Goal: Information Seeking & Learning: Find specific fact

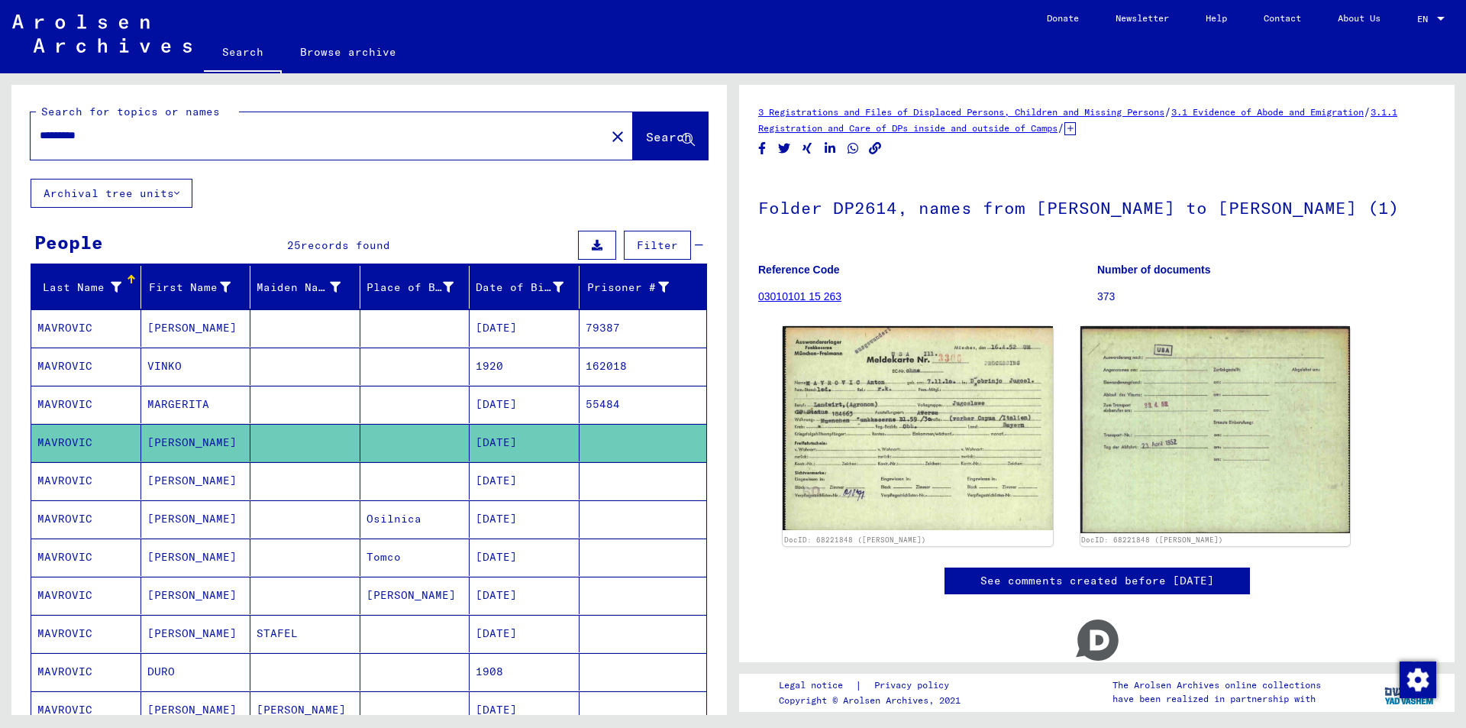
click at [165, 143] on input "********" at bounding box center [318, 136] width 557 height 16
type input "*"
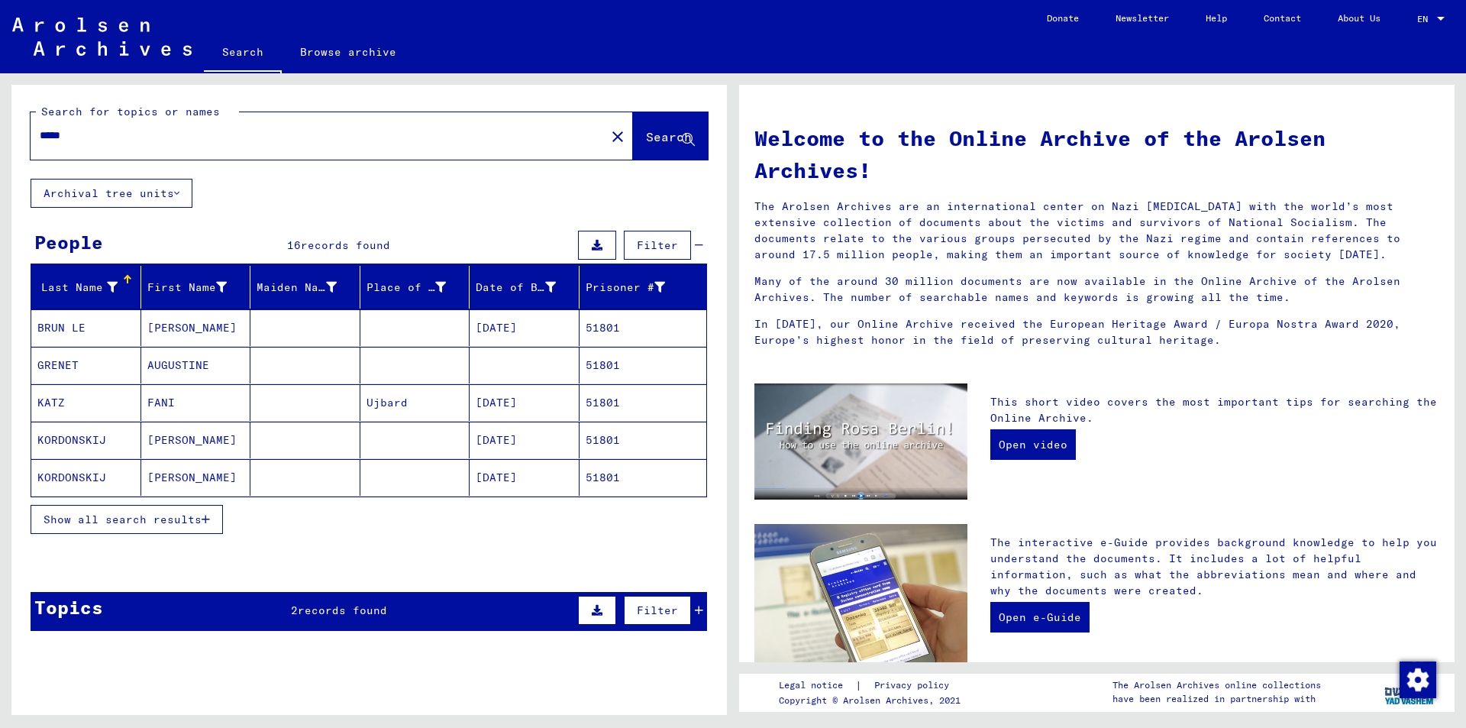
click at [211, 517] on button "Show all search results" at bounding box center [127, 519] width 192 height 29
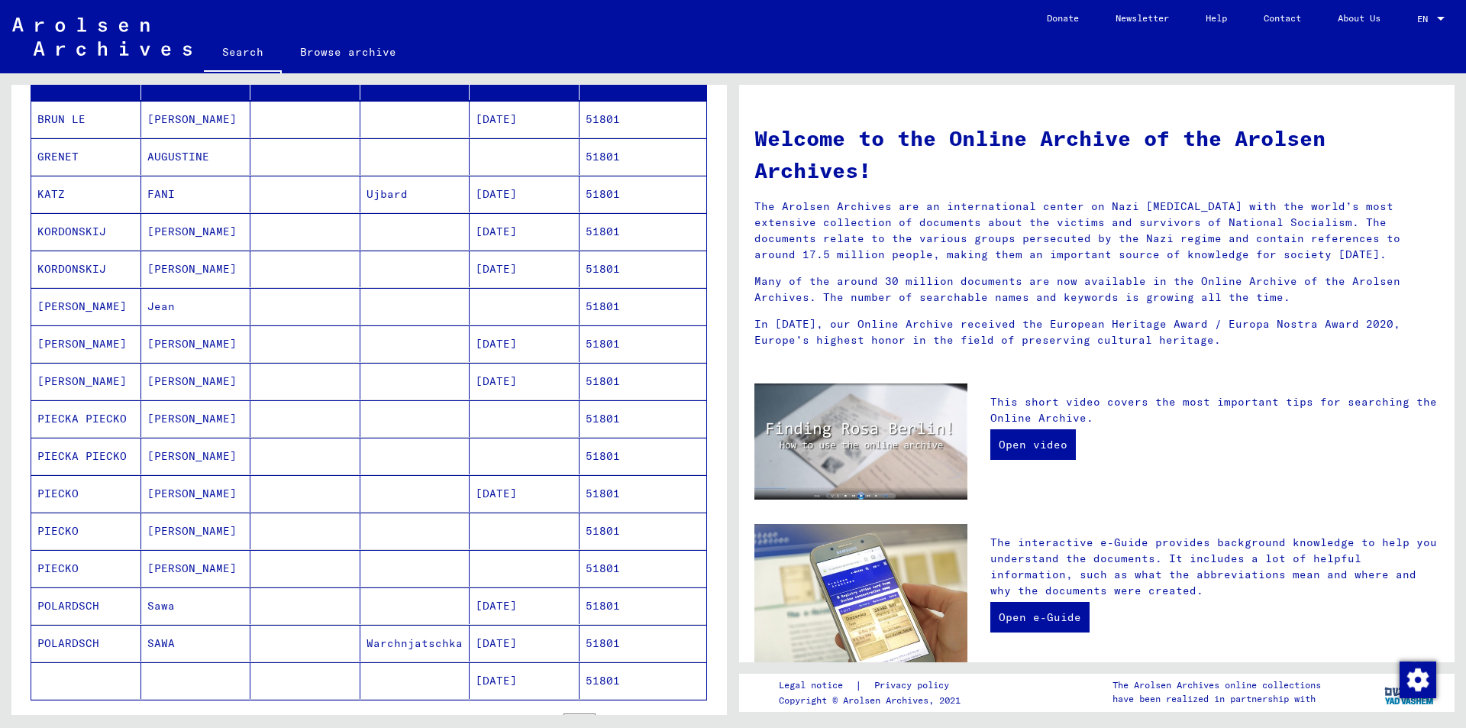
scroll to position [229, 0]
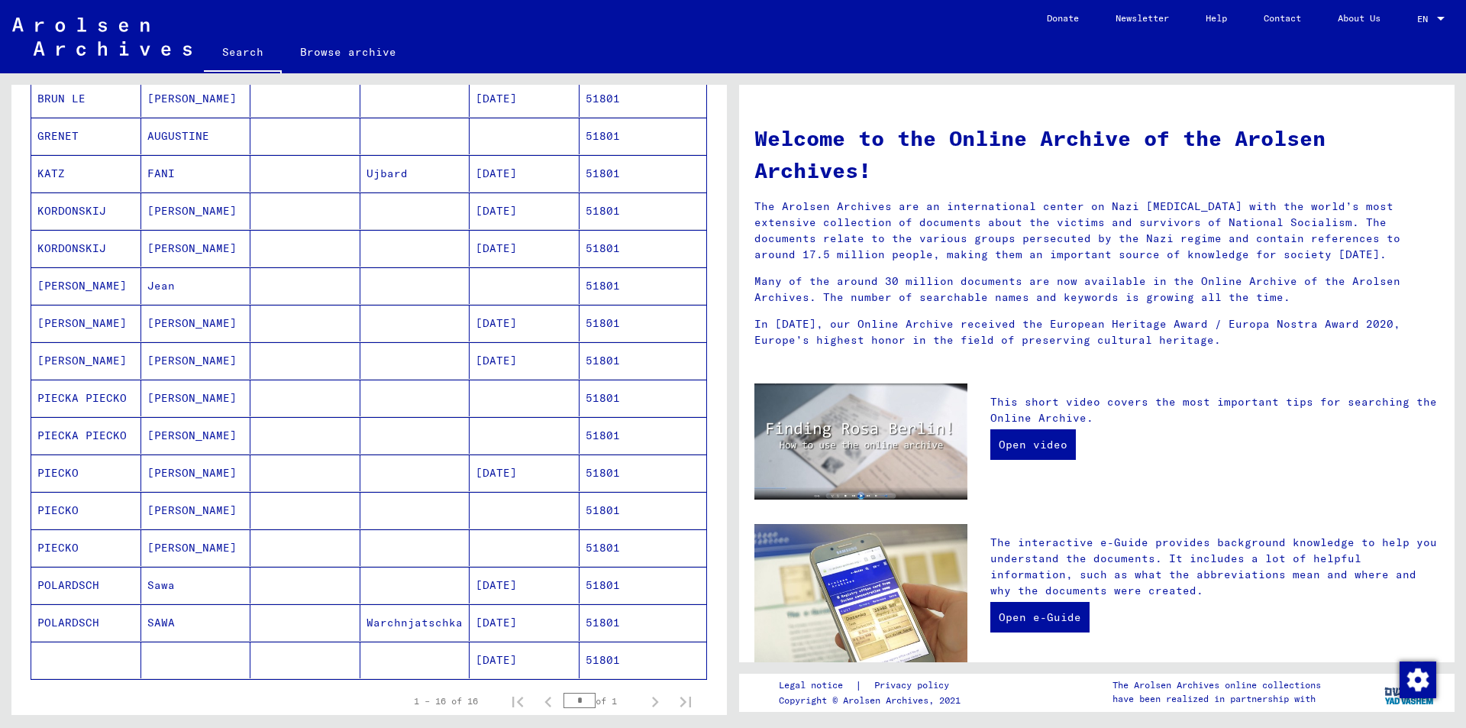
click at [486, 658] on mat-cell "[DATE]" at bounding box center [525, 659] width 110 height 37
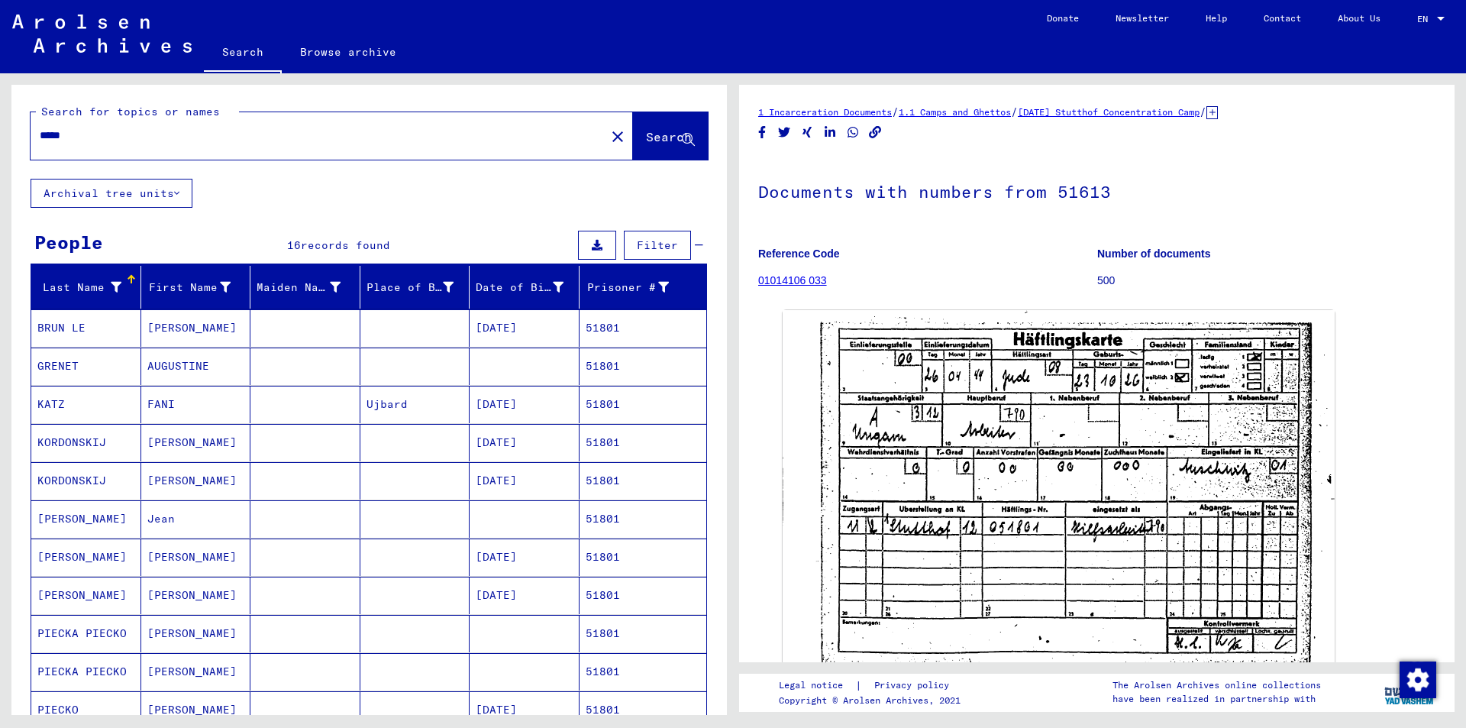
click at [155, 134] on input "*****" at bounding box center [318, 136] width 557 height 16
type input "*"
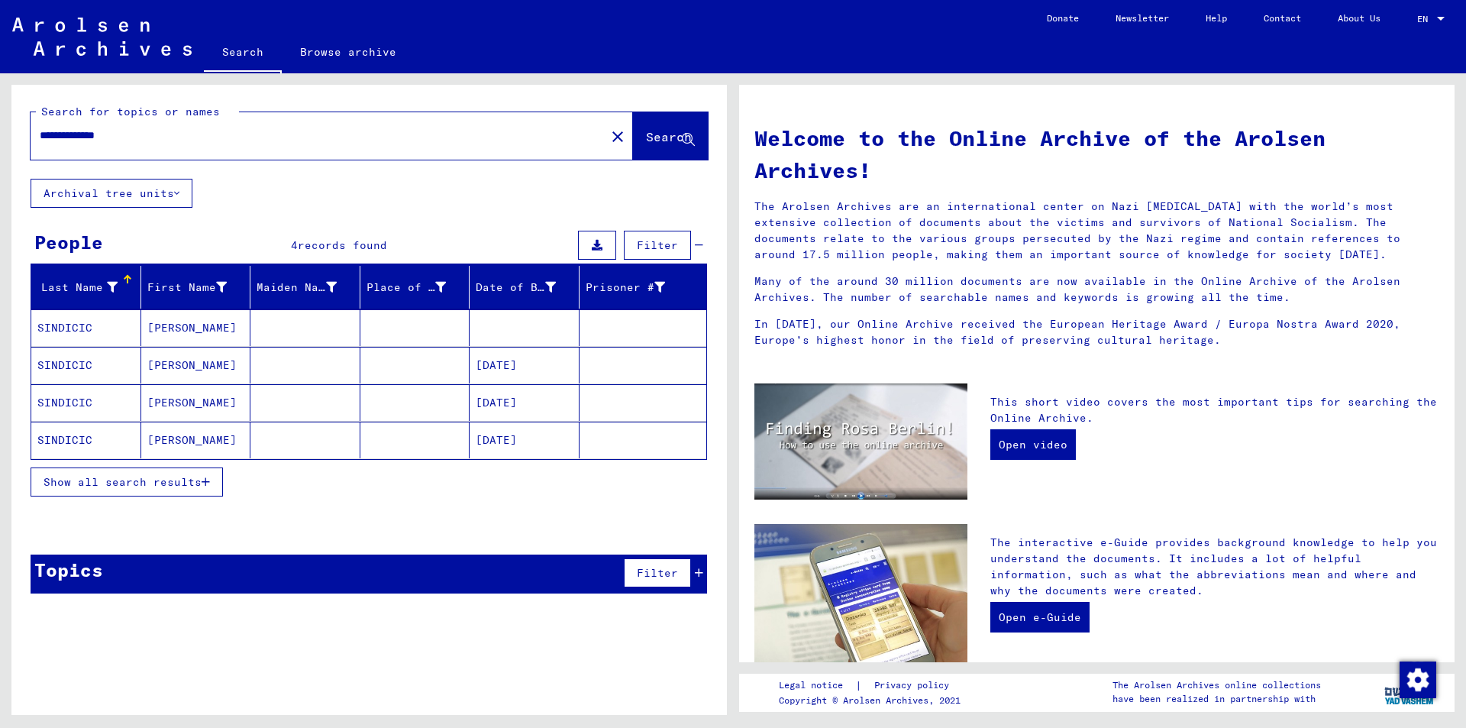
click at [215, 482] on button "Show all search results" at bounding box center [127, 481] width 192 height 29
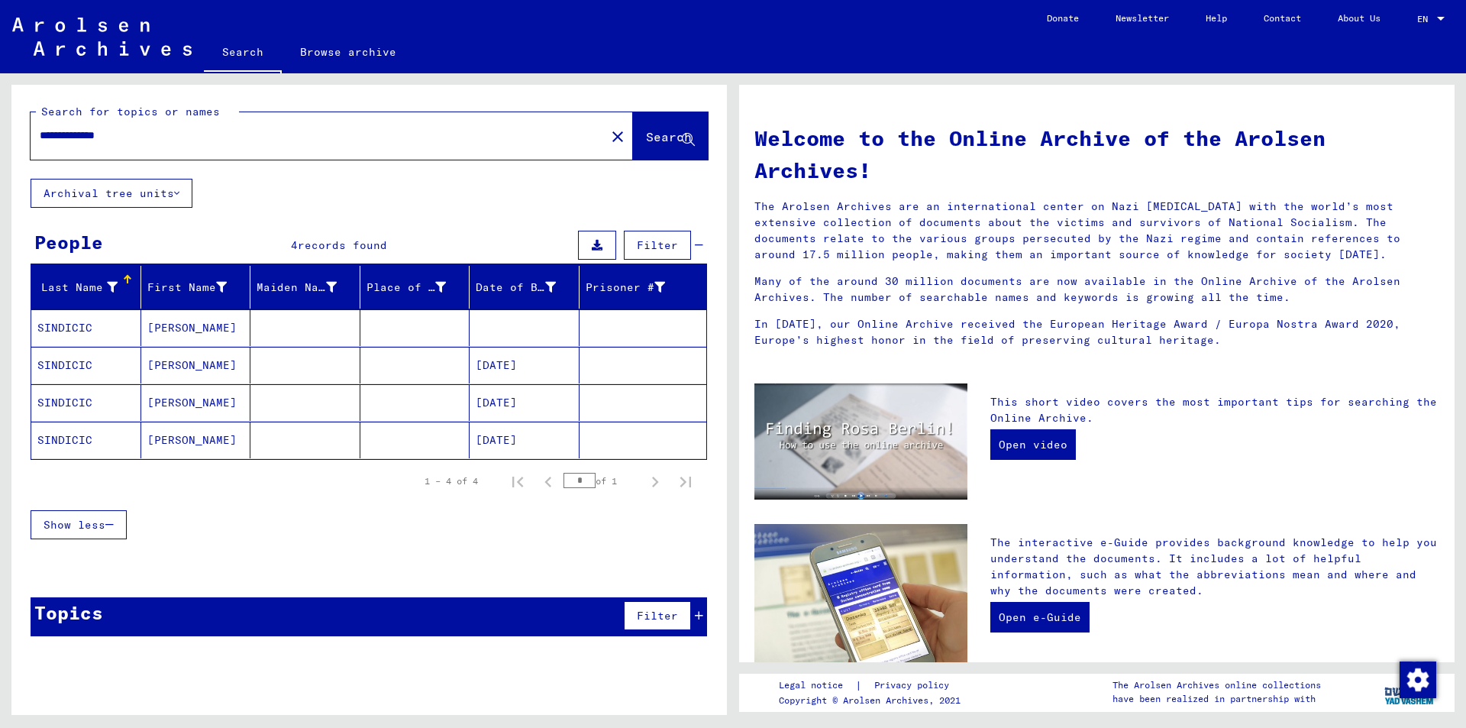
click at [531, 365] on mat-cell "[DATE]" at bounding box center [525, 365] width 110 height 37
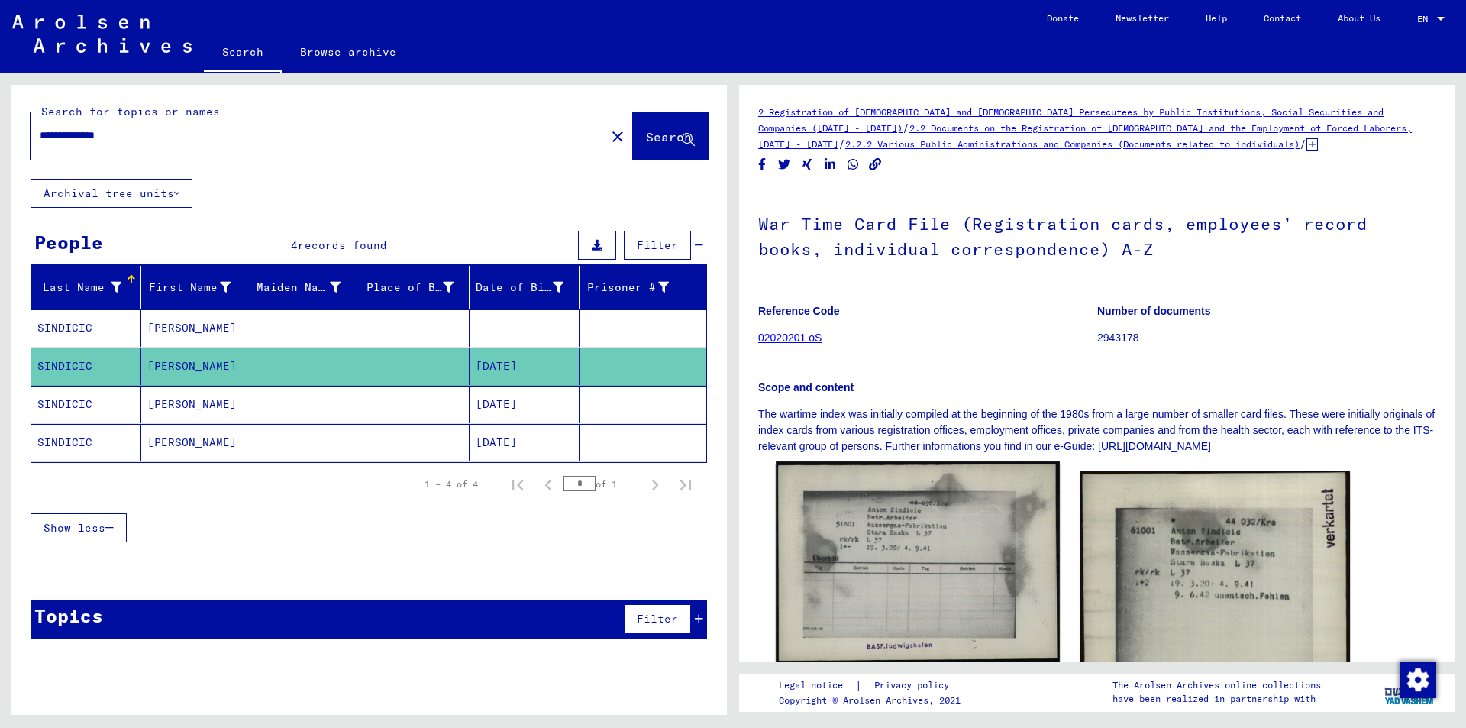
click at [932, 515] on img at bounding box center [917, 562] width 283 height 202
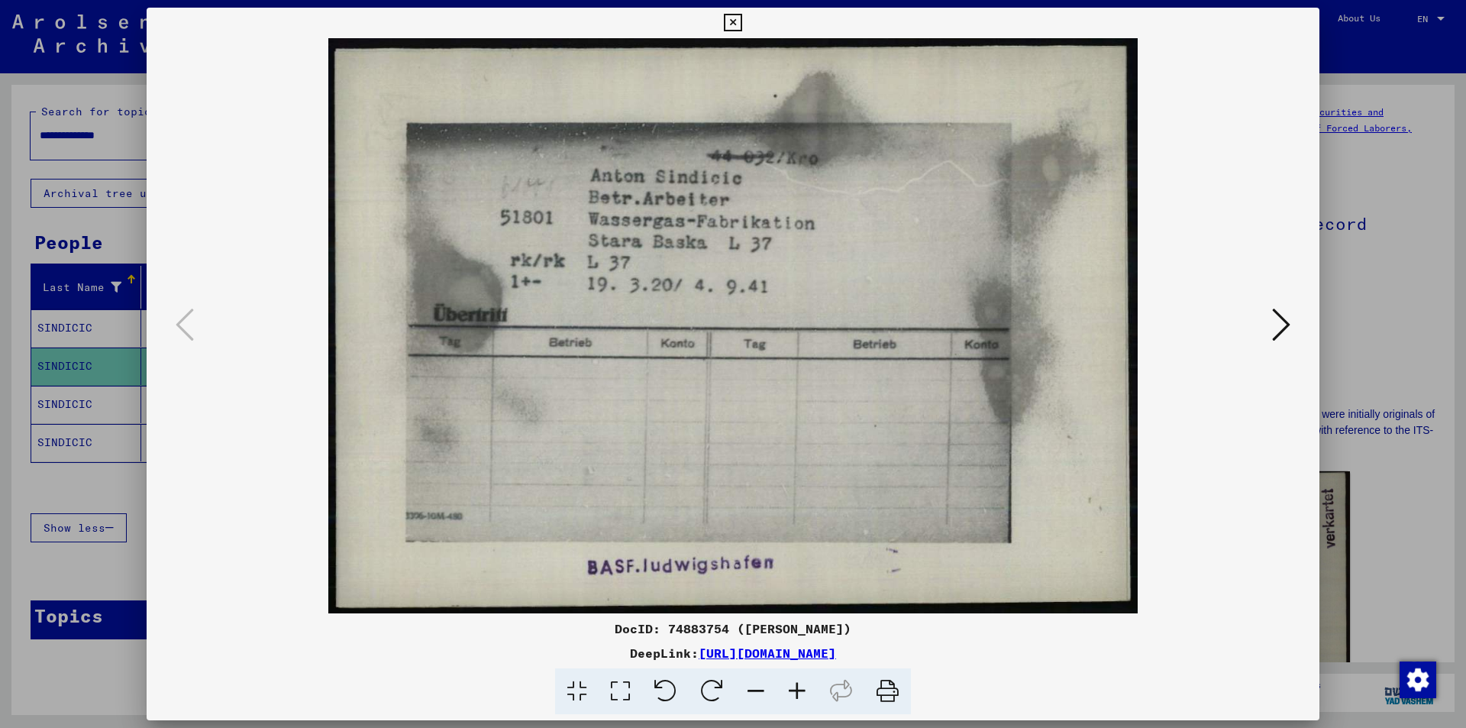
click at [1283, 323] on icon at bounding box center [1281, 324] width 18 height 37
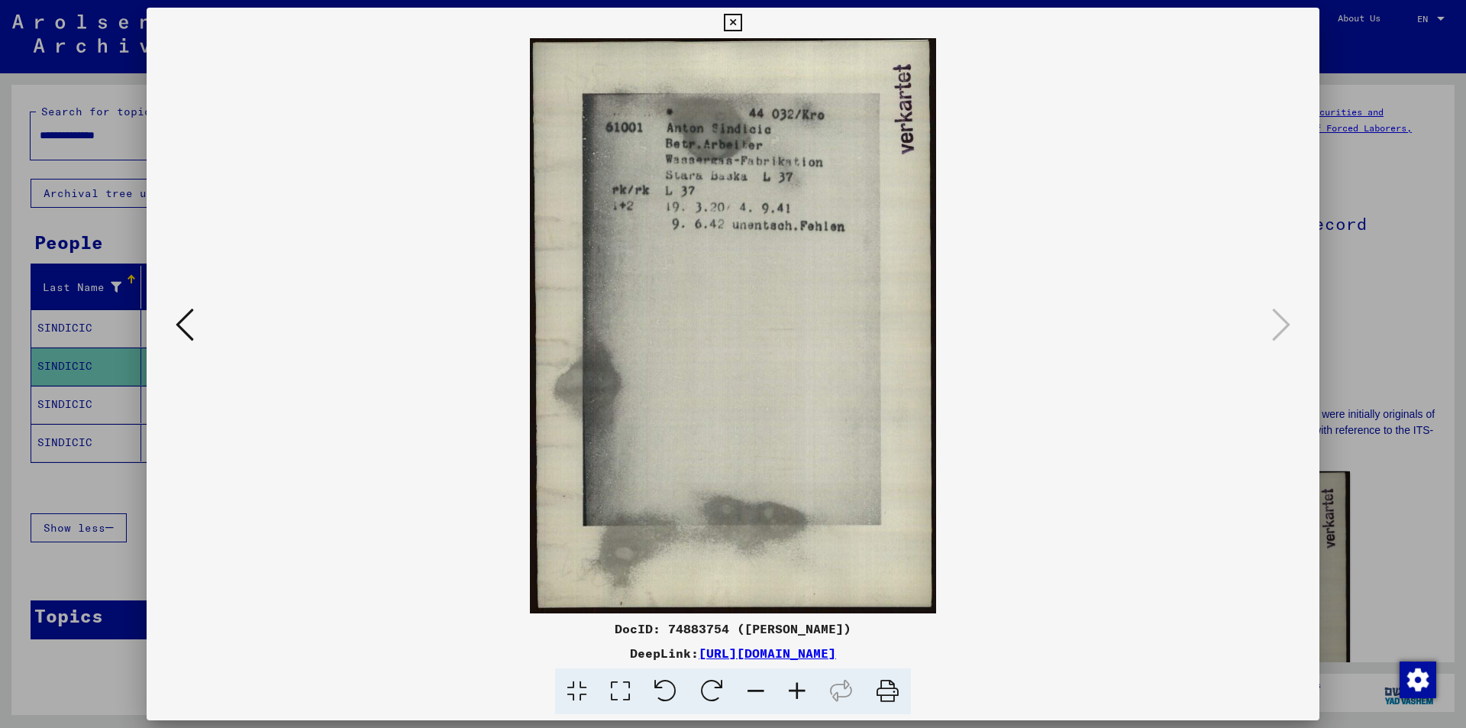
click at [733, 18] on icon at bounding box center [733, 23] width 18 height 18
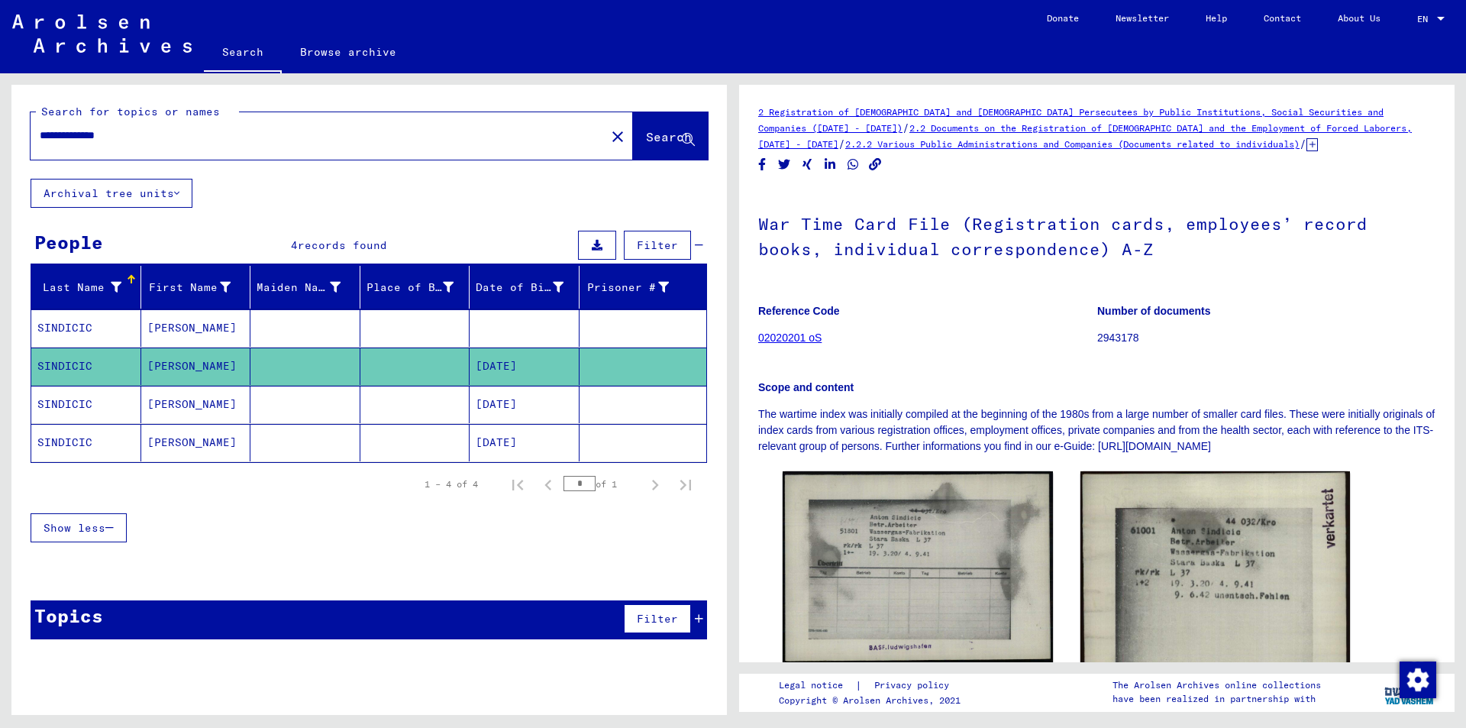
click at [501, 407] on mat-cell "[DATE]" at bounding box center [525, 404] width 110 height 37
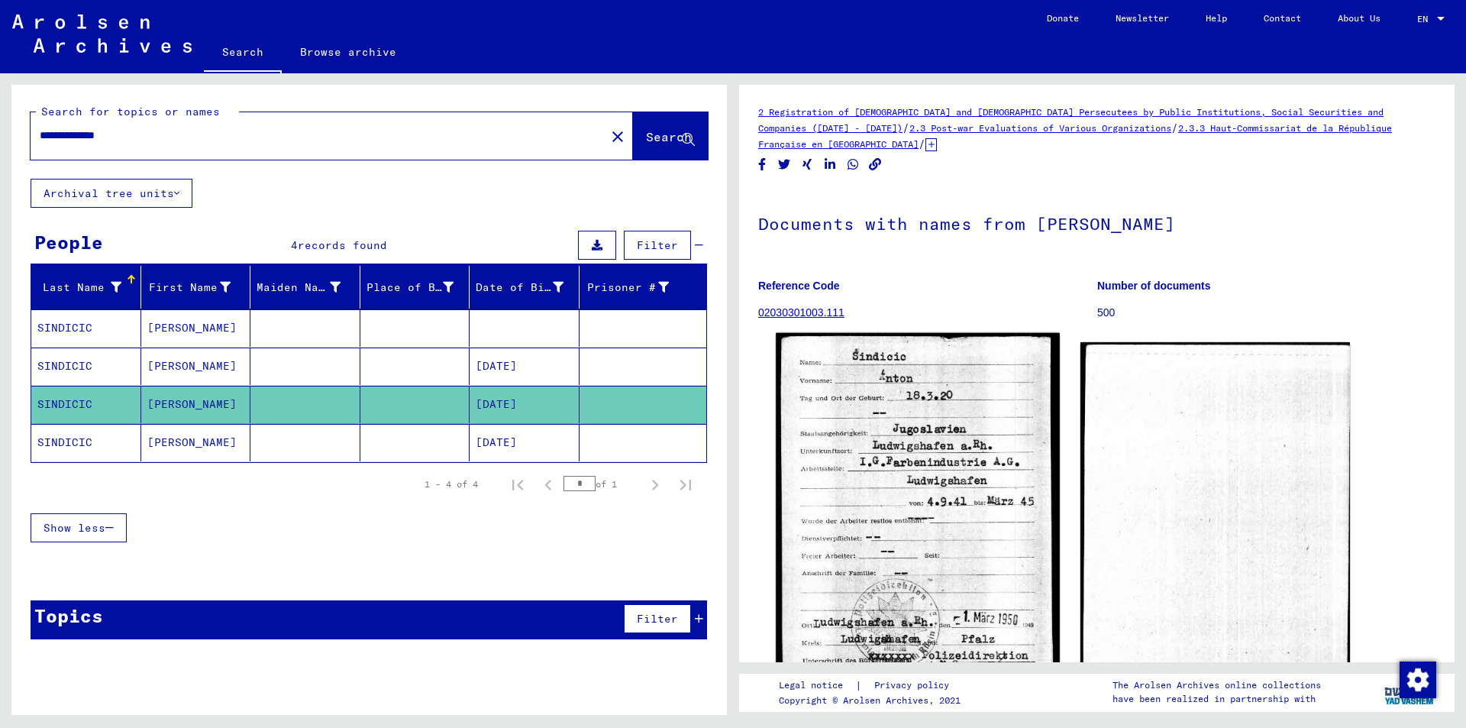
click at [983, 447] on img at bounding box center [917, 518] width 283 height 370
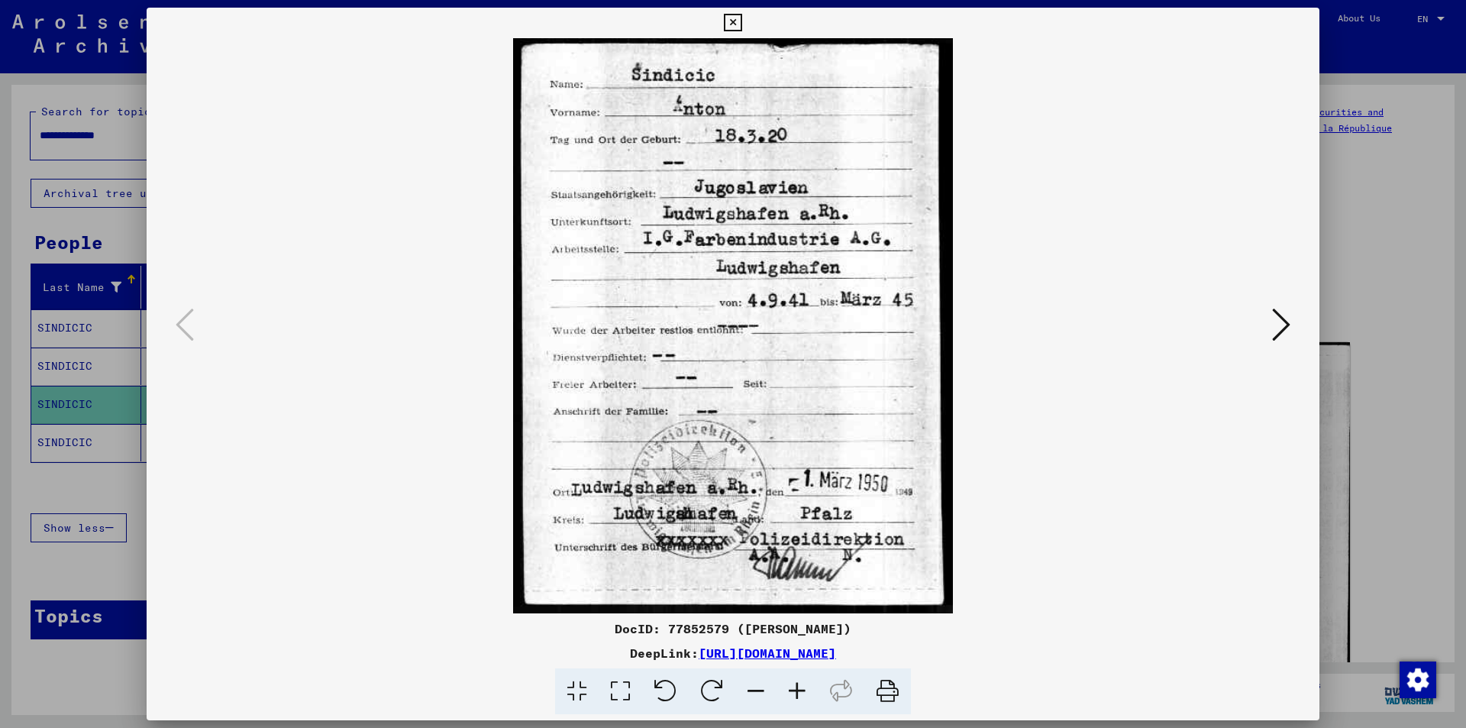
click at [1282, 320] on icon at bounding box center [1281, 324] width 18 height 37
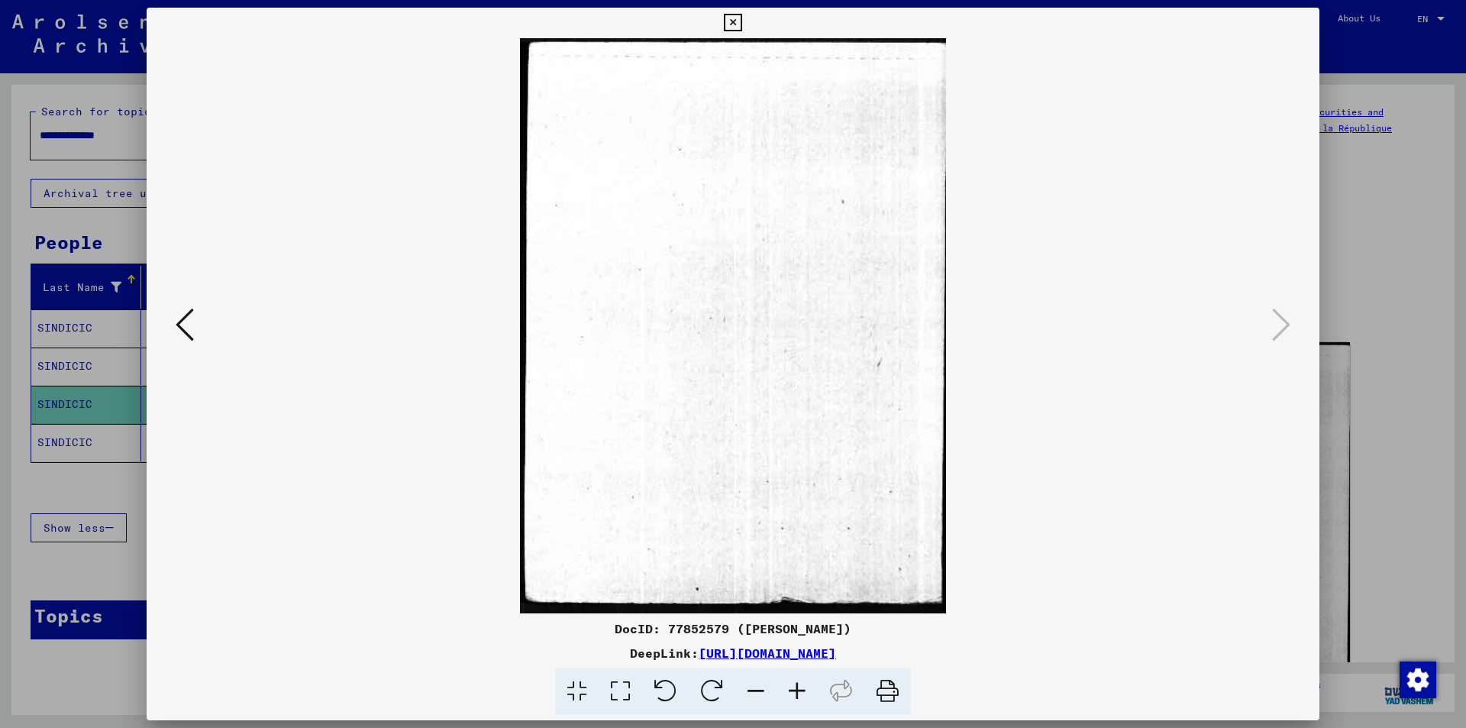
click at [729, 21] on icon at bounding box center [733, 23] width 18 height 18
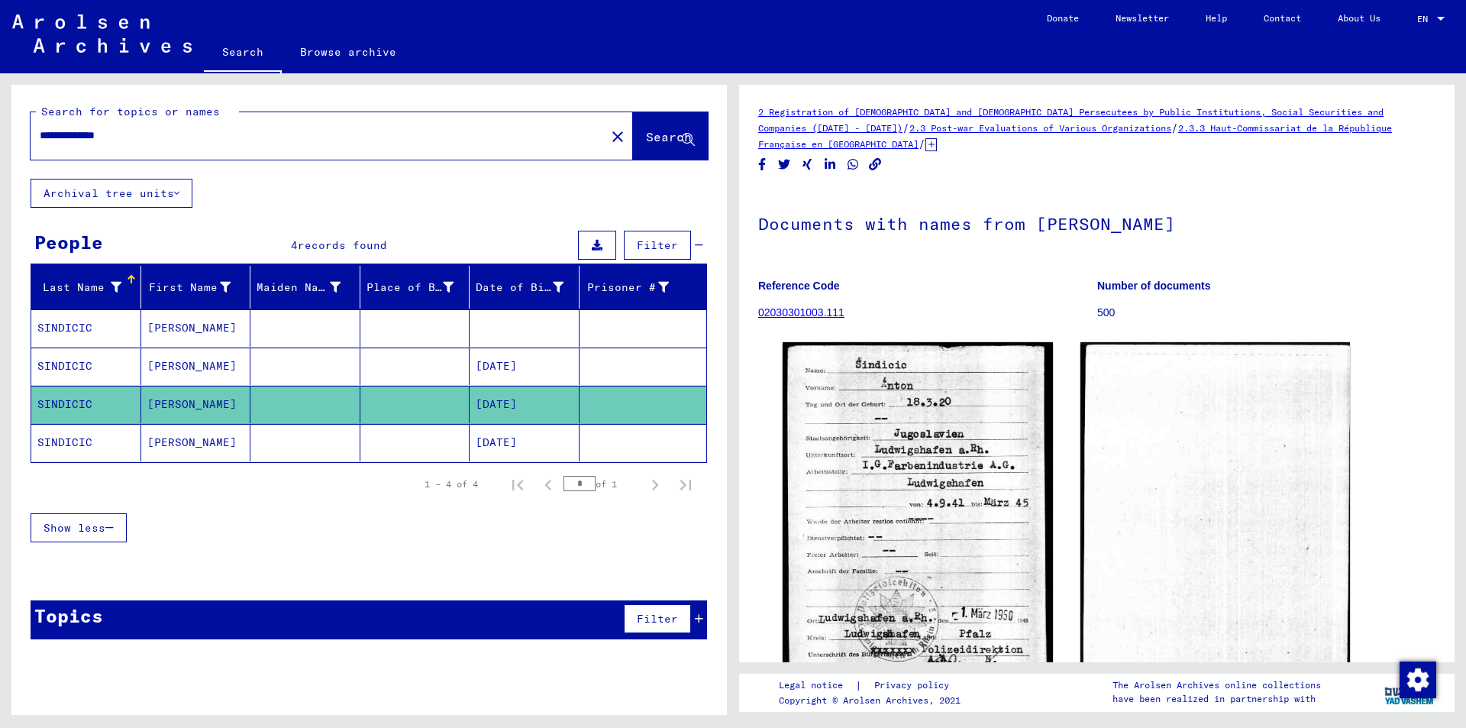
click at [192, 143] on input "**********" at bounding box center [318, 136] width 557 height 16
type input "*"
click at [185, 331] on mat-cell "[PERSON_NAME]" at bounding box center [196, 327] width 110 height 37
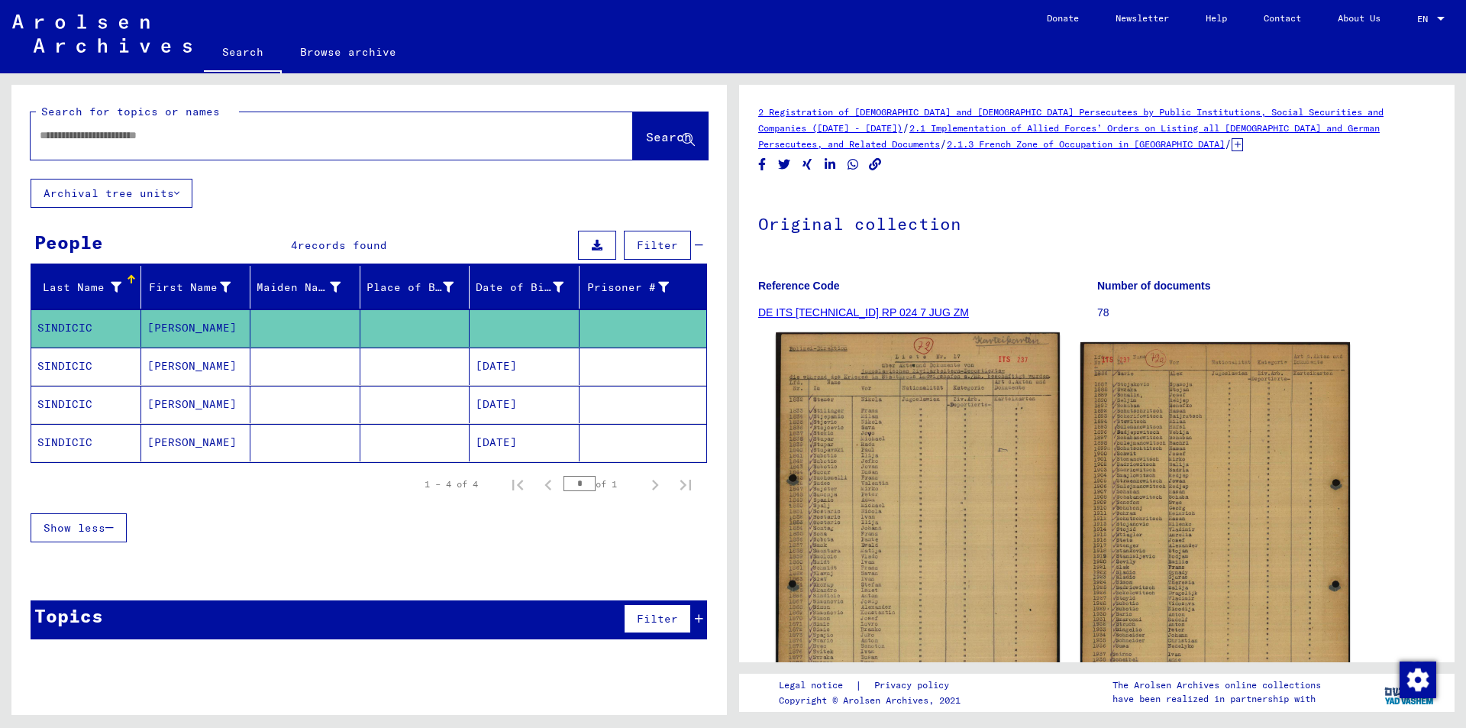
click at [873, 423] on img at bounding box center [917, 529] width 283 height 394
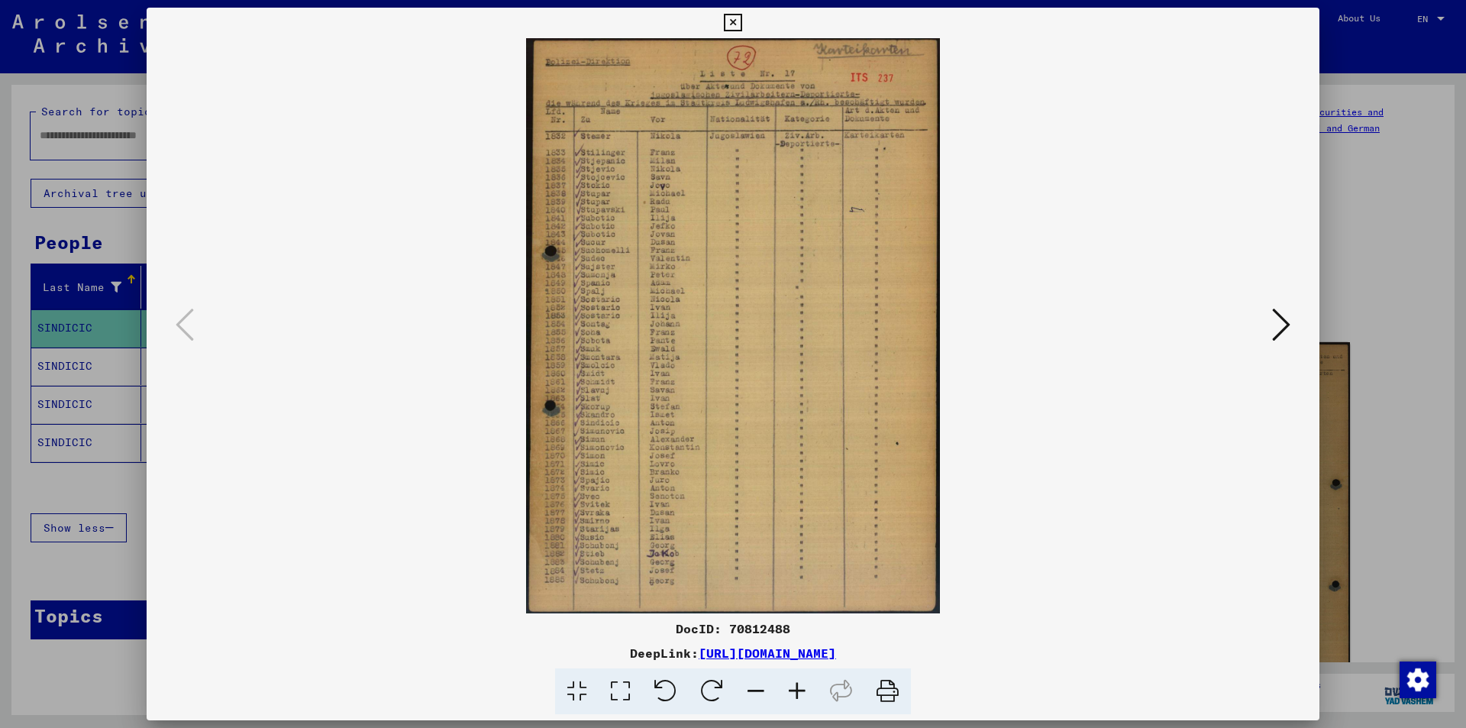
click at [799, 685] on icon at bounding box center [796, 691] width 41 height 47
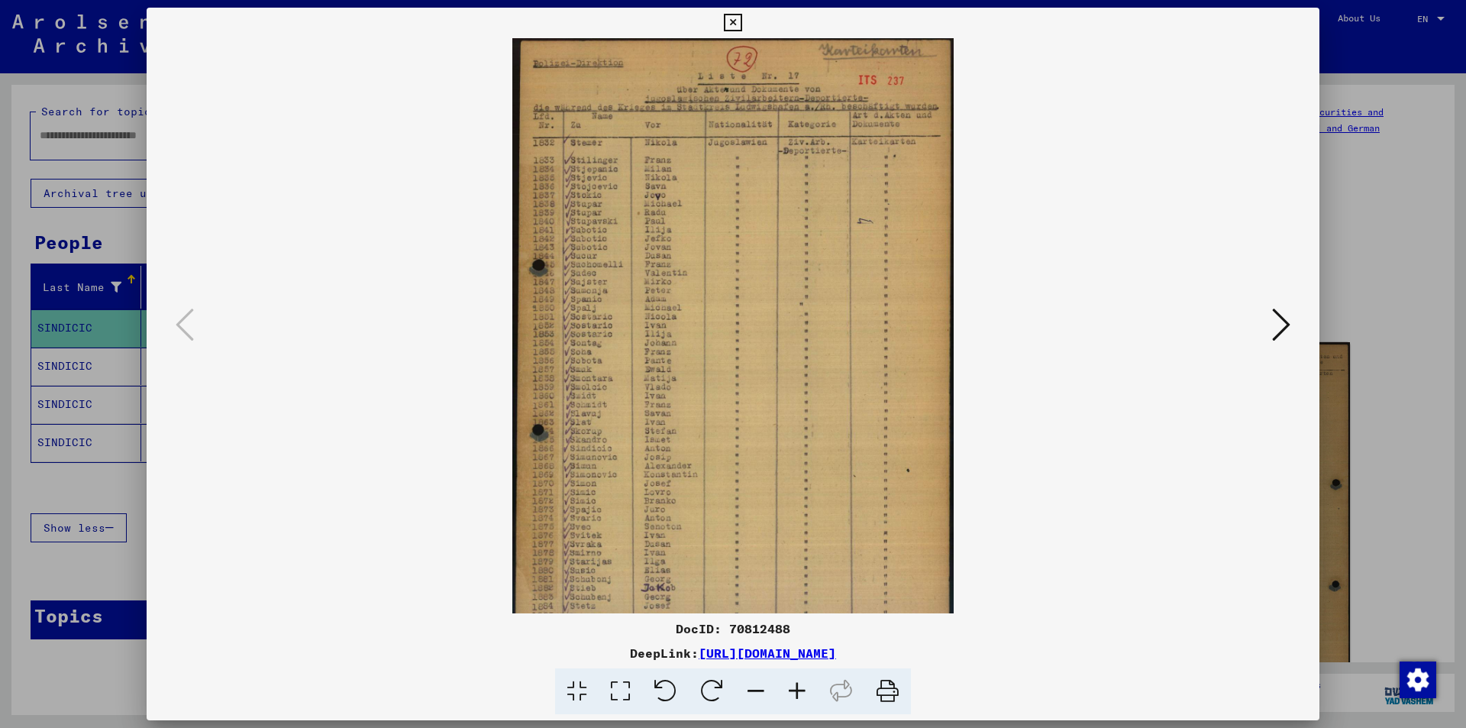
click at [800, 685] on icon at bounding box center [796, 691] width 41 height 47
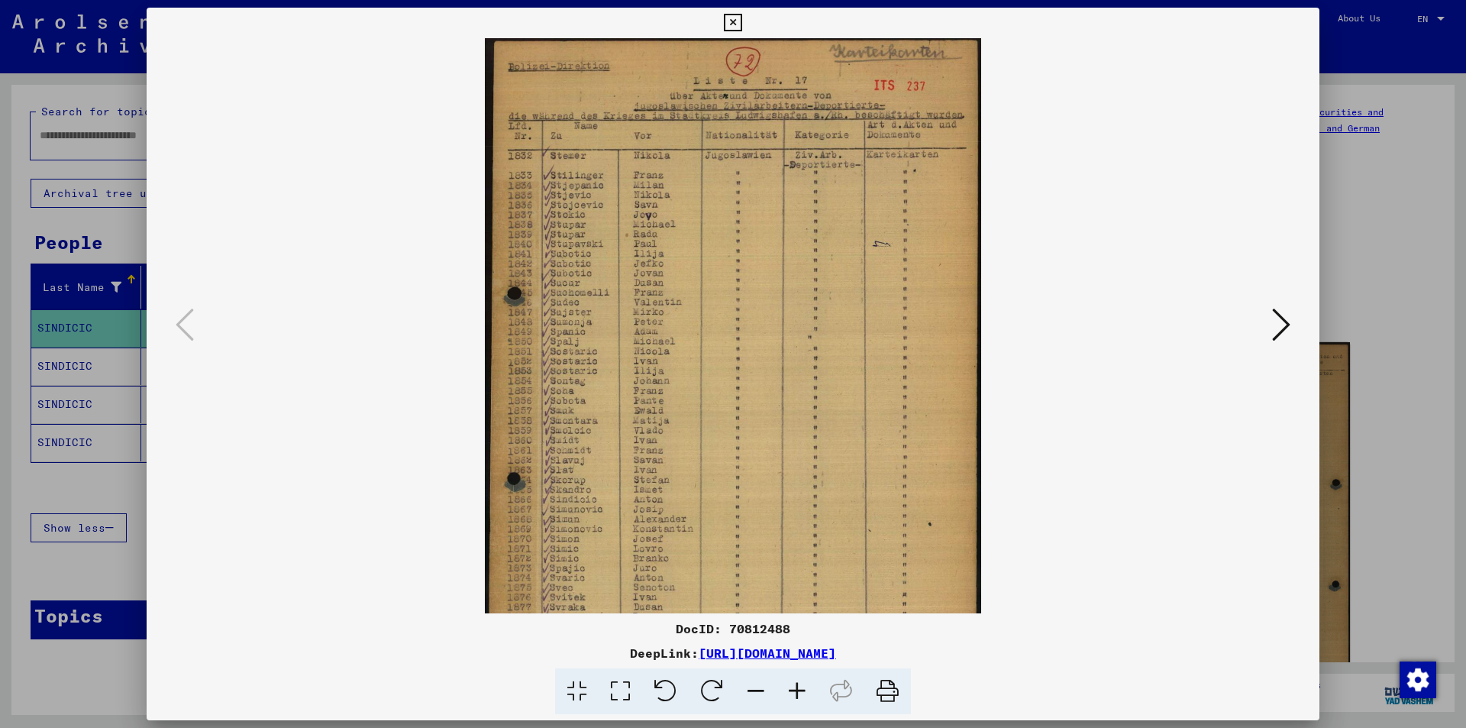
click at [800, 685] on icon at bounding box center [796, 691] width 41 height 47
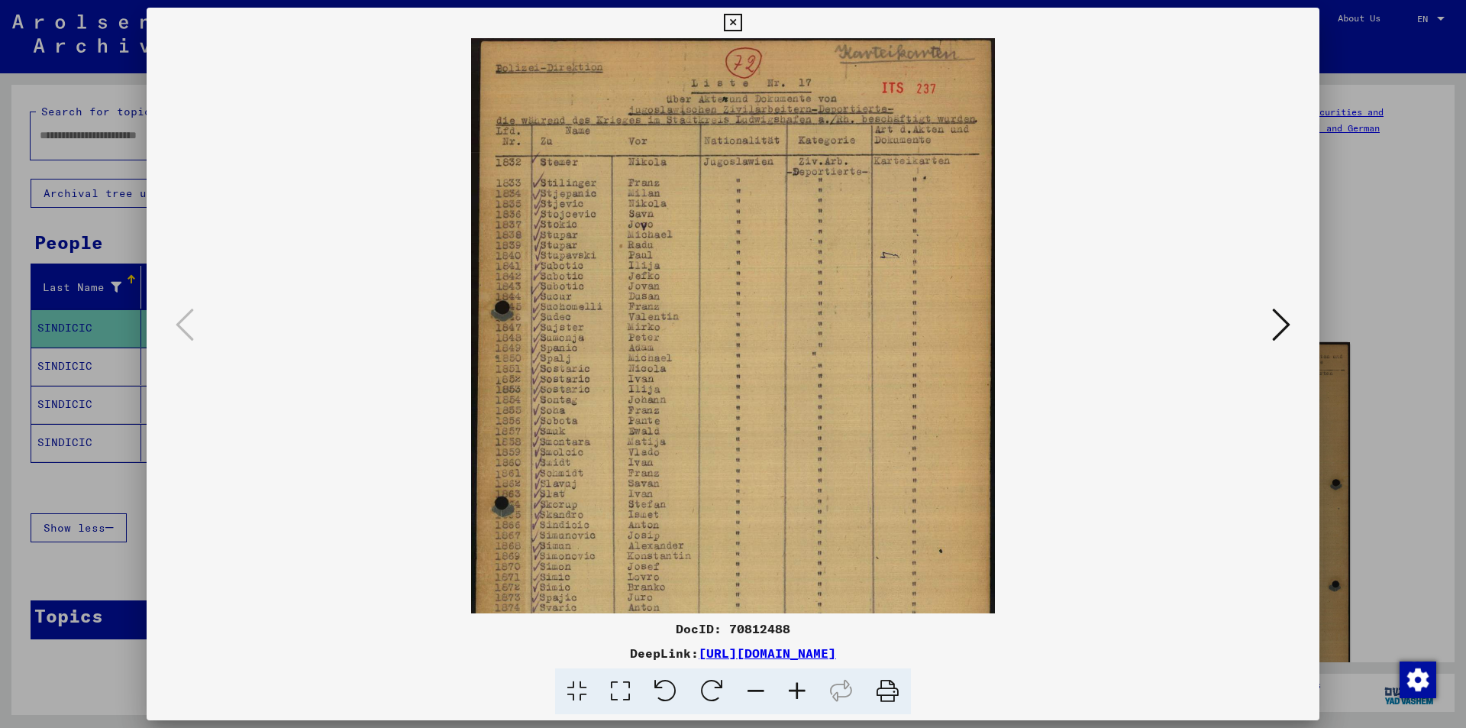
click at [800, 685] on icon at bounding box center [796, 691] width 41 height 47
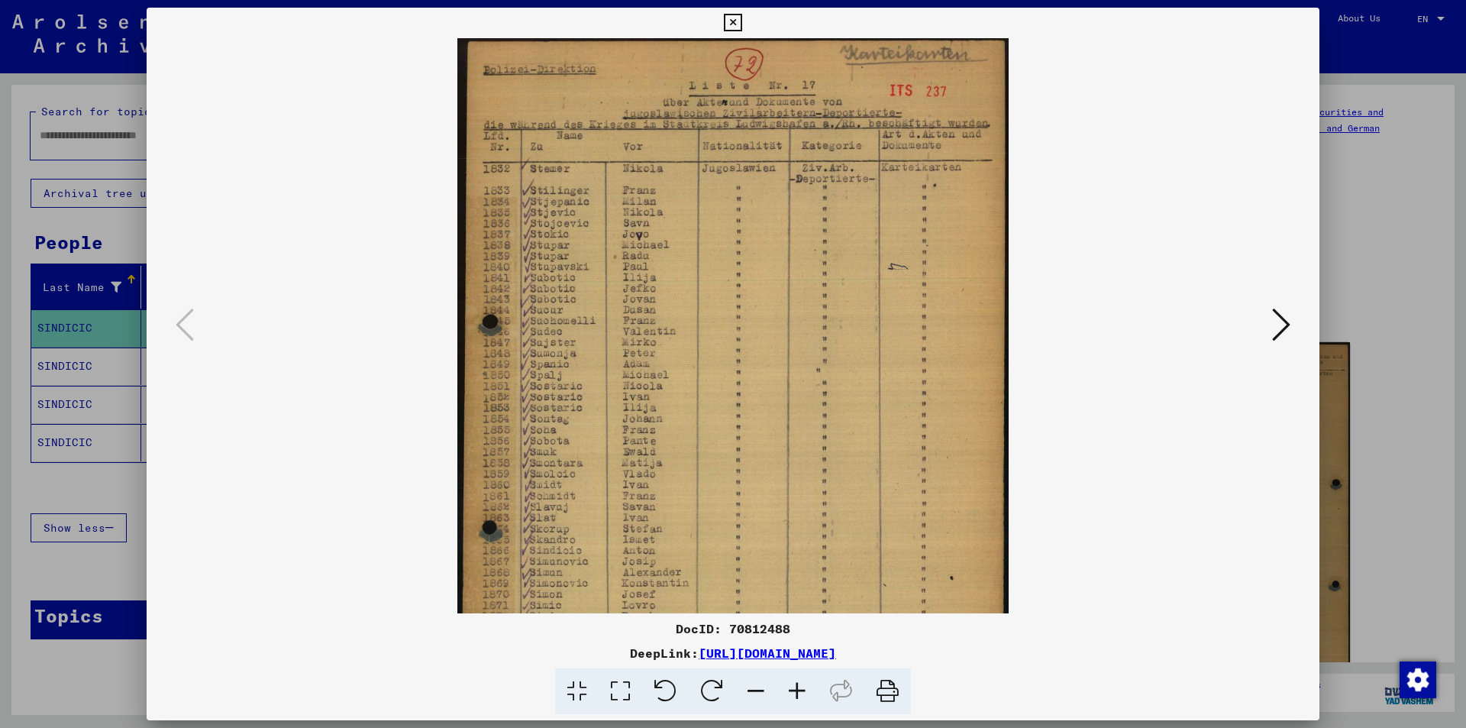
click at [800, 685] on icon at bounding box center [796, 691] width 41 height 47
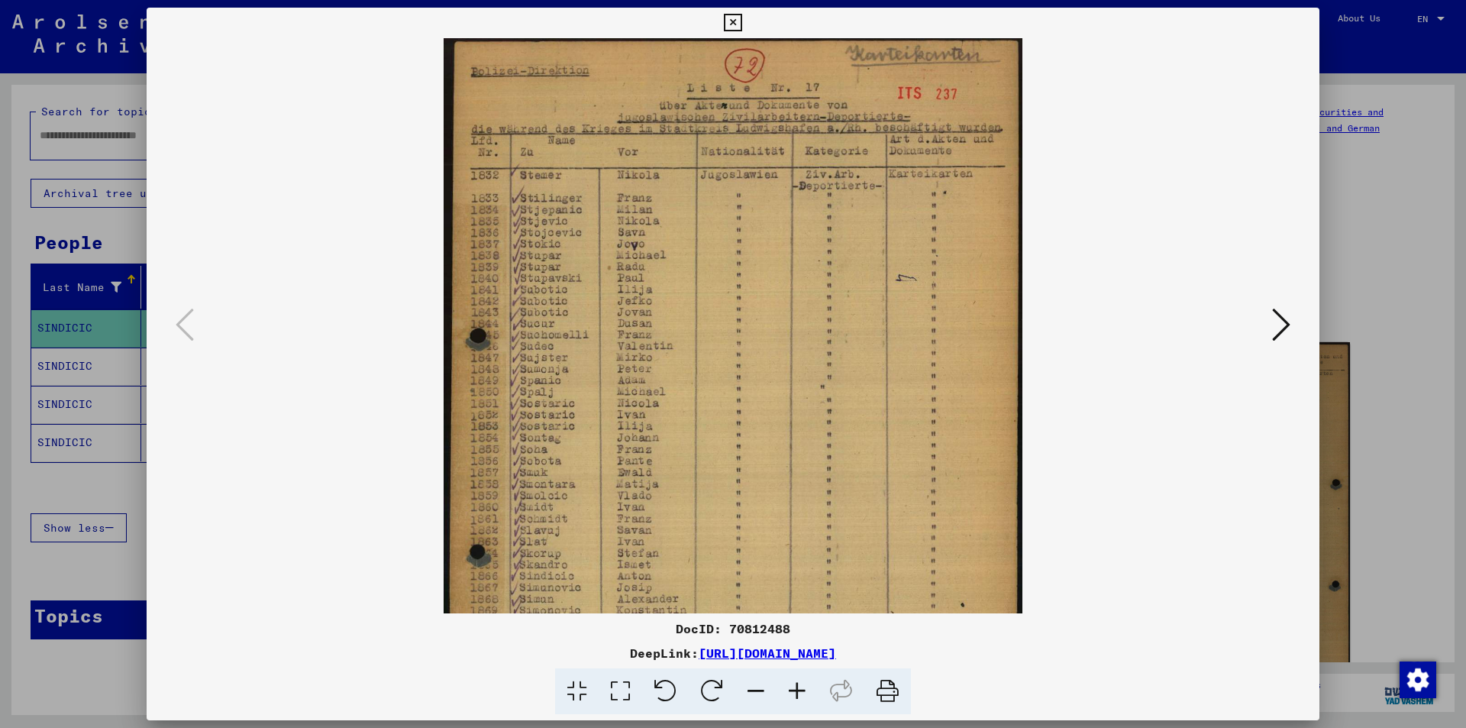
click at [800, 685] on icon at bounding box center [796, 691] width 41 height 47
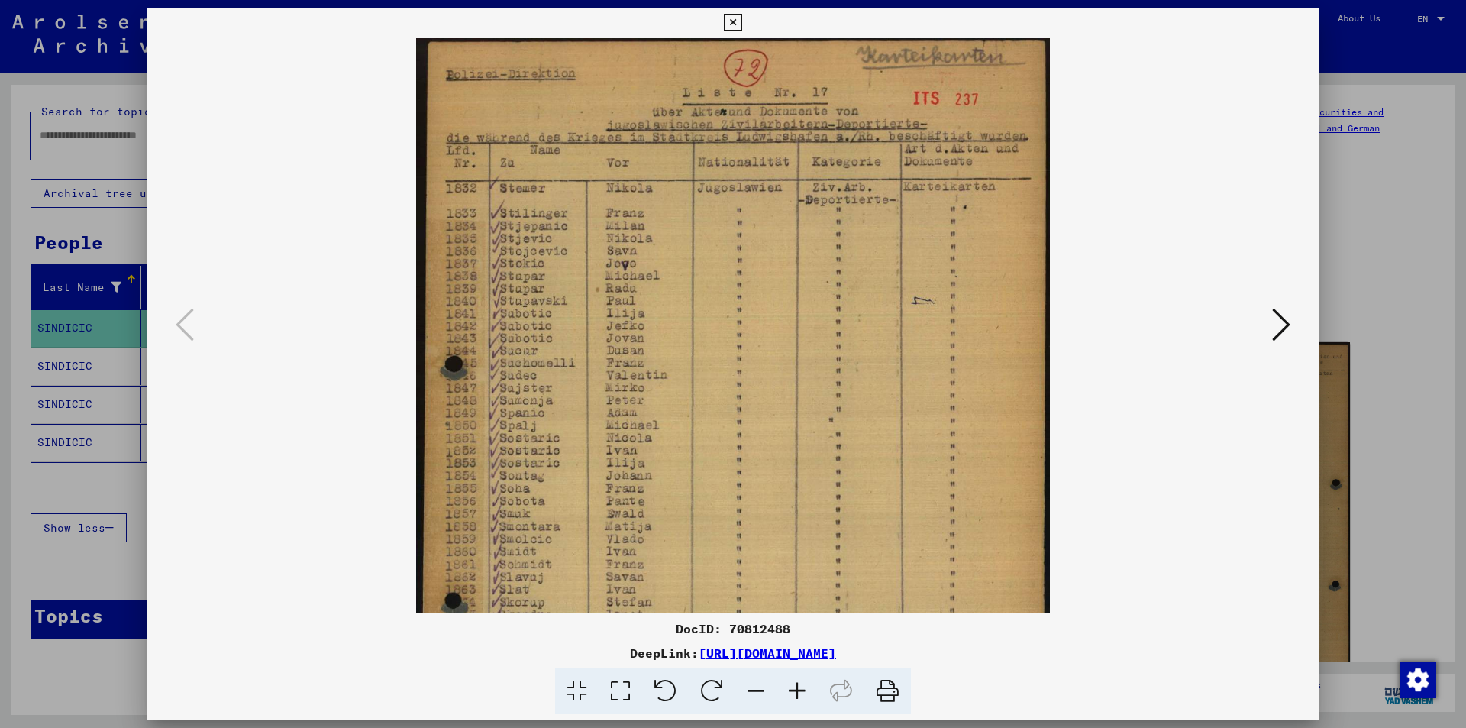
click at [800, 685] on icon at bounding box center [796, 691] width 41 height 47
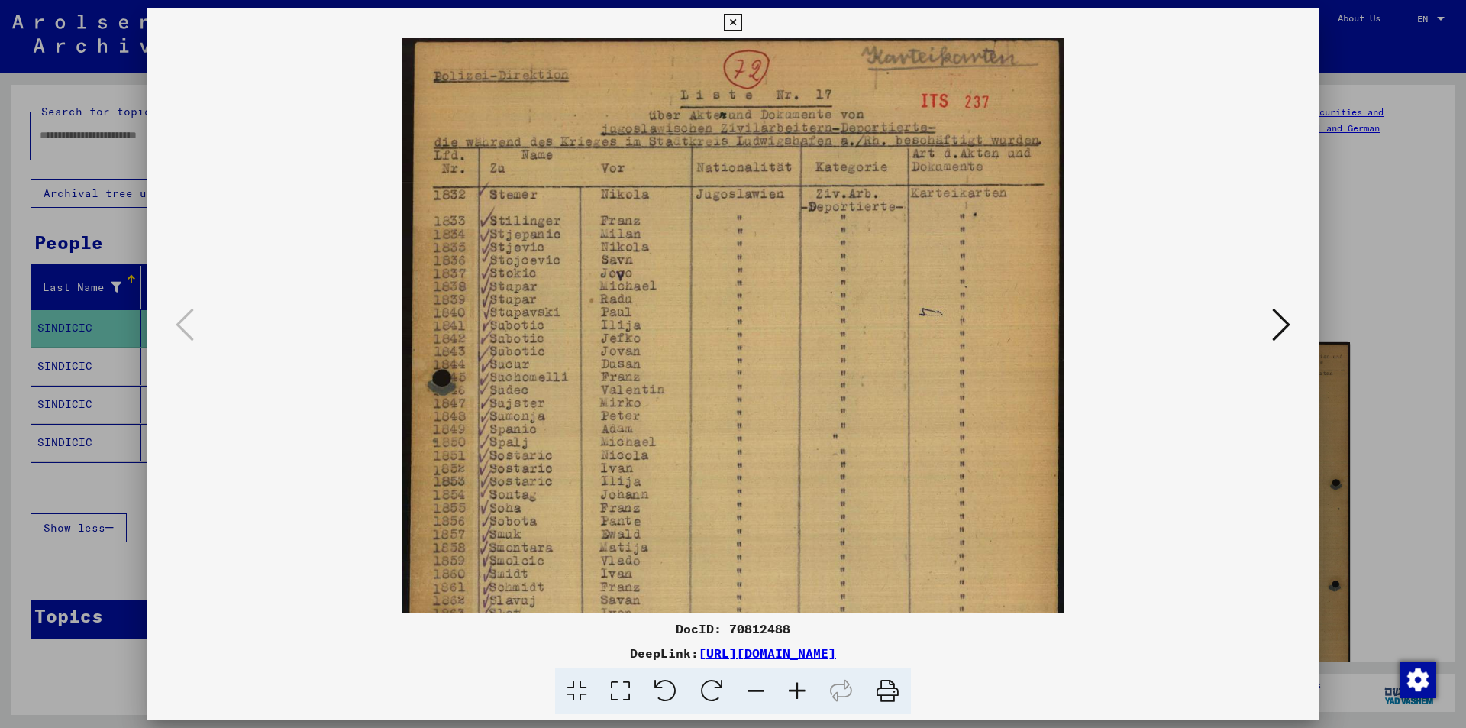
click at [800, 685] on icon at bounding box center [796, 691] width 41 height 47
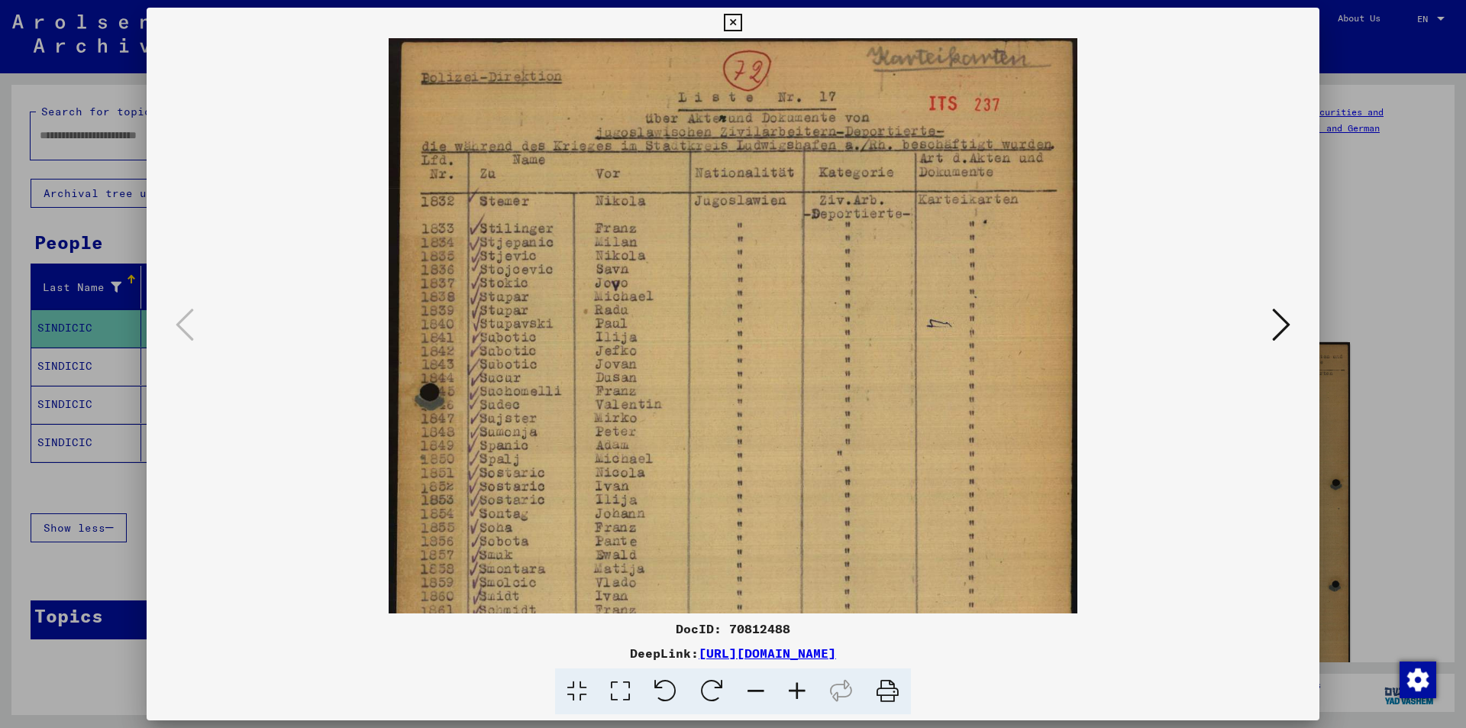
click at [800, 685] on icon at bounding box center [796, 691] width 41 height 47
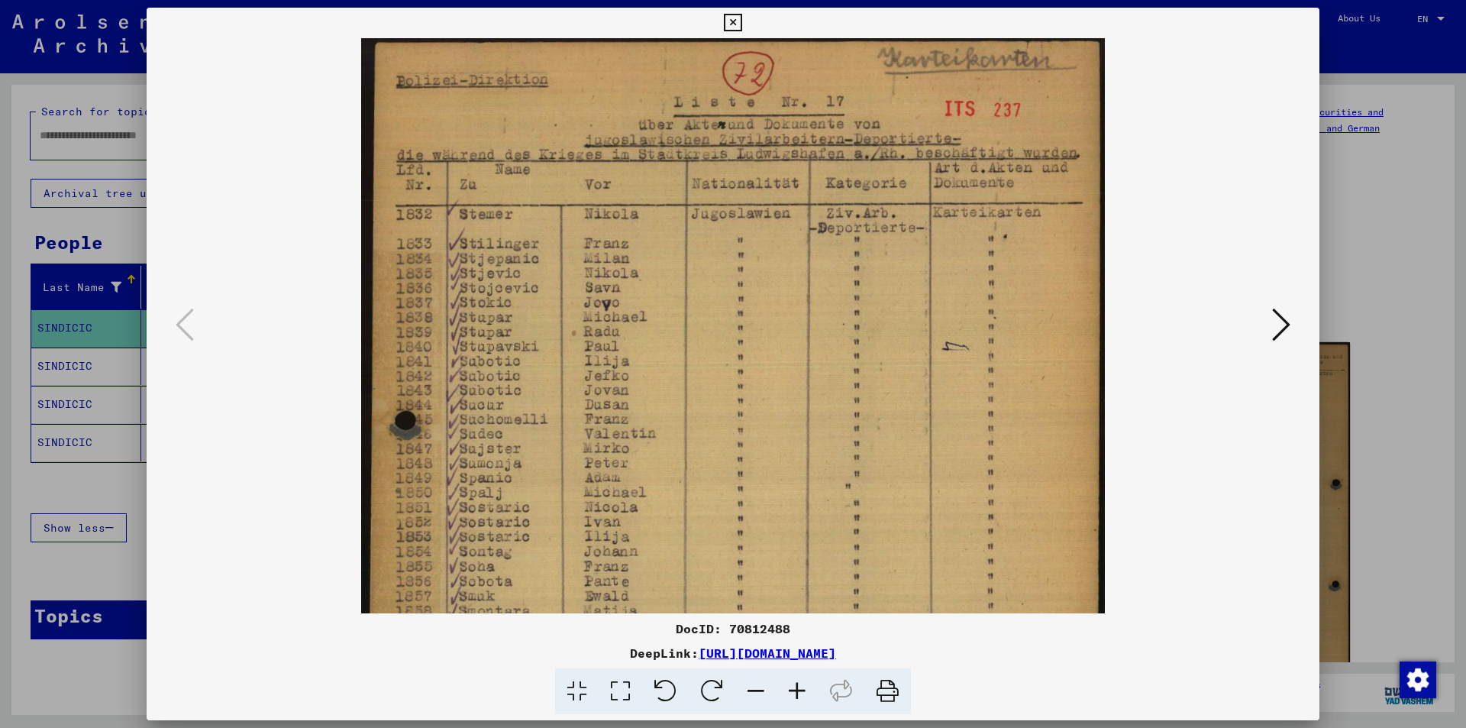
click at [800, 685] on icon at bounding box center [796, 691] width 41 height 47
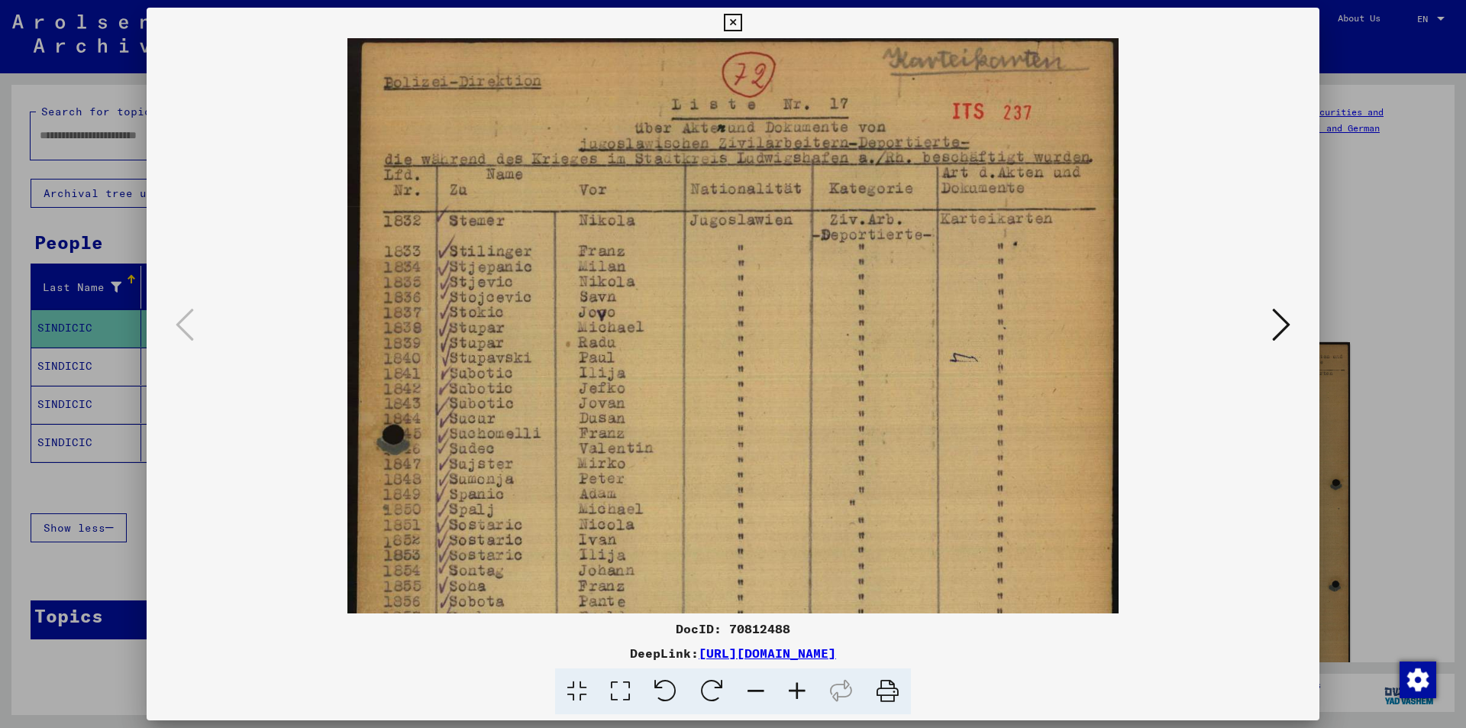
click at [800, 685] on icon at bounding box center [796, 691] width 41 height 47
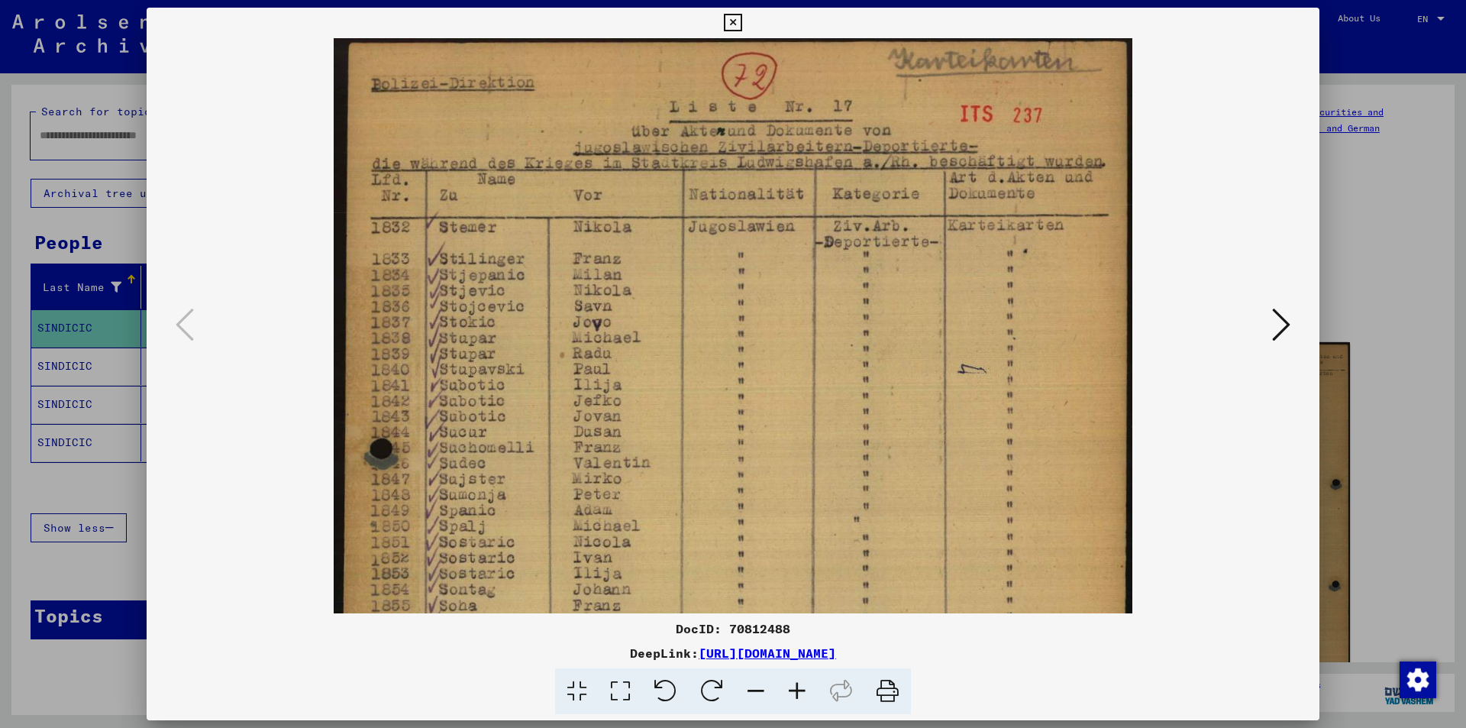
click at [800, 685] on icon at bounding box center [796, 691] width 41 height 47
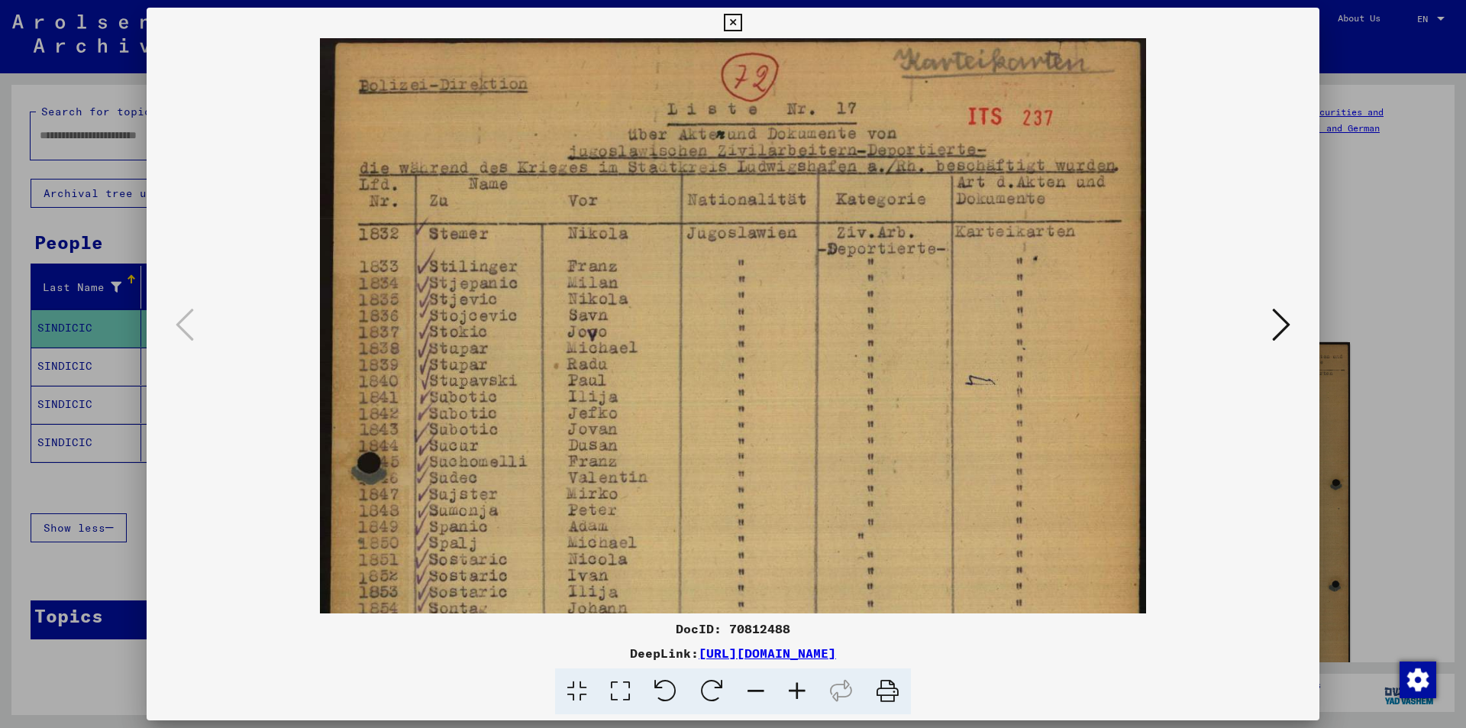
click at [800, 685] on icon at bounding box center [796, 691] width 41 height 47
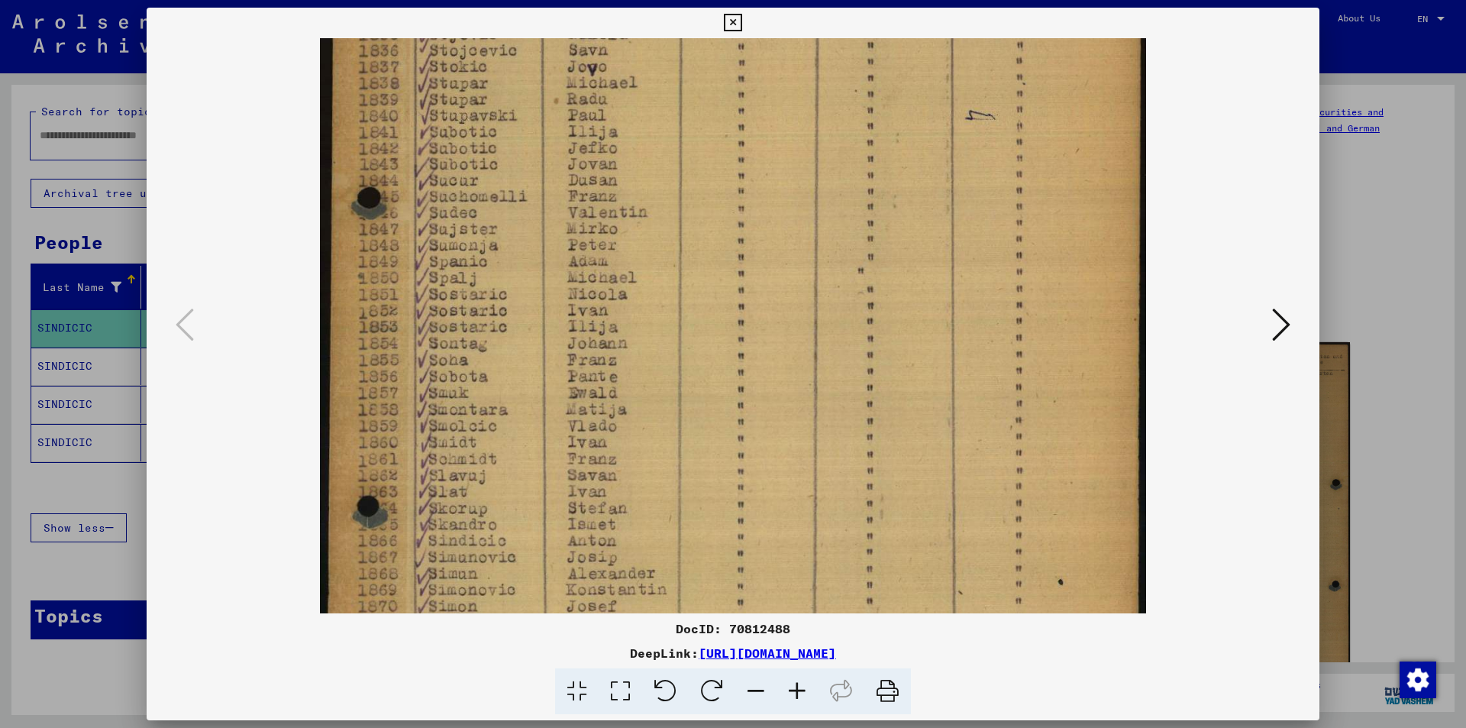
scroll to position [269, 0]
drag, startPoint x: 828, startPoint y: 440, endPoint x: 841, endPoint y: 171, distance: 269.1
click at [841, 171] on img at bounding box center [732, 343] width 825 height 1148
click at [732, 22] on icon at bounding box center [733, 23] width 18 height 18
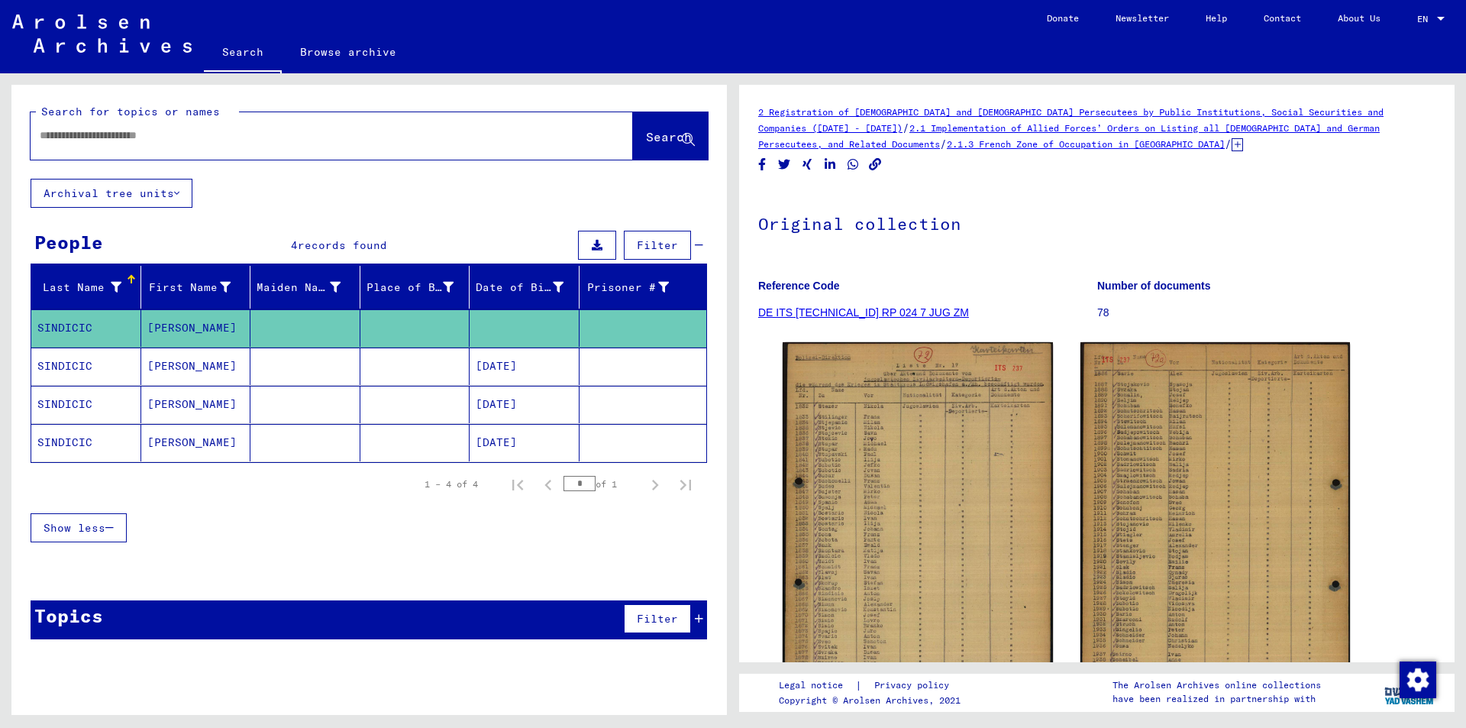
click at [194, 140] on input "text" at bounding box center [318, 136] width 557 height 16
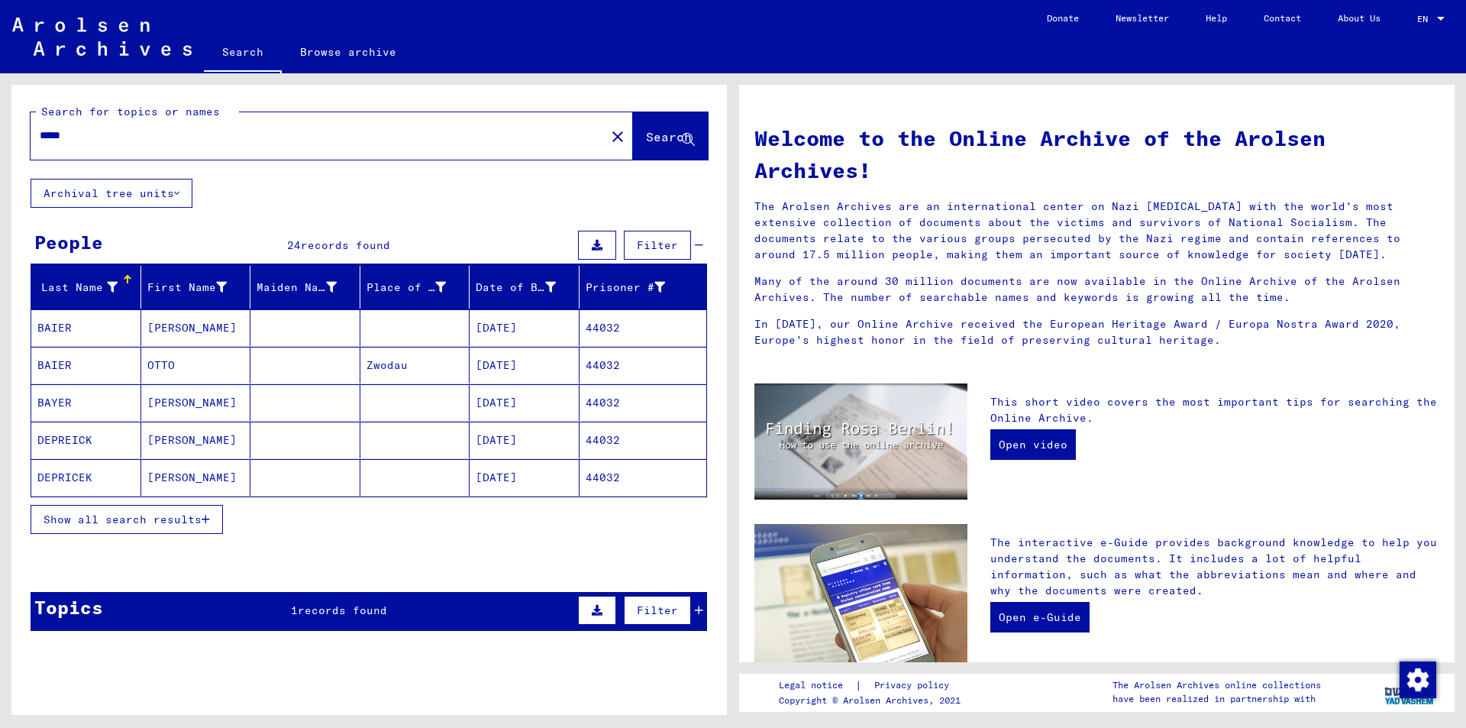
click at [208, 517] on icon "button" at bounding box center [206, 519] width 8 height 11
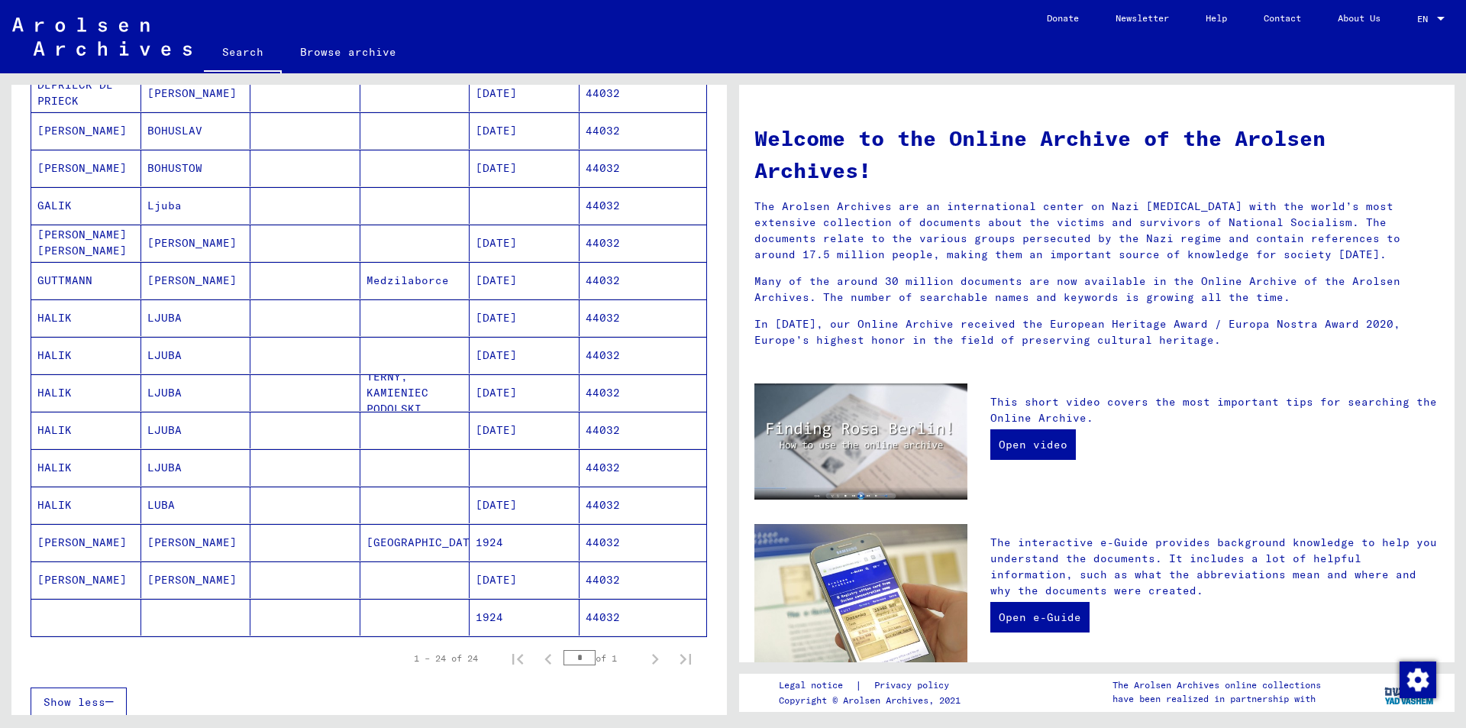
scroll to position [611, 0]
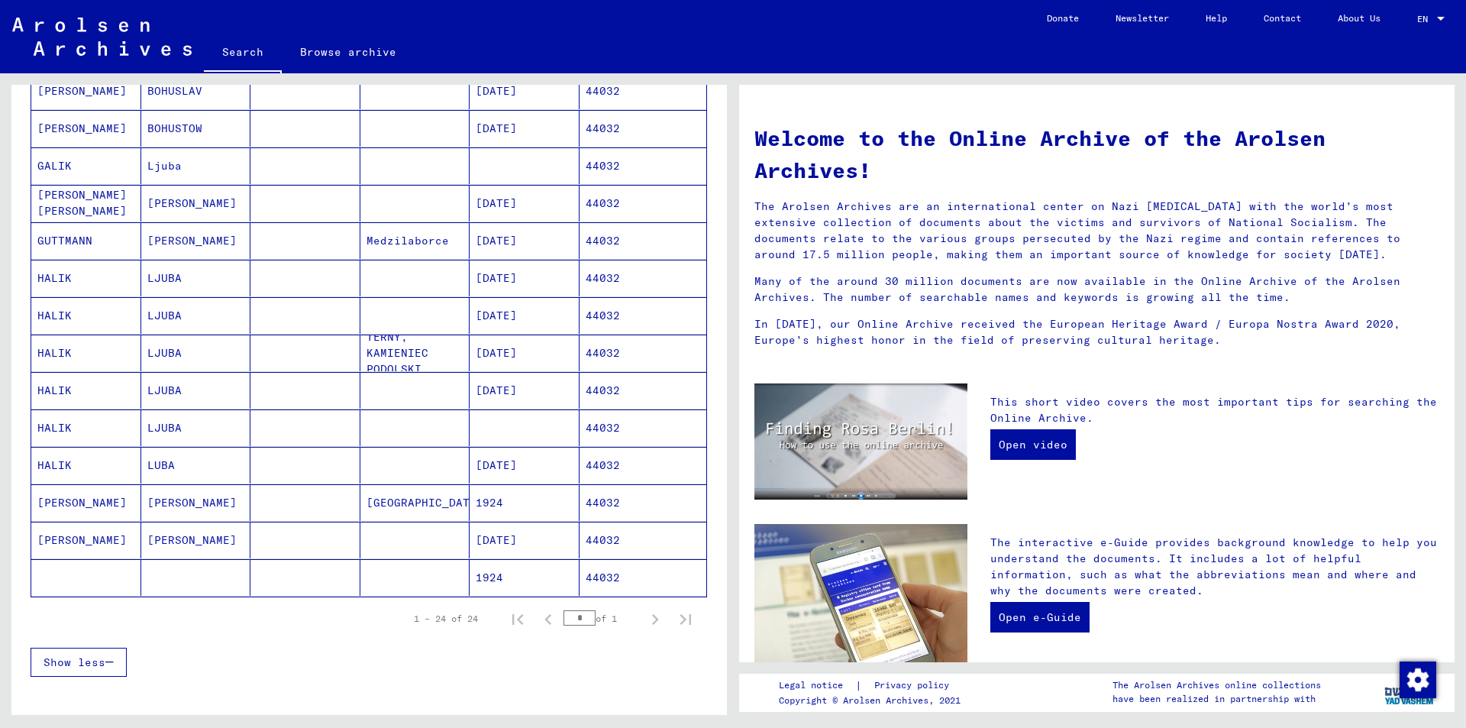
click at [595, 570] on mat-cell "44032" at bounding box center [643, 577] width 128 height 37
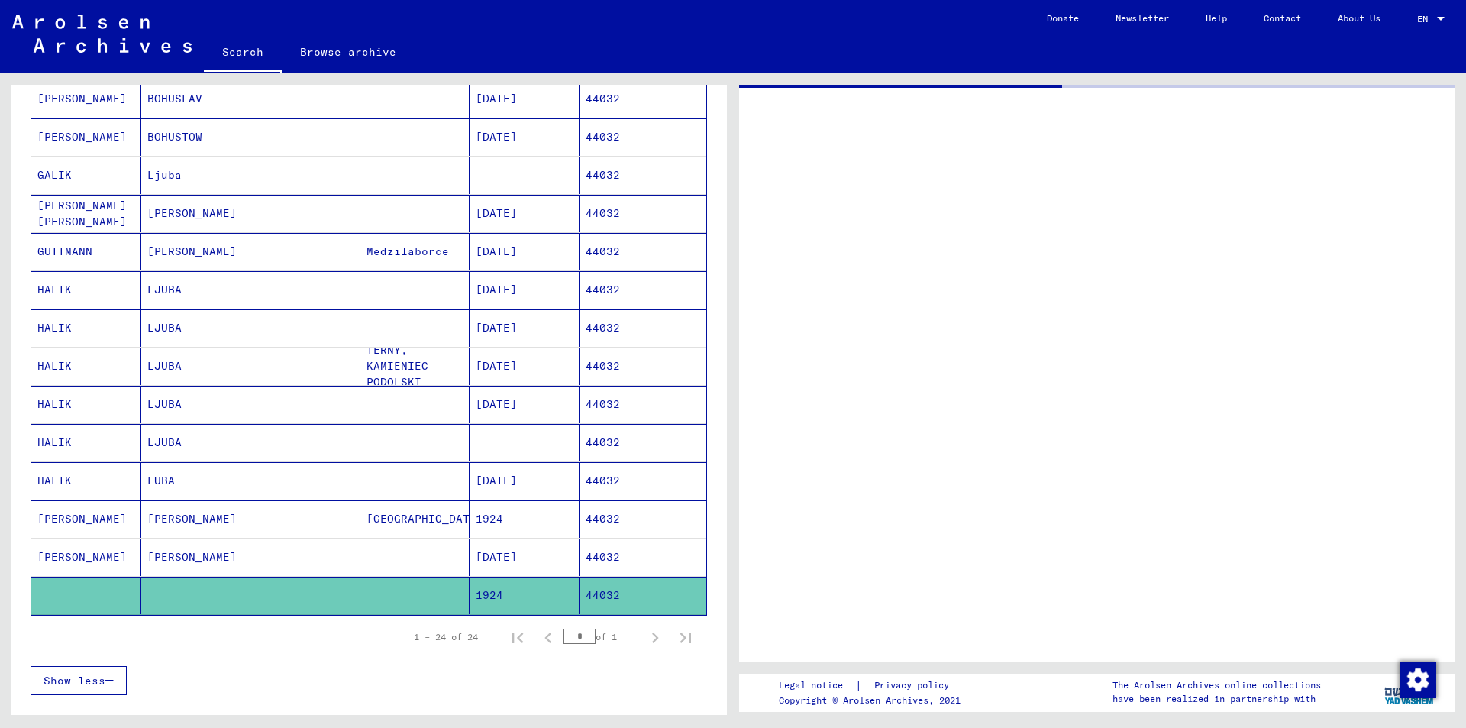
scroll to position [618, 0]
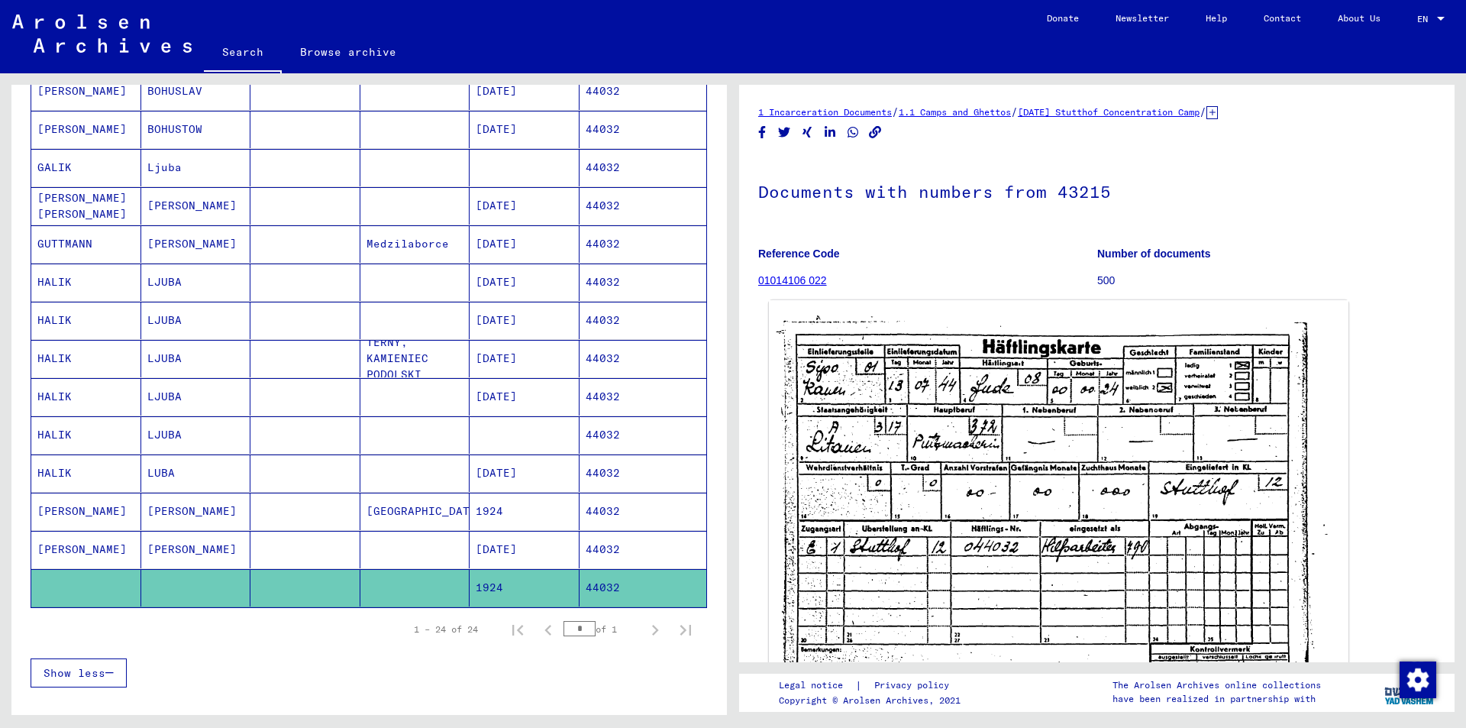
click at [1092, 575] on img at bounding box center [1058, 504] width 579 height 408
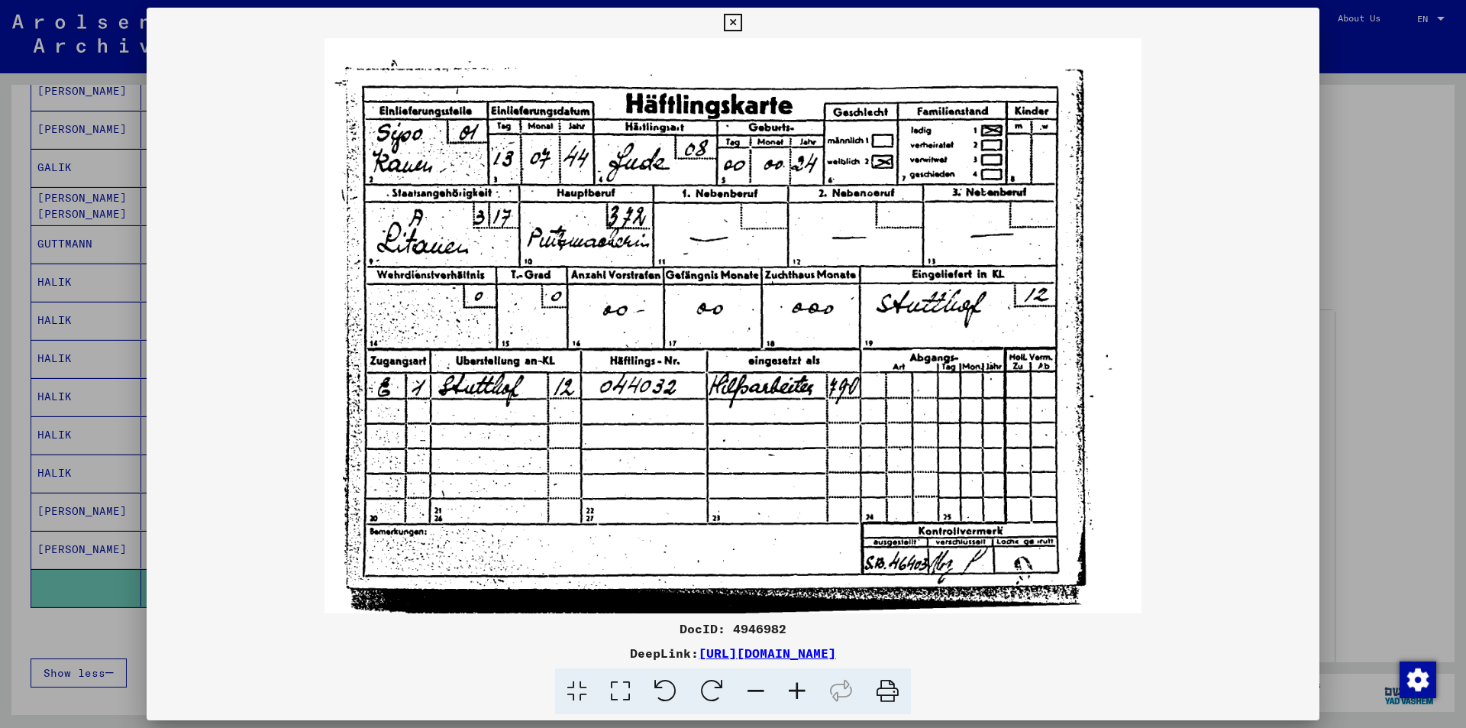
click at [734, 24] on icon at bounding box center [733, 23] width 18 height 18
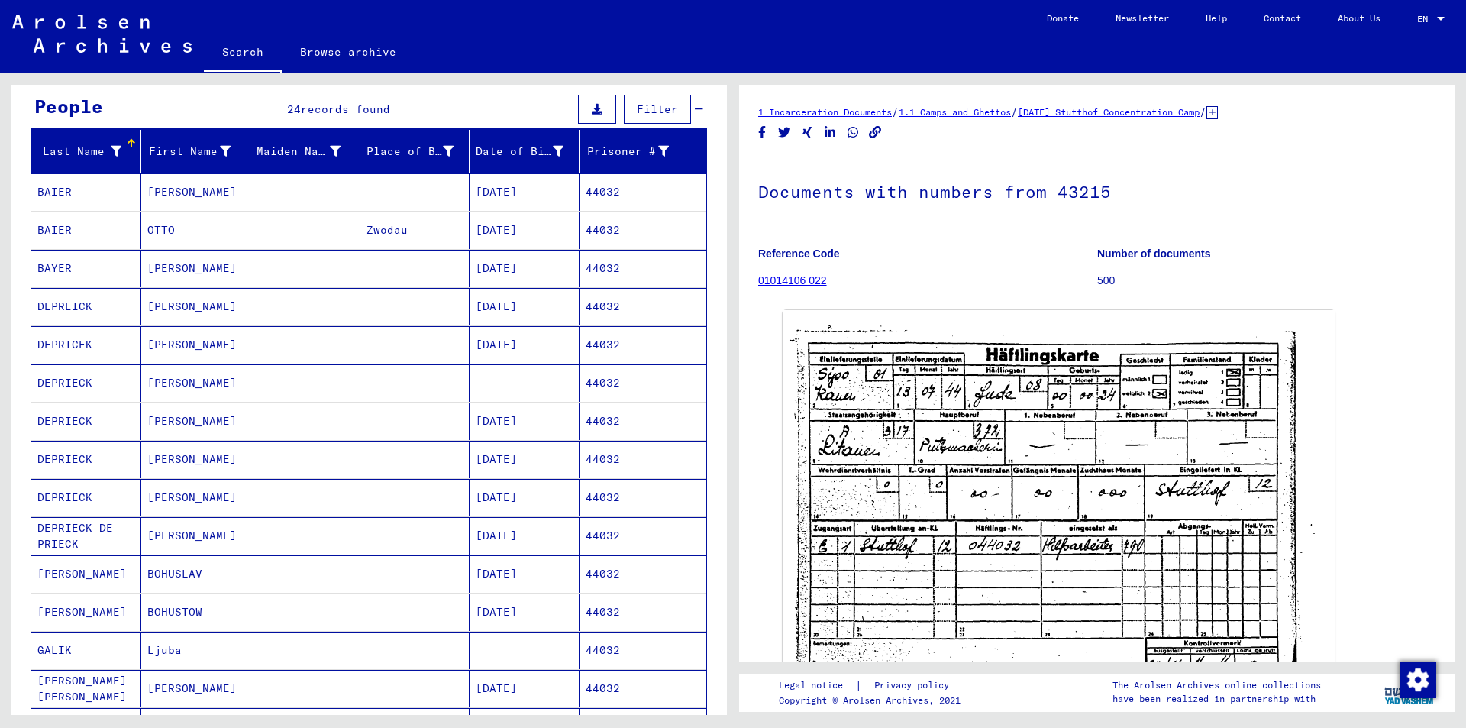
scroll to position [0, 0]
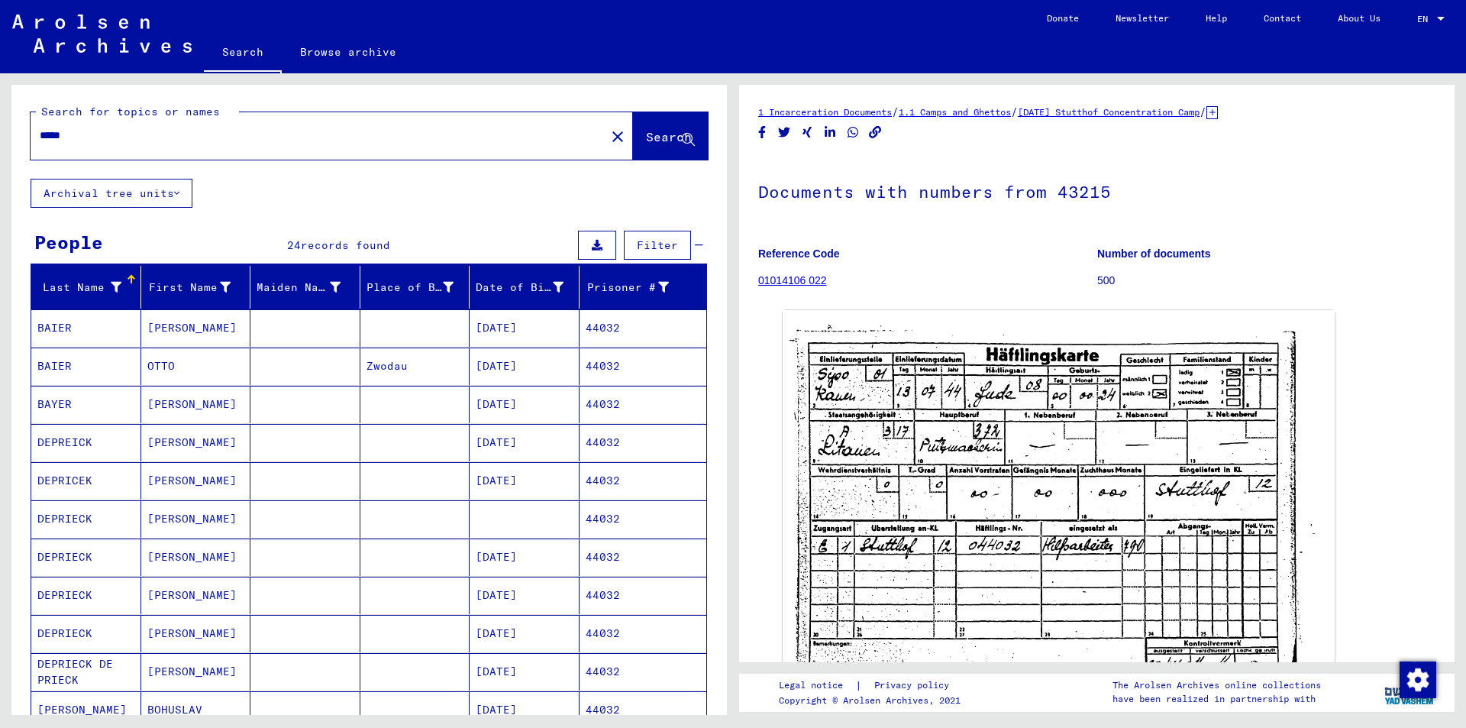
click at [145, 119] on div "Search for topics or names" at bounding box center [137, 112] width 203 height 16
click at [108, 131] on input "*****" at bounding box center [318, 136] width 557 height 16
type input "*"
type input "**********"
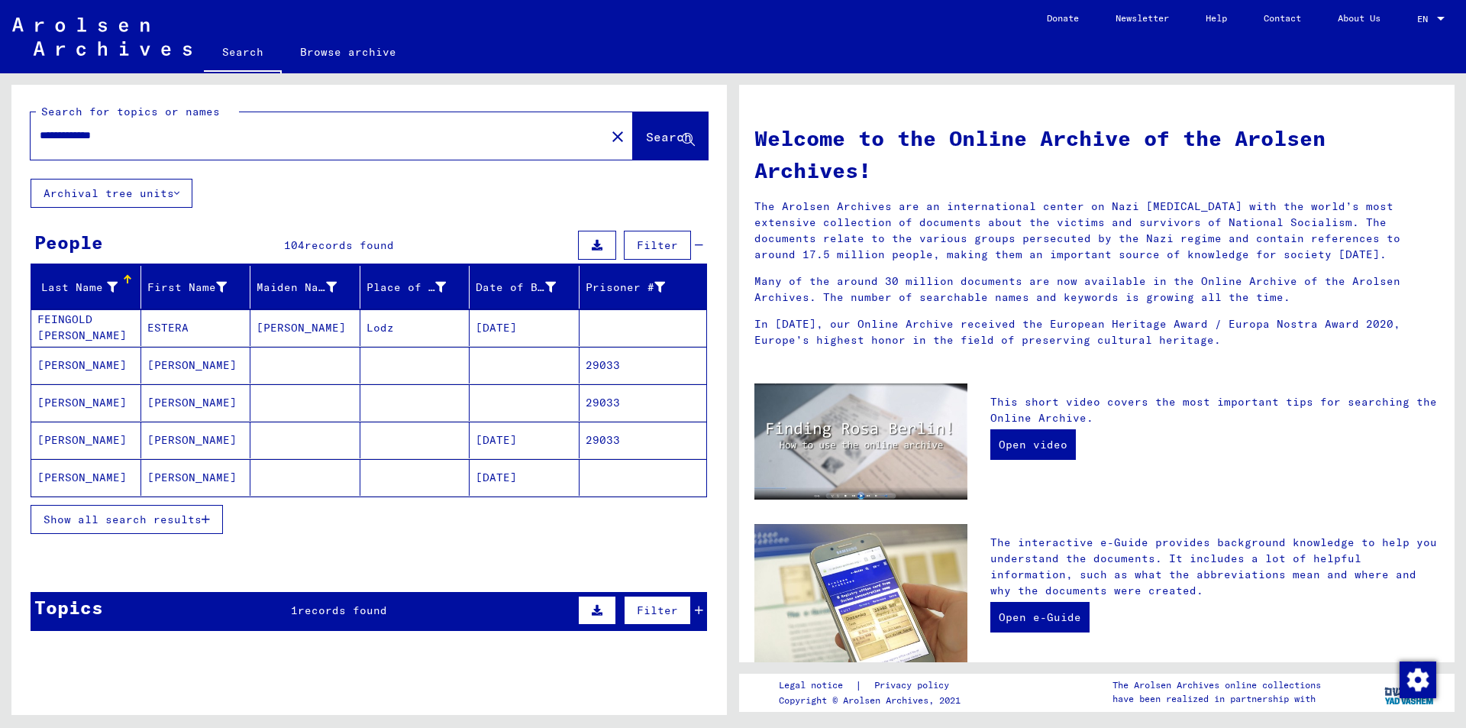
click at [206, 521] on icon "button" at bounding box center [206, 519] width 8 height 11
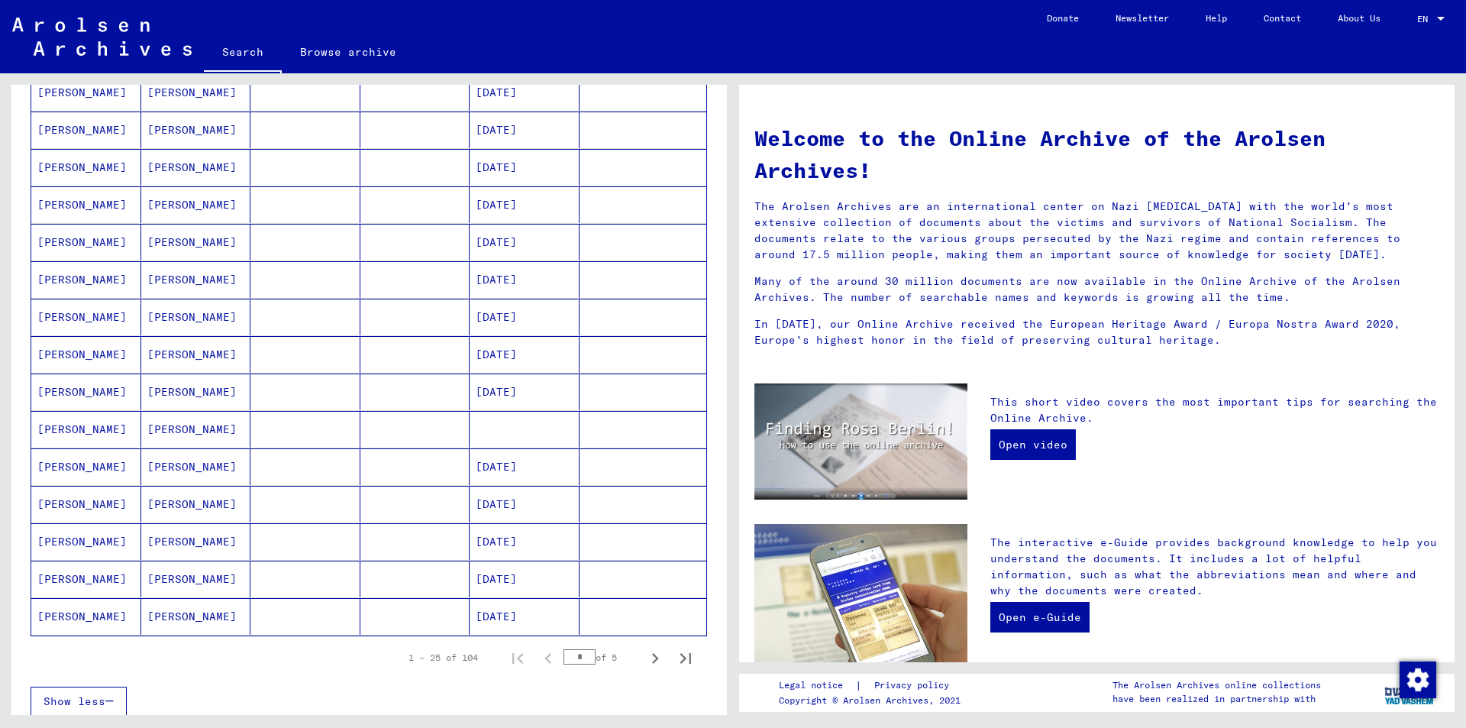
scroll to position [838, 0]
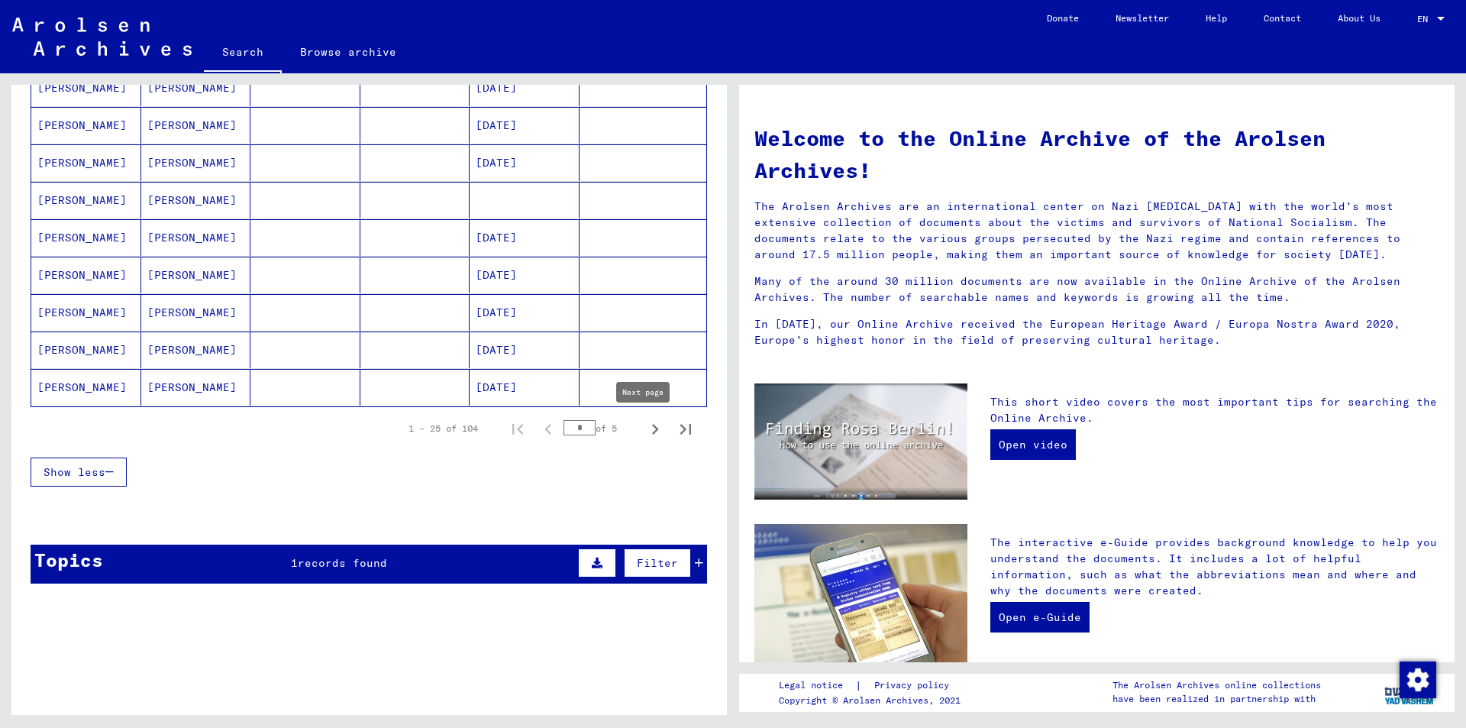
click at [644, 432] on icon "Next page" at bounding box center [654, 428] width 21 height 21
click at [644, 431] on icon "Next page" at bounding box center [654, 428] width 21 height 21
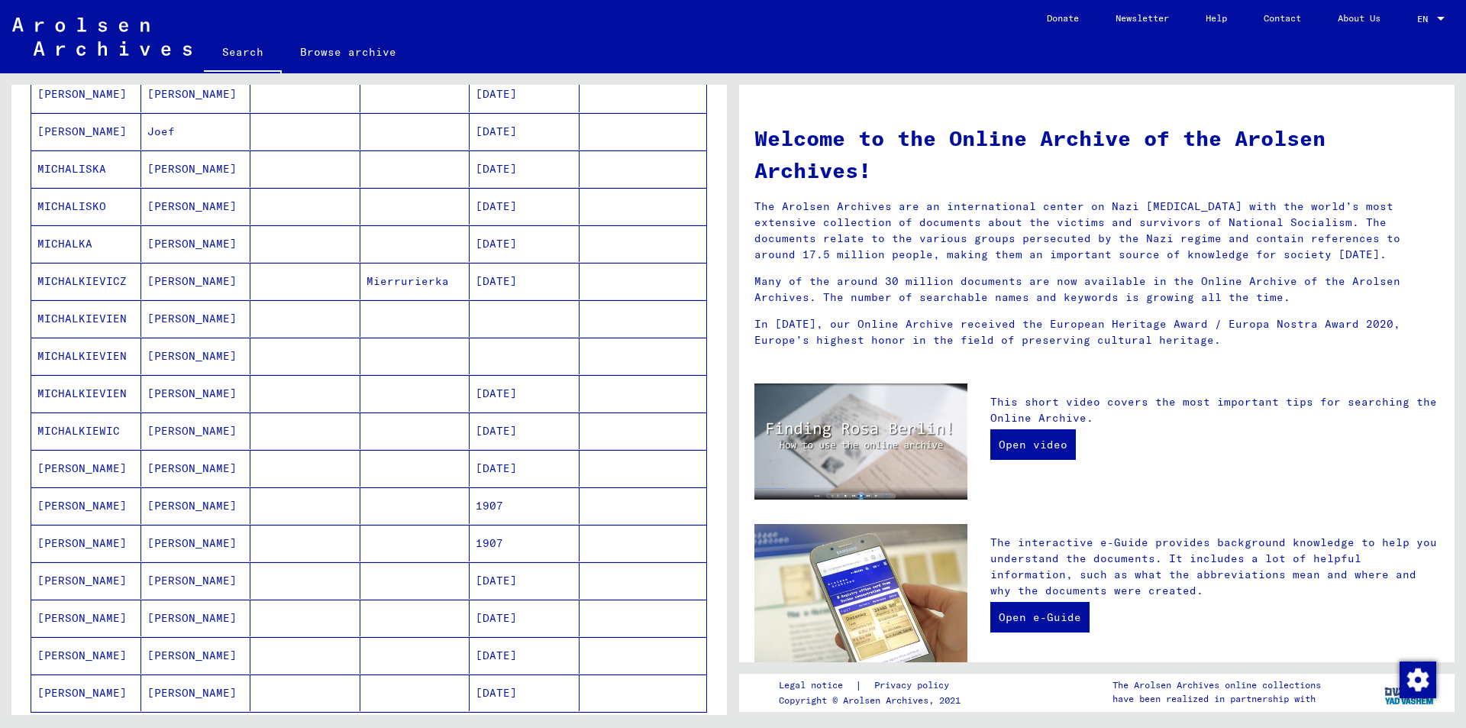
scroll to position [762, 0]
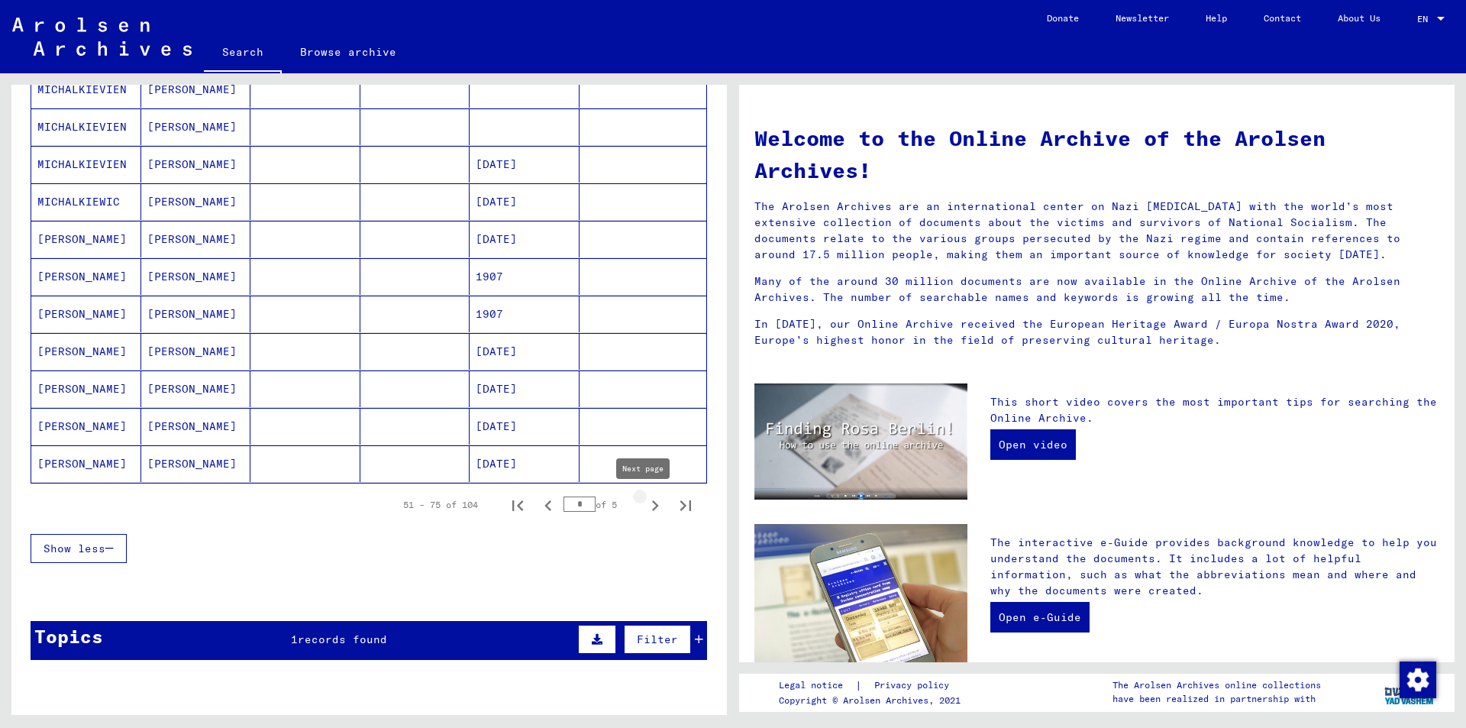
click at [644, 506] on icon "Next page" at bounding box center [654, 505] width 21 height 21
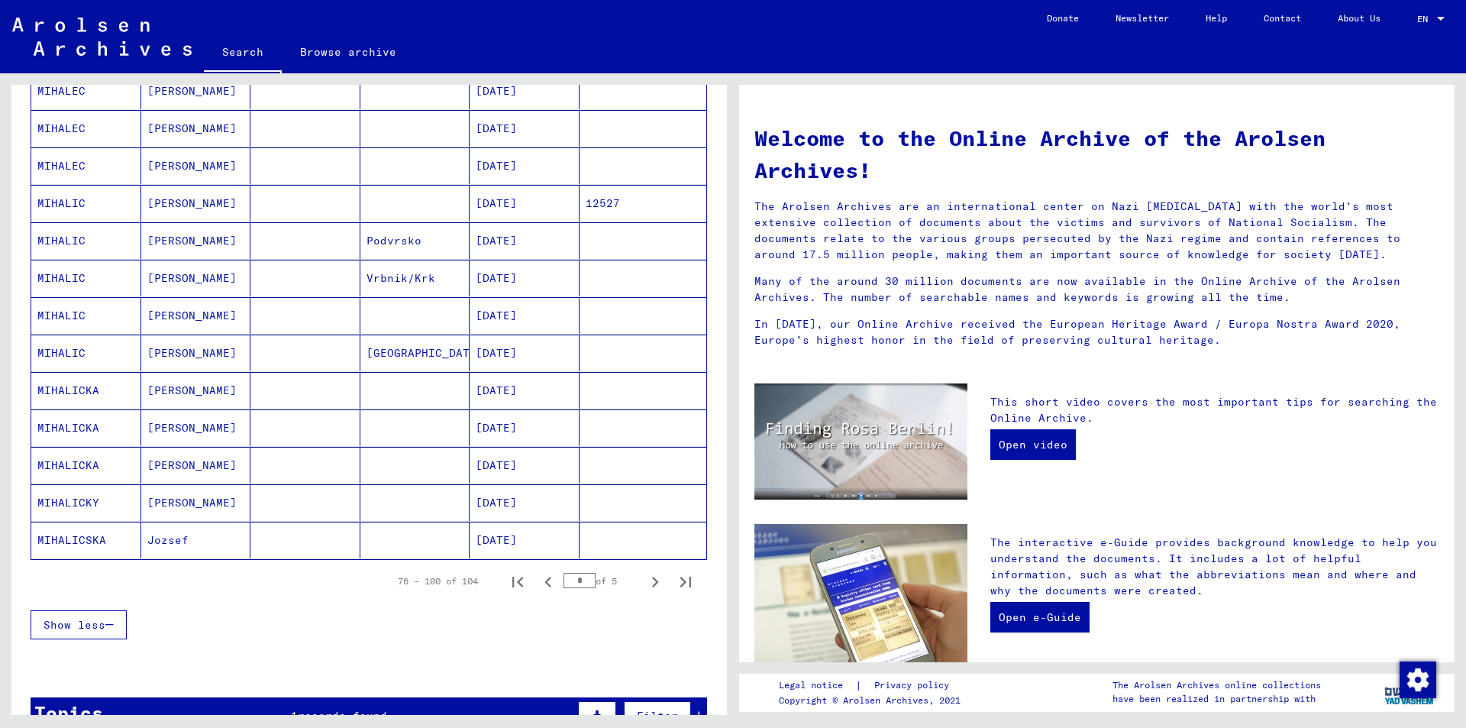
scroll to position [609, 0]
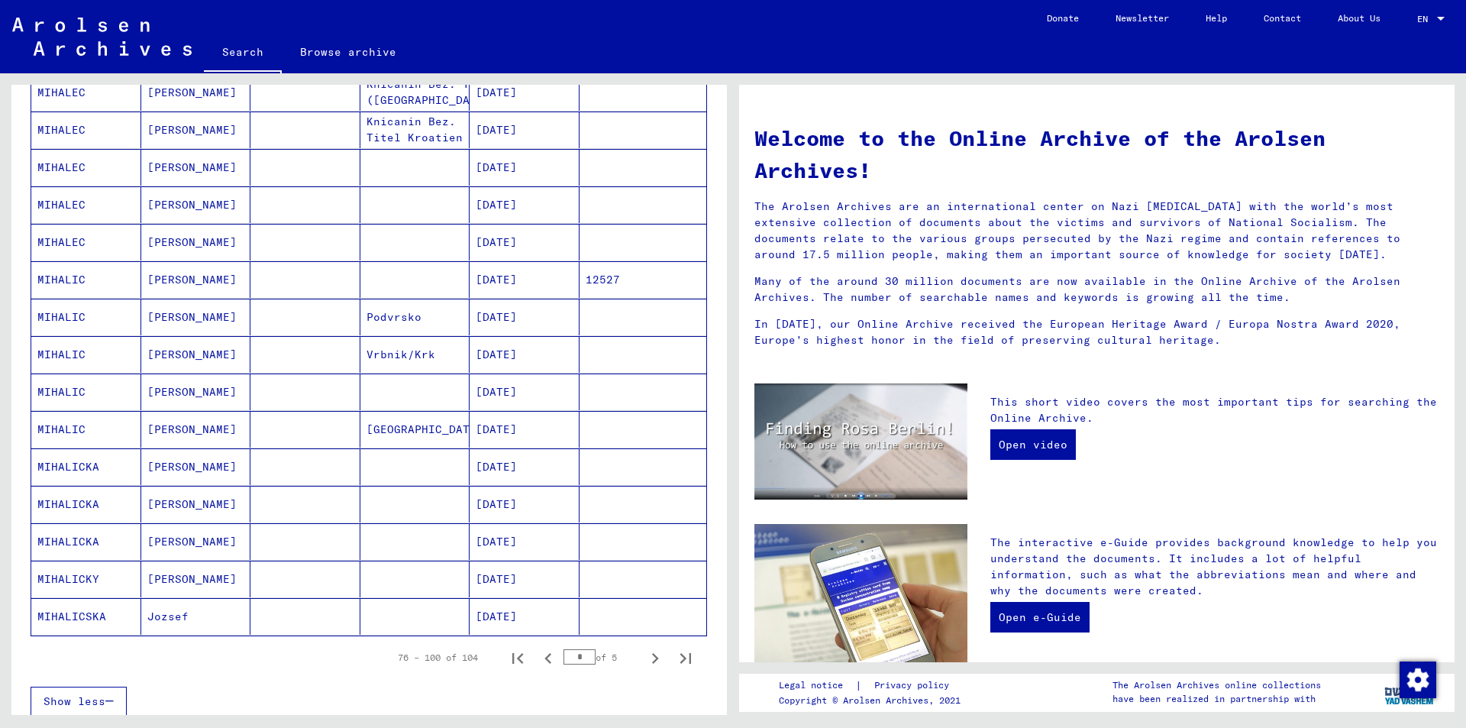
click at [521, 278] on mat-cell "[DATE]" at bounding box center [525, 279] width 110 height 37
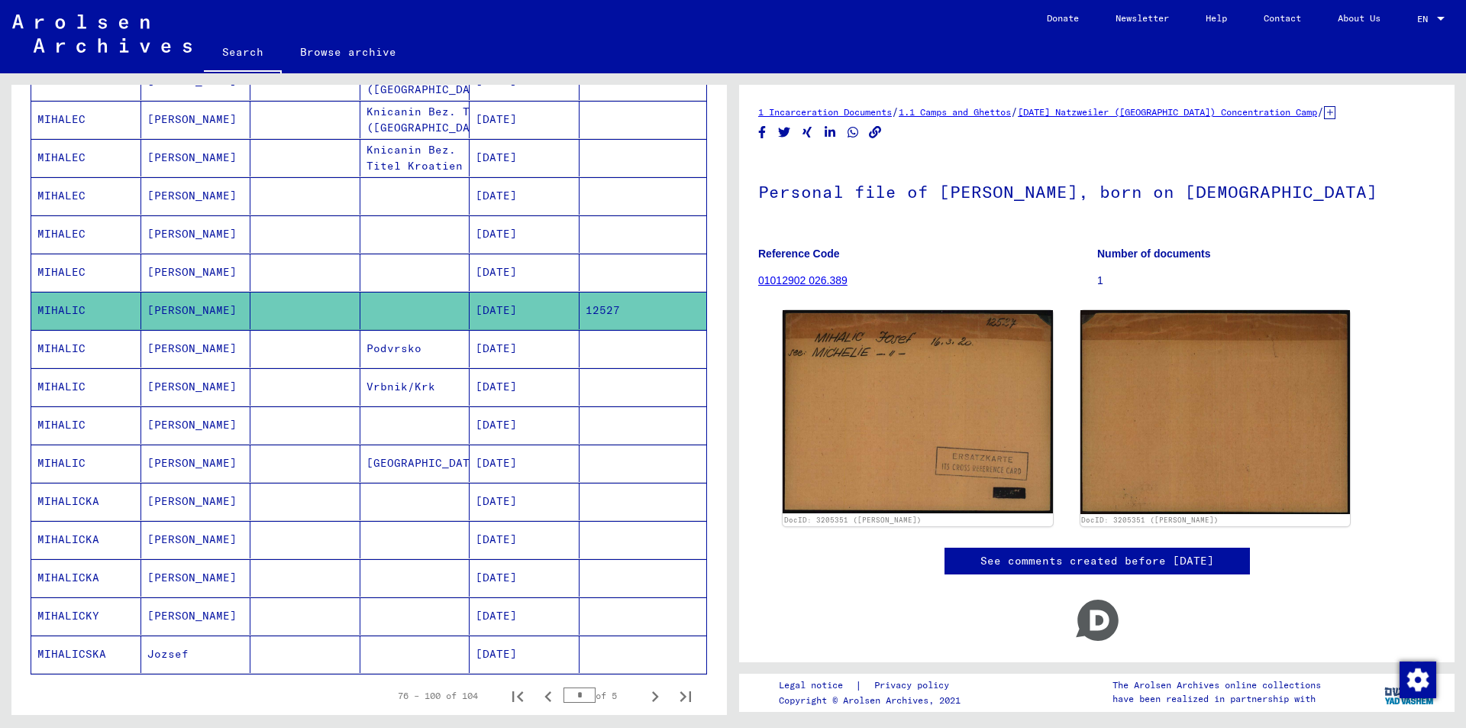
scroll to position [617, 0]
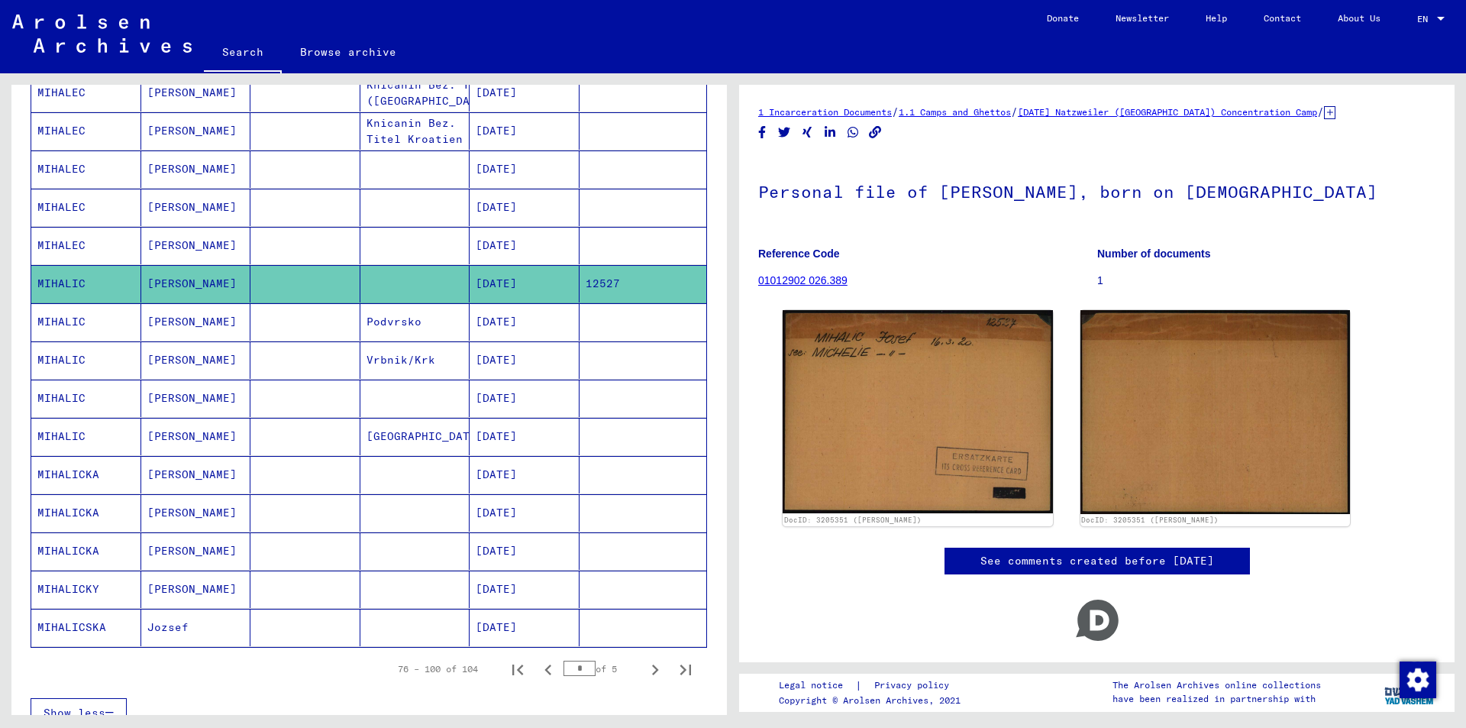
click at [518, 360] on mat-cell "[DATE]" at bounding box center [525, 359] width 110 height 37
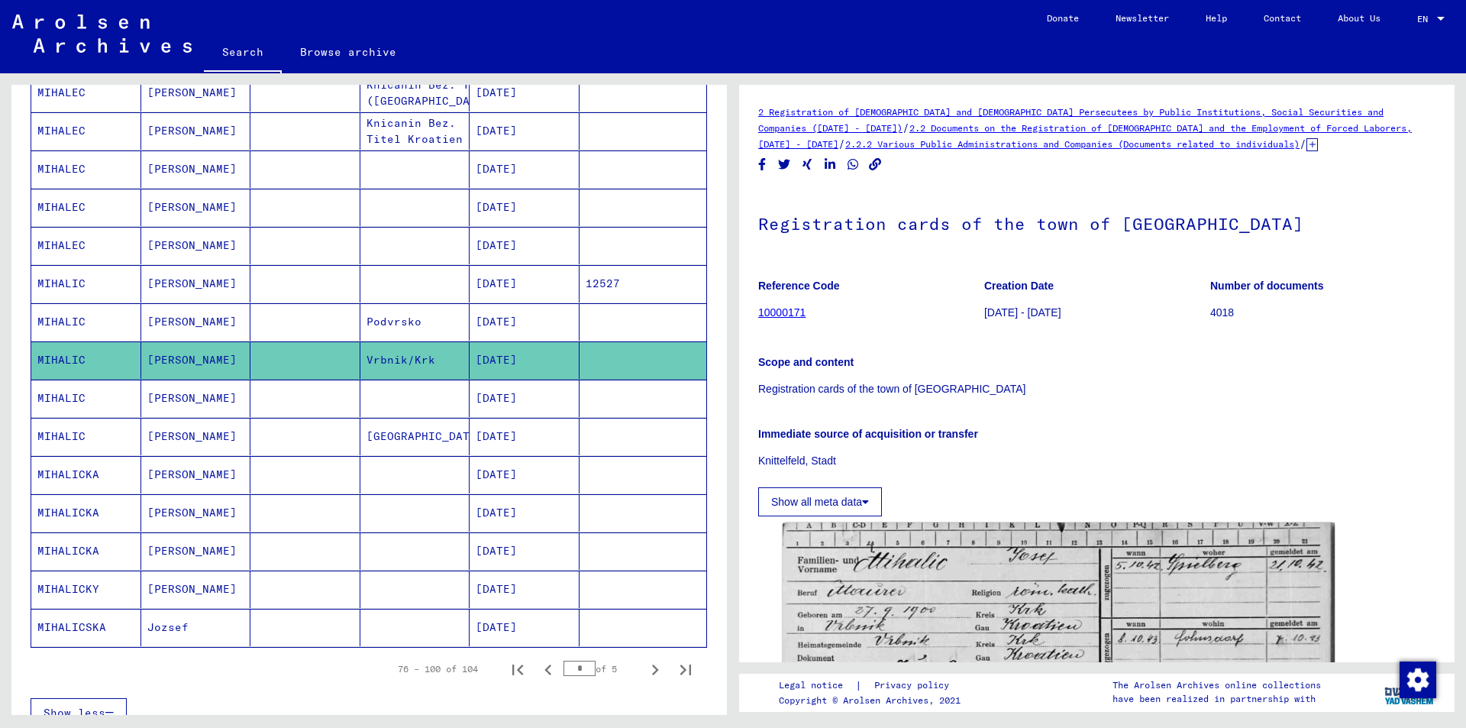
click at [1306, 144] on icon at bounding box center [1311, 144] width 11 height 13
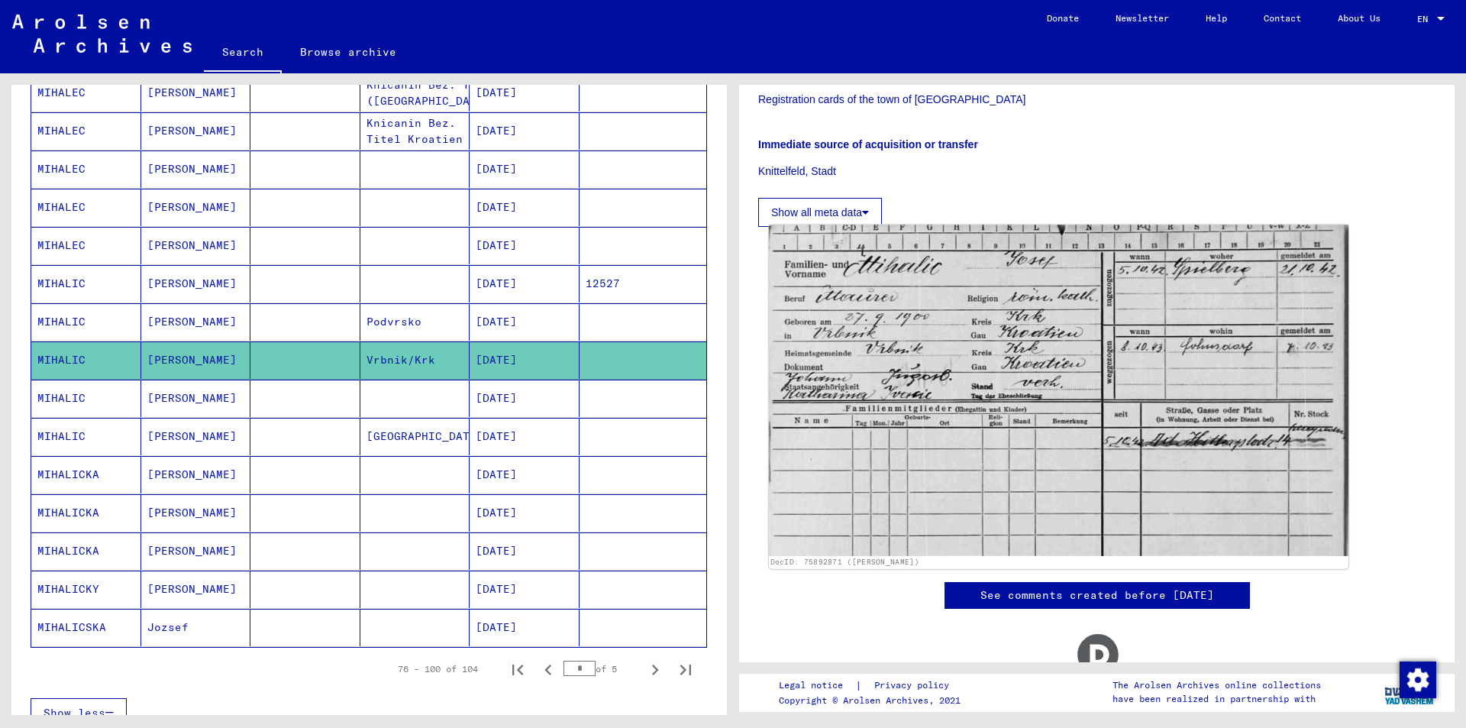
scroll to position [76, 0]
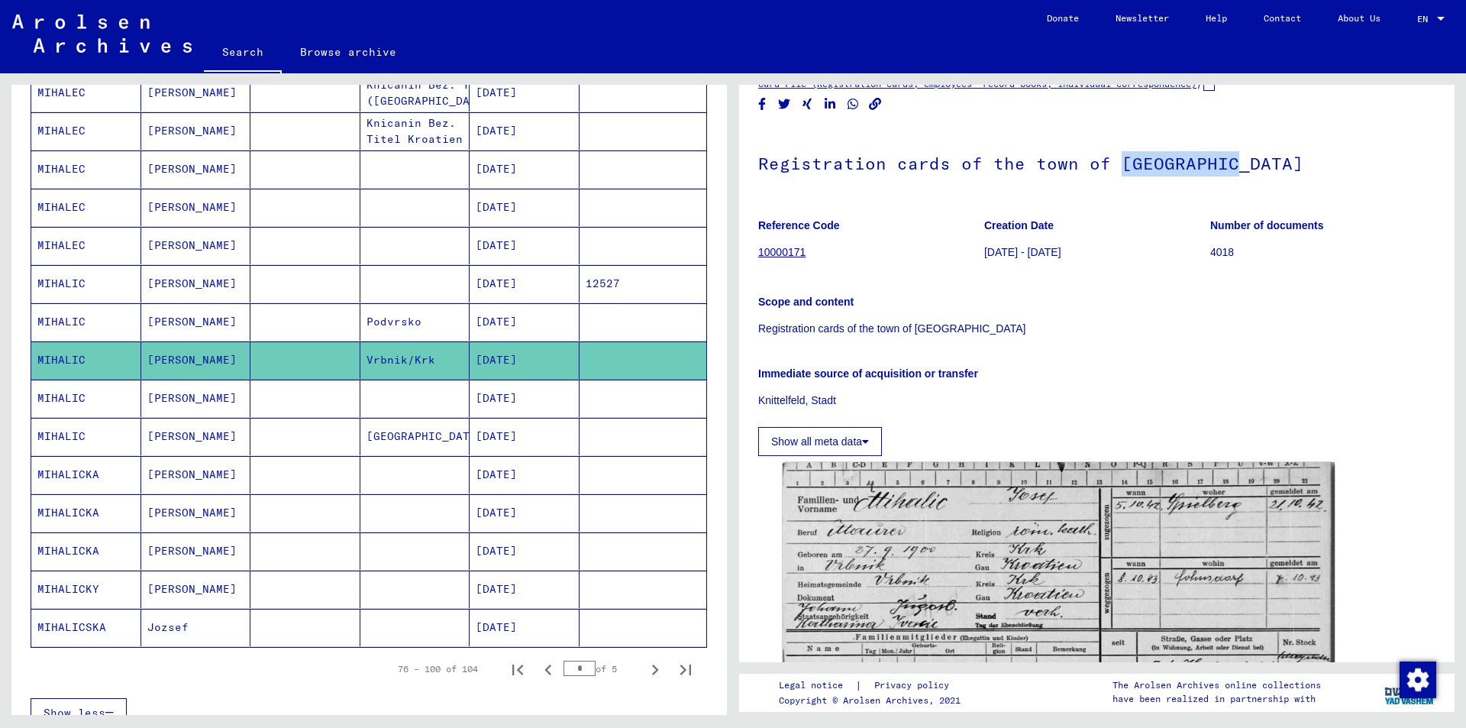
drag, startPoint x: 1113, startPoint y: 166, endPoint x: 1254, endPoint y: 164, distance: 141.3
click at [1254, 164] on h1 "Registration cards of the town of [GEOGRAPHIC_DATA]" at bounding box center [1096, 161] width 677 height 67
copy h1 "Knittelfeld"
click at [644, 672] on icon "Next page" at bounding box center [654, 669] width 21 height 21
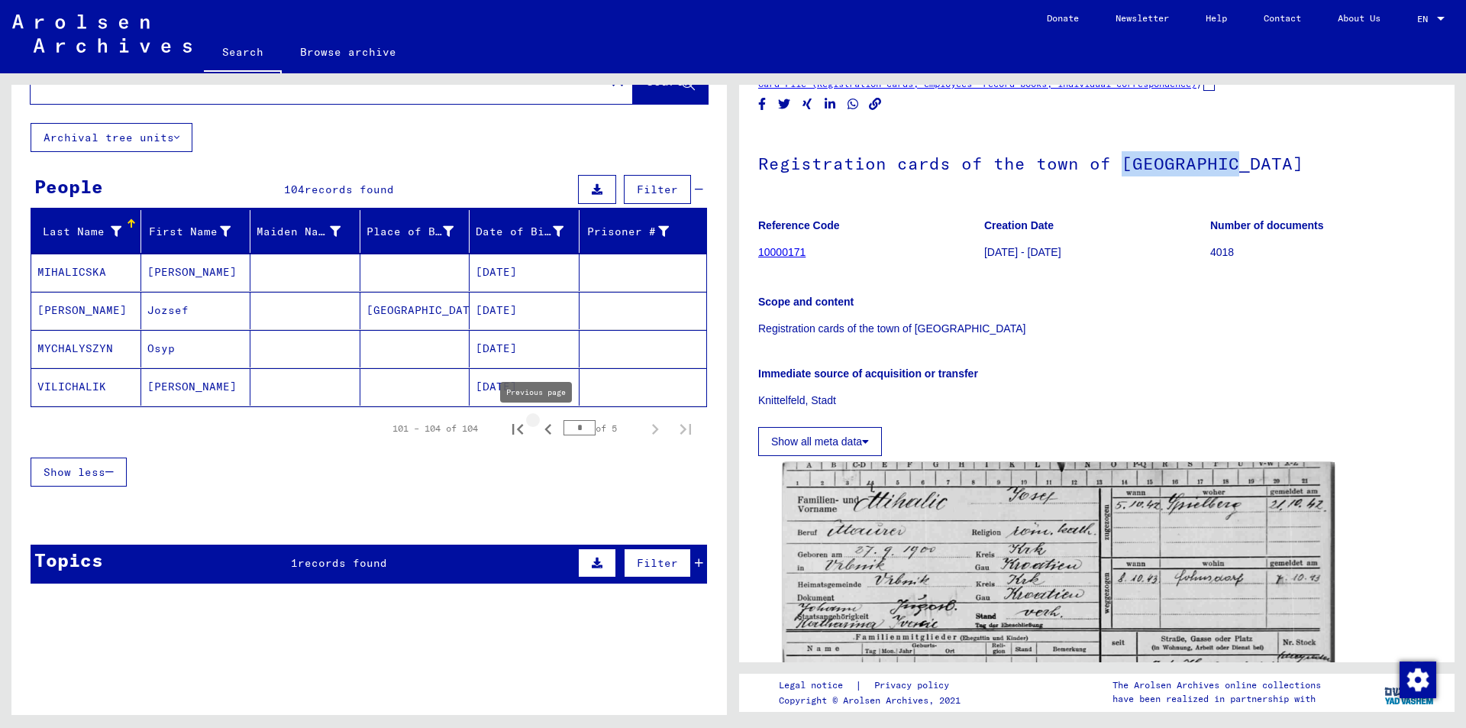
click at [540, 424] on icon "Previous page" at bounding box center [547, 428] width 21 height 21
type input "*"
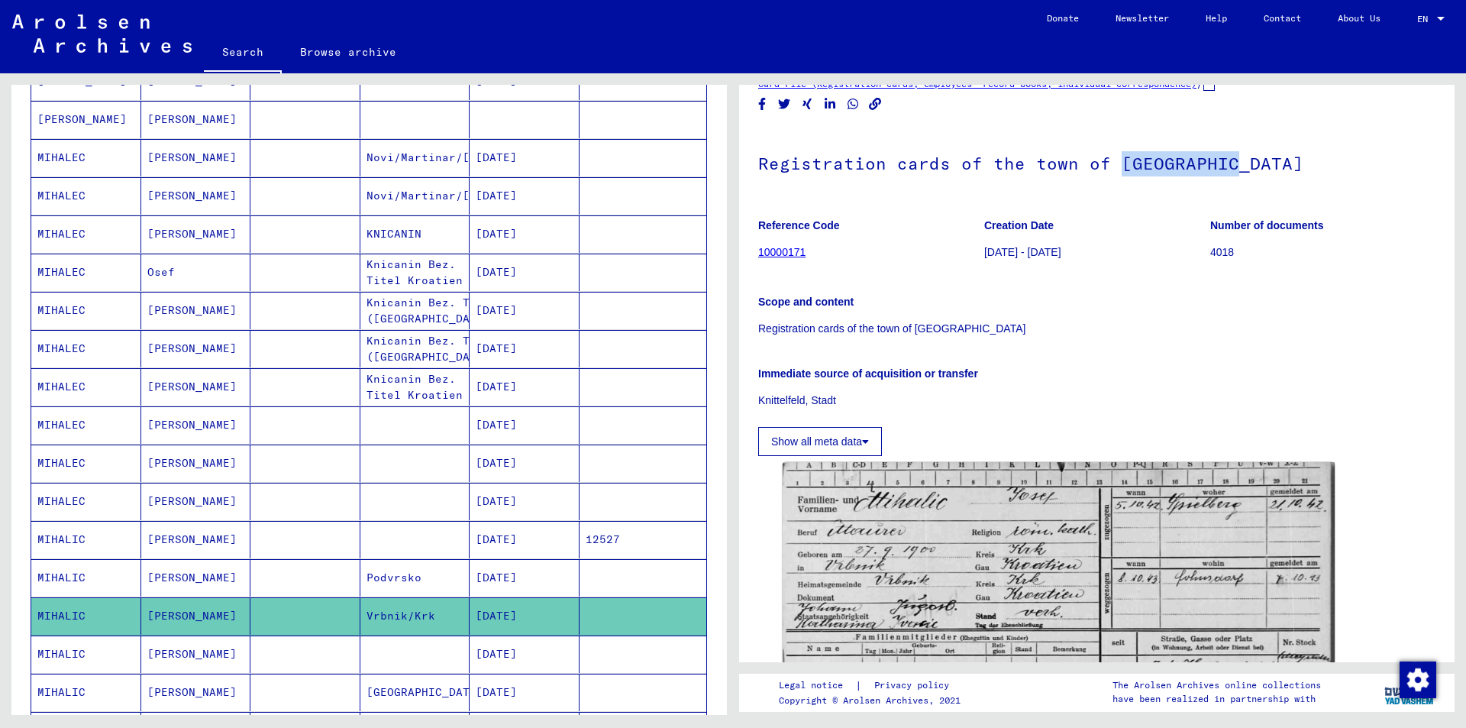
scroll to position [514, 0]
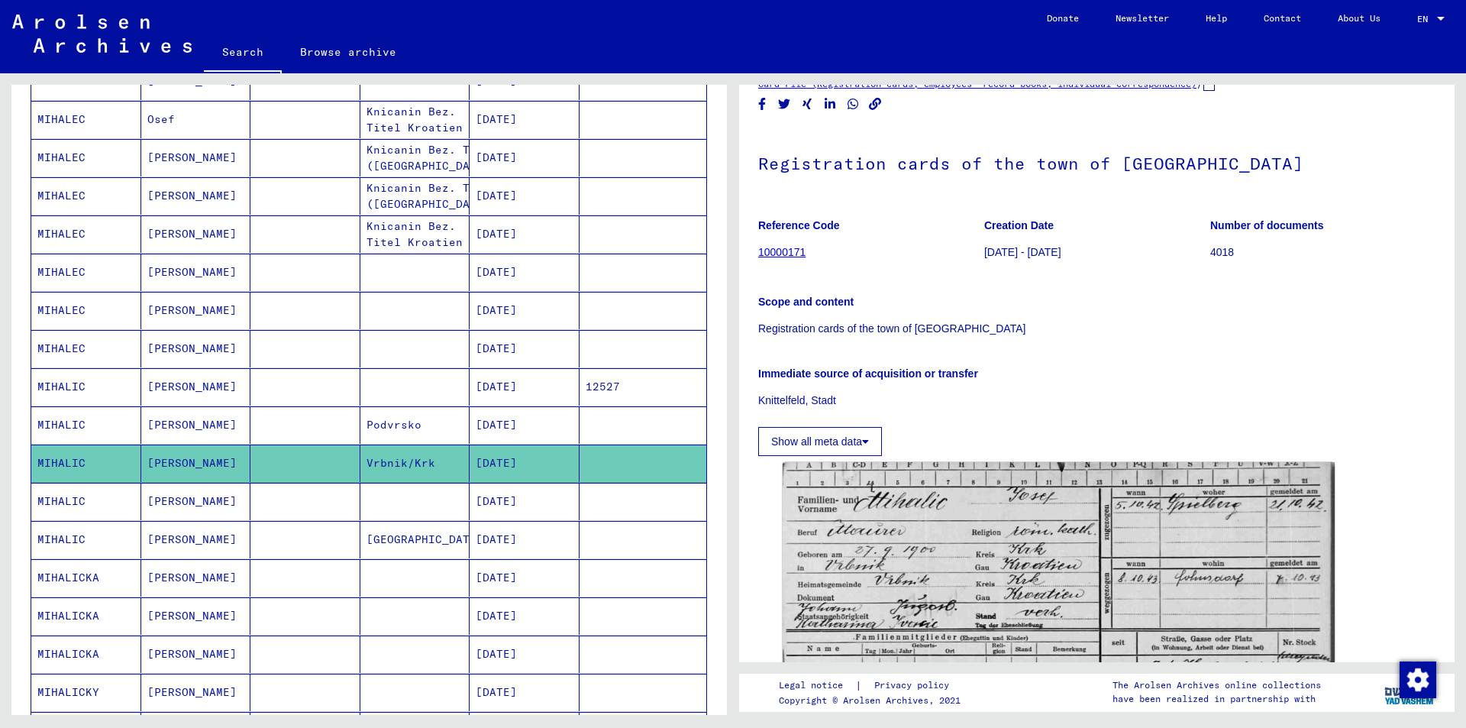
click at [505, 505] on mat-cell "[DATE]" at bounding box center [525, 501] width 110 height 37
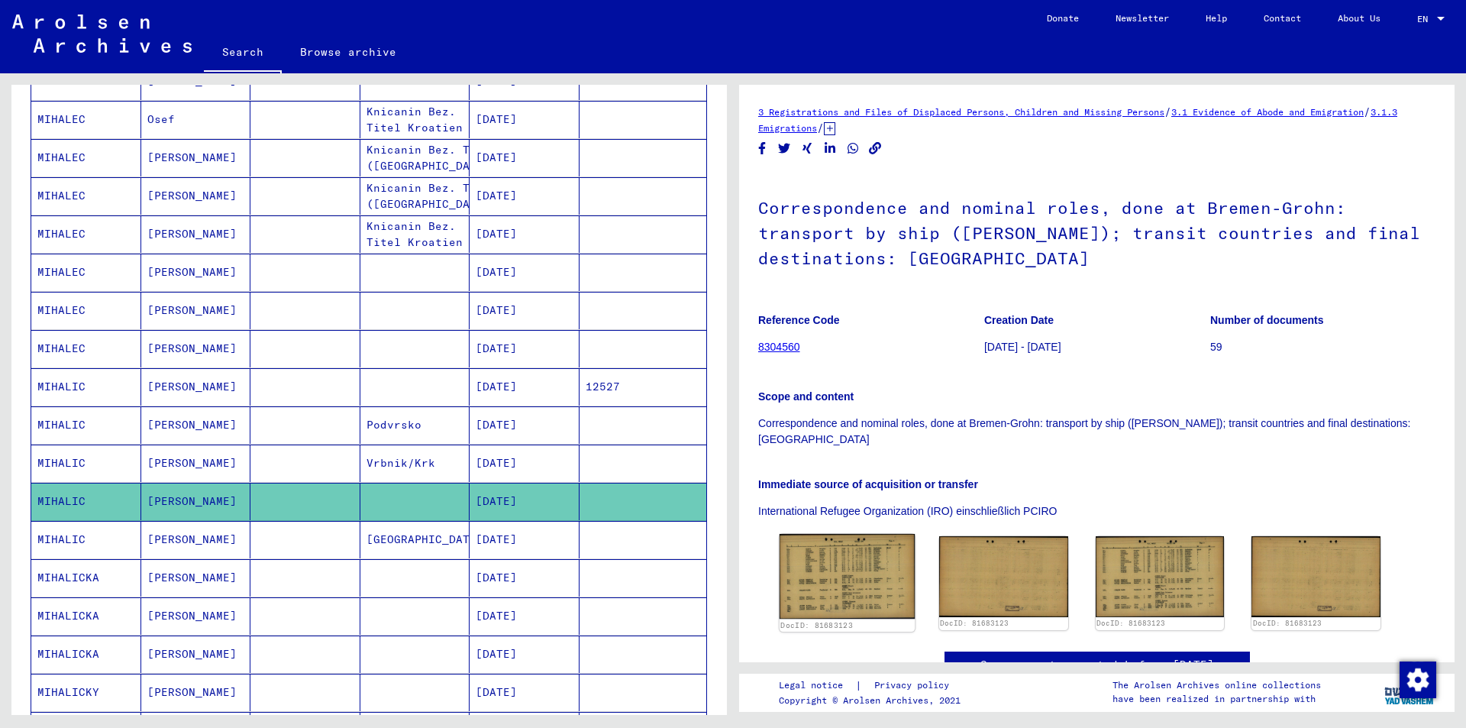
click at [857, 550] on img at bounding box center [847, 576] width 135 height 85
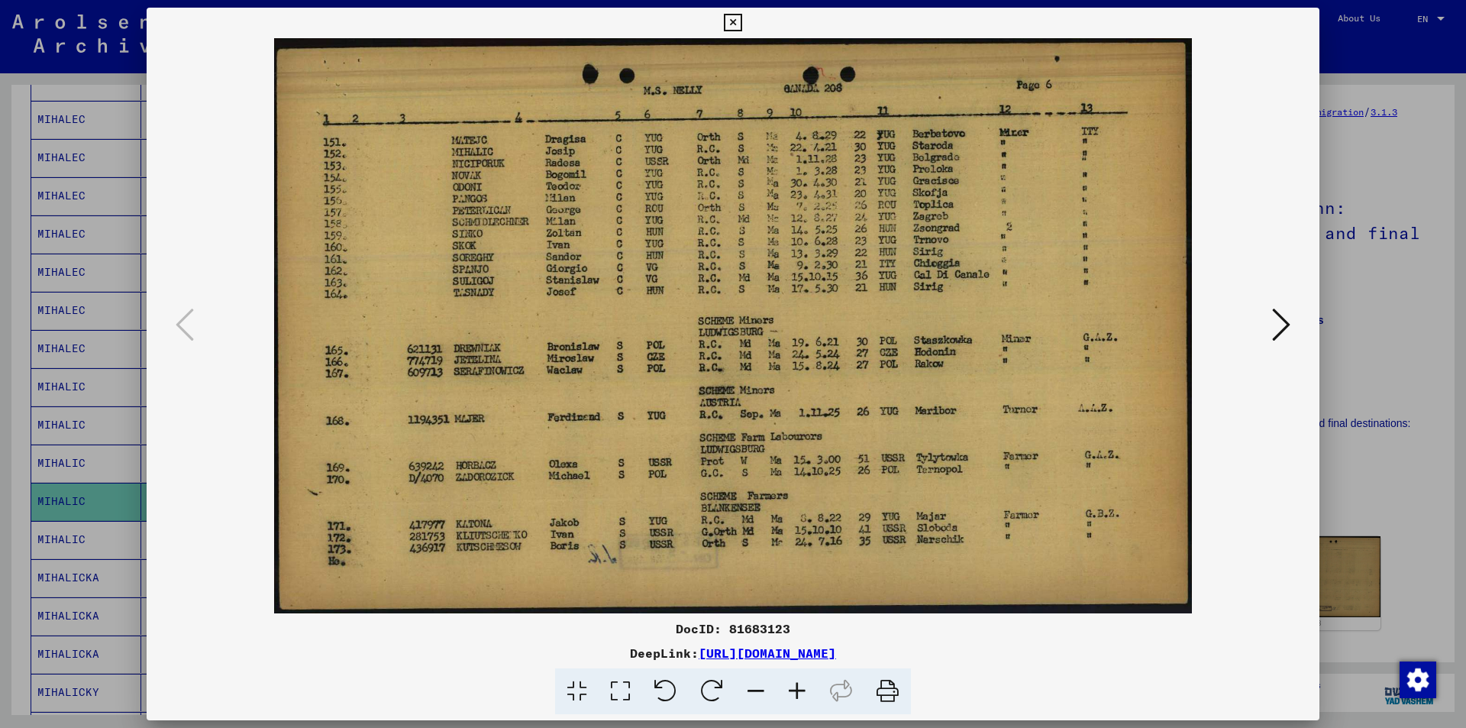
click at [733, 22] on icon at bounding box center [733, 23] width 18 height 18
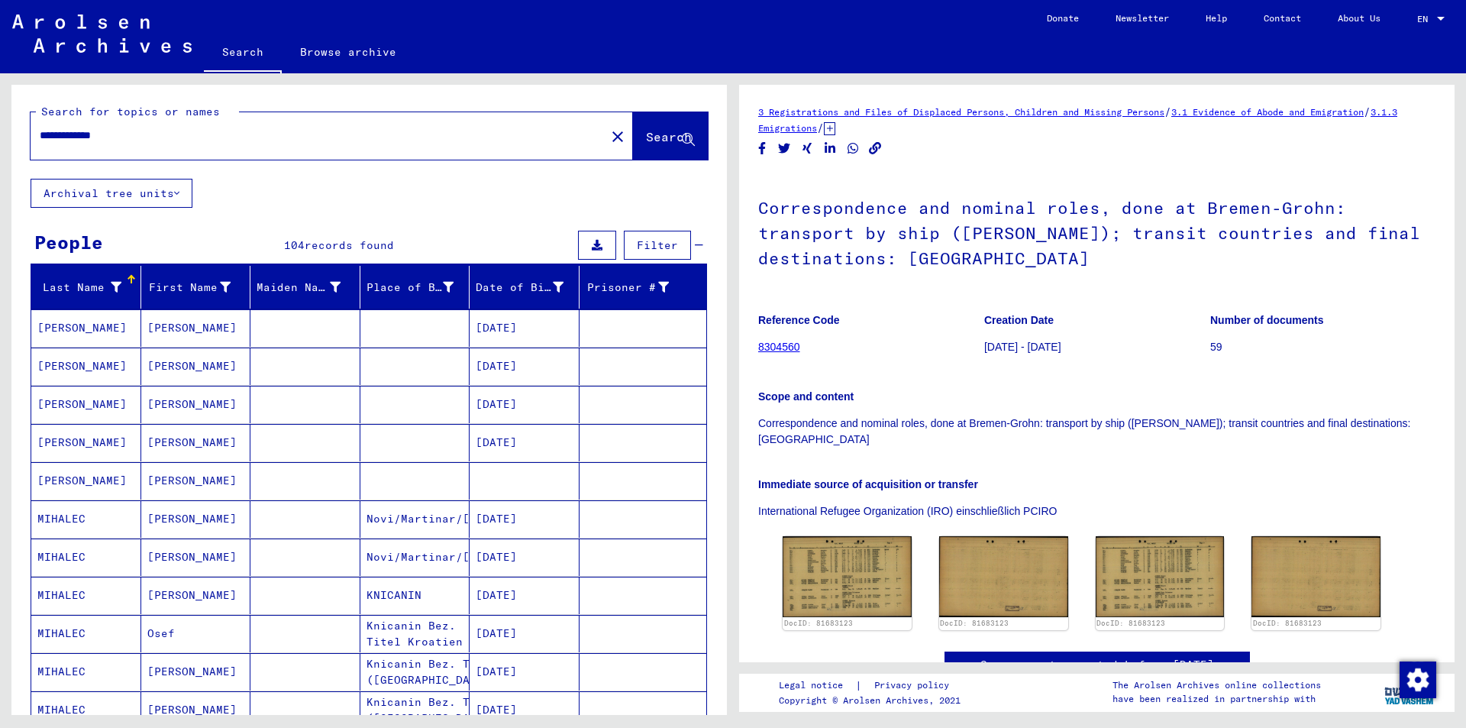
click at [135, 138] on input "**********" at bounding box center [318, 136] width 557 height 16
type input "*"
type input "******"
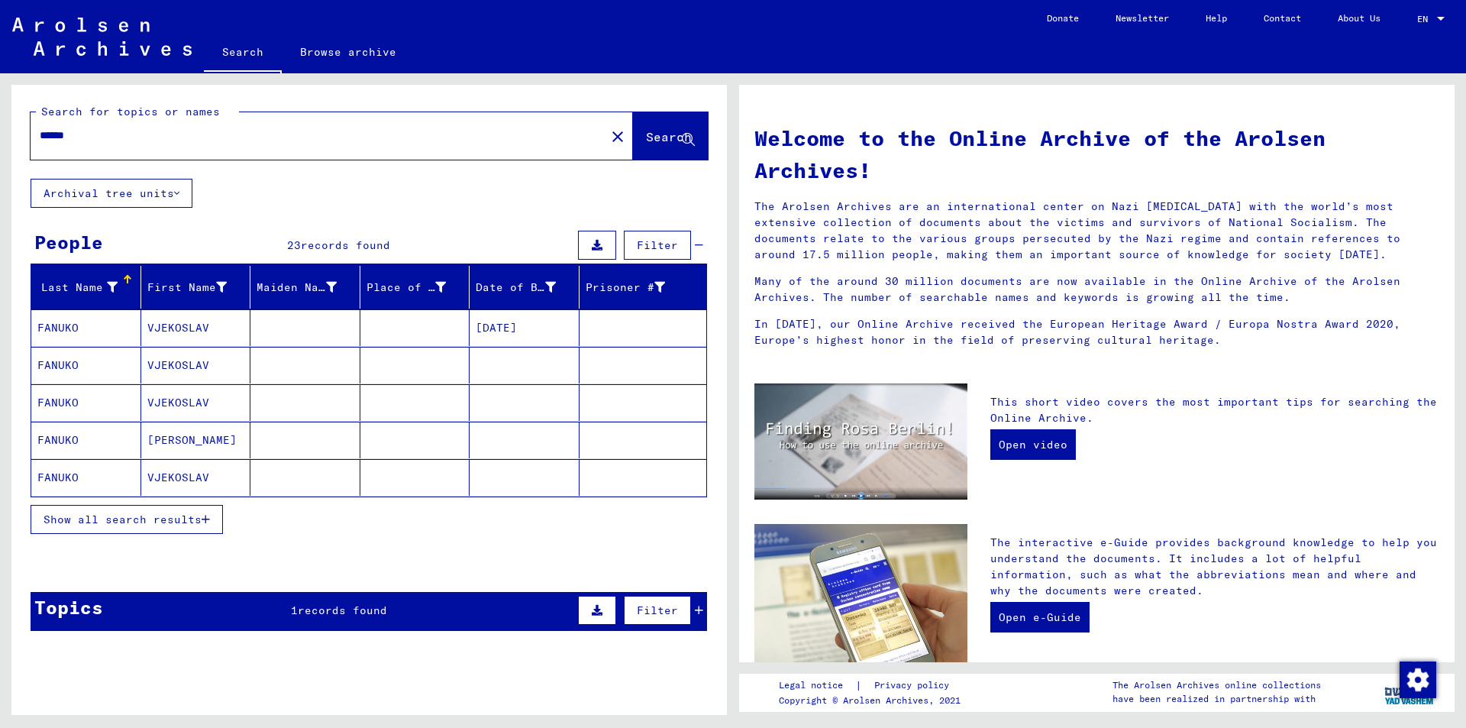
click at [209, 523] on icon "button" at bounding box center [206, 519] width 8 height 11
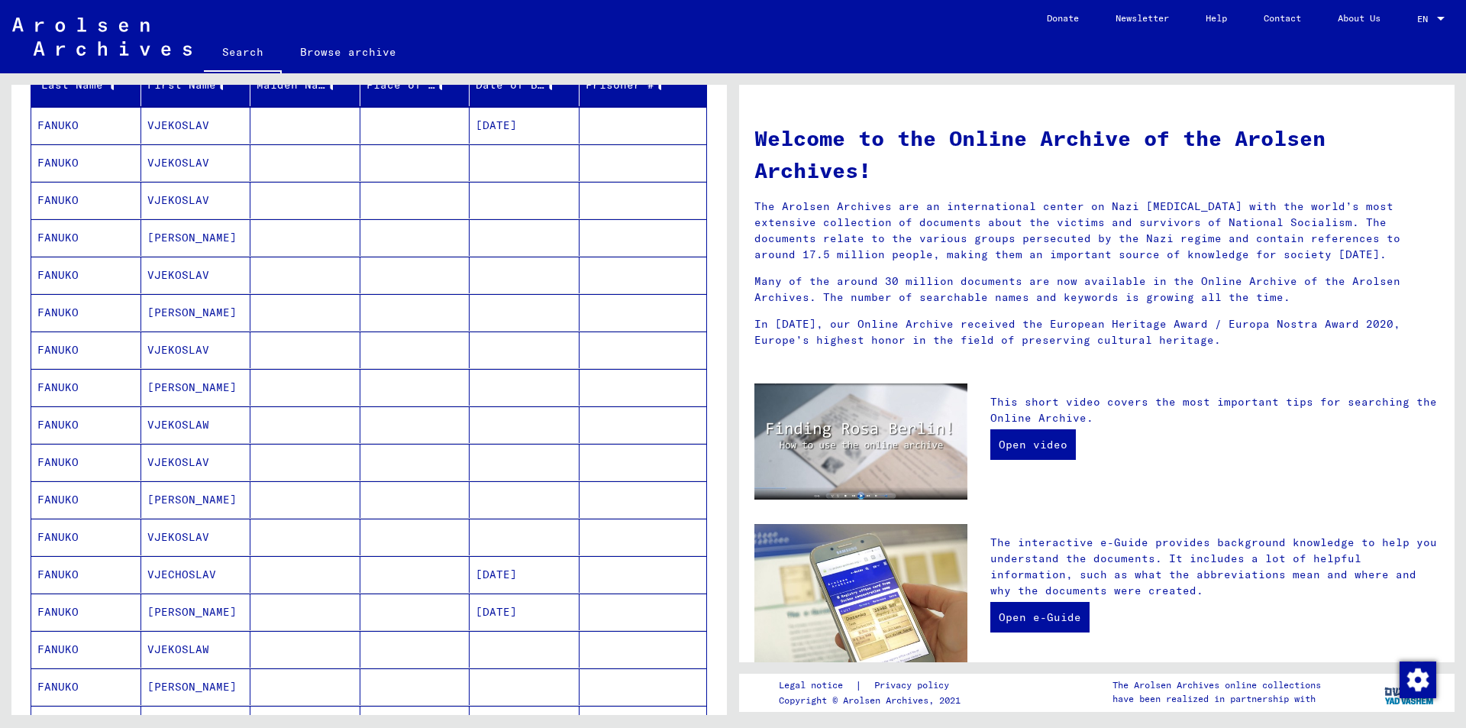
scroll to position [229, 0]
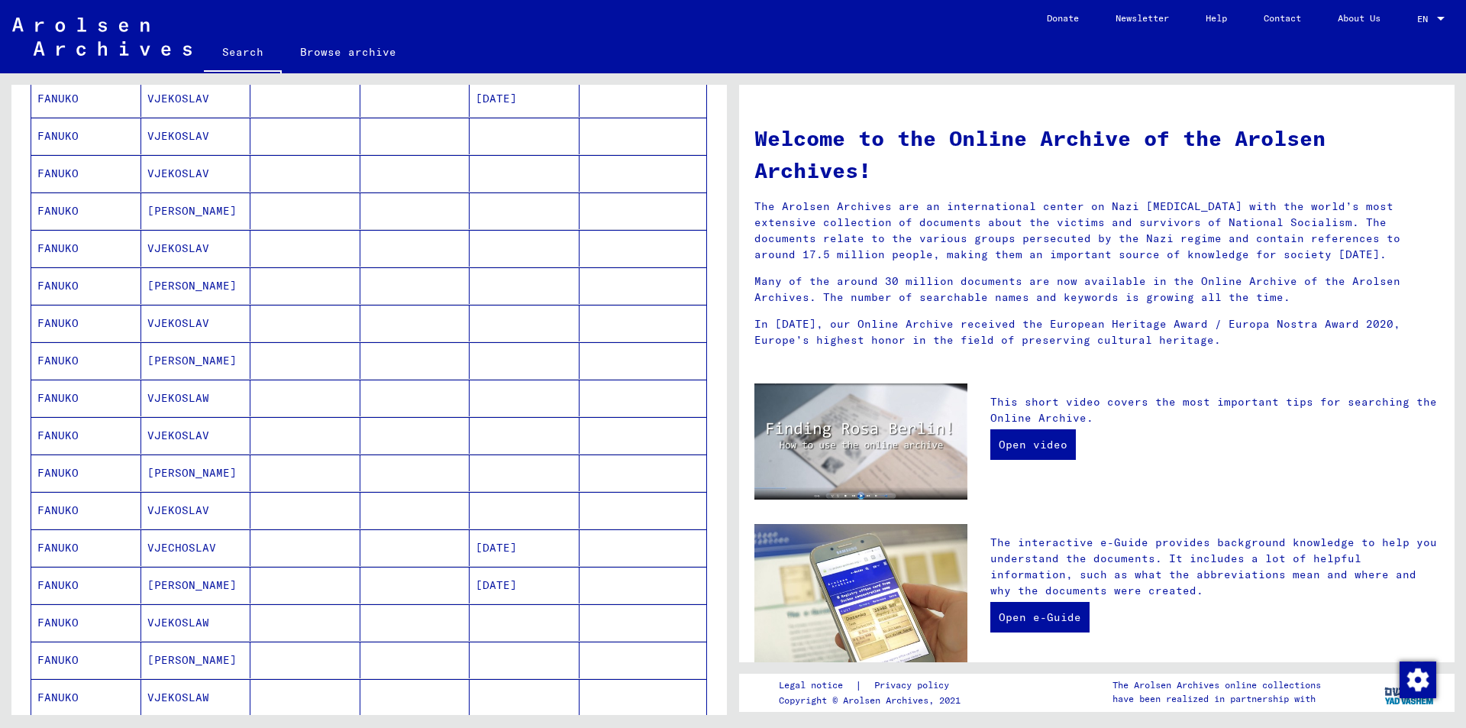
click at [499, 545] on mat-cell "[DATE]" at bounding box center [525, 547] width 110 height 37
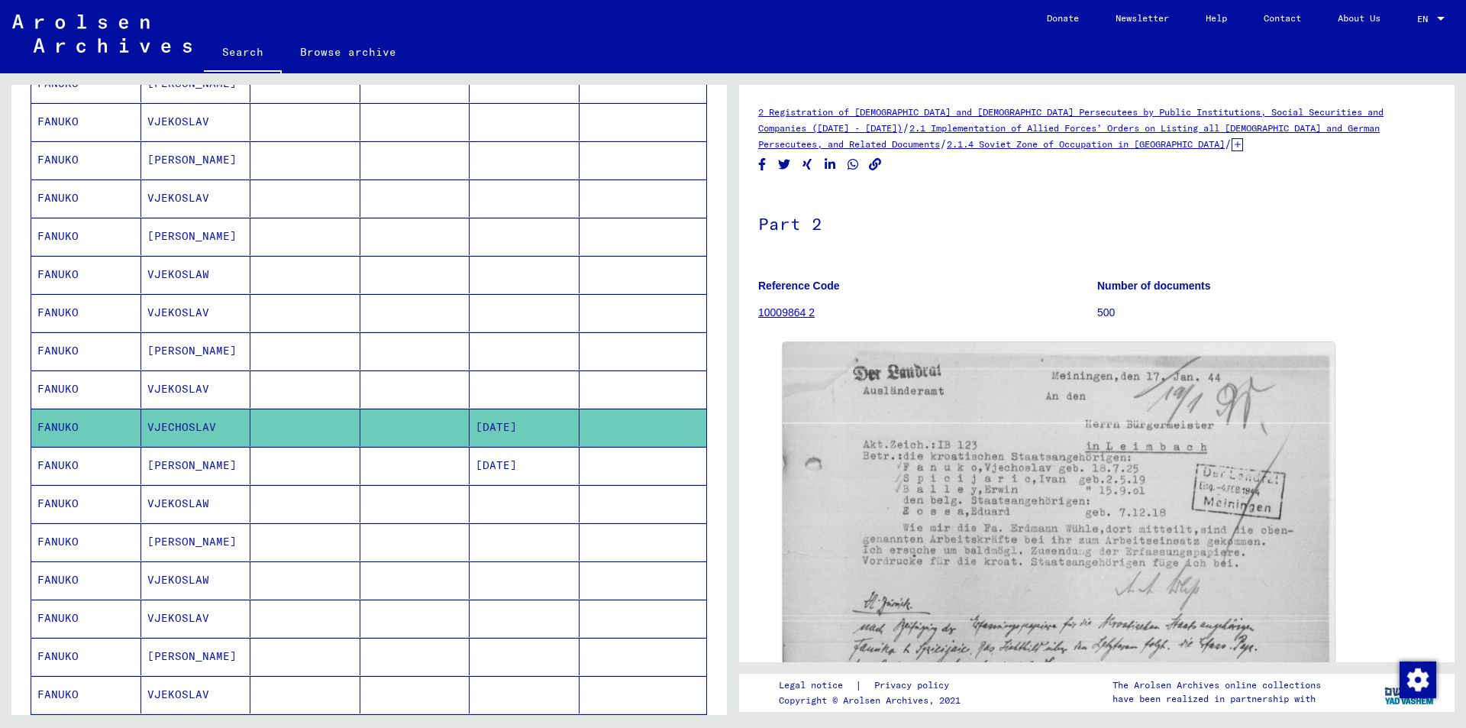
scroll to position [534, 0]
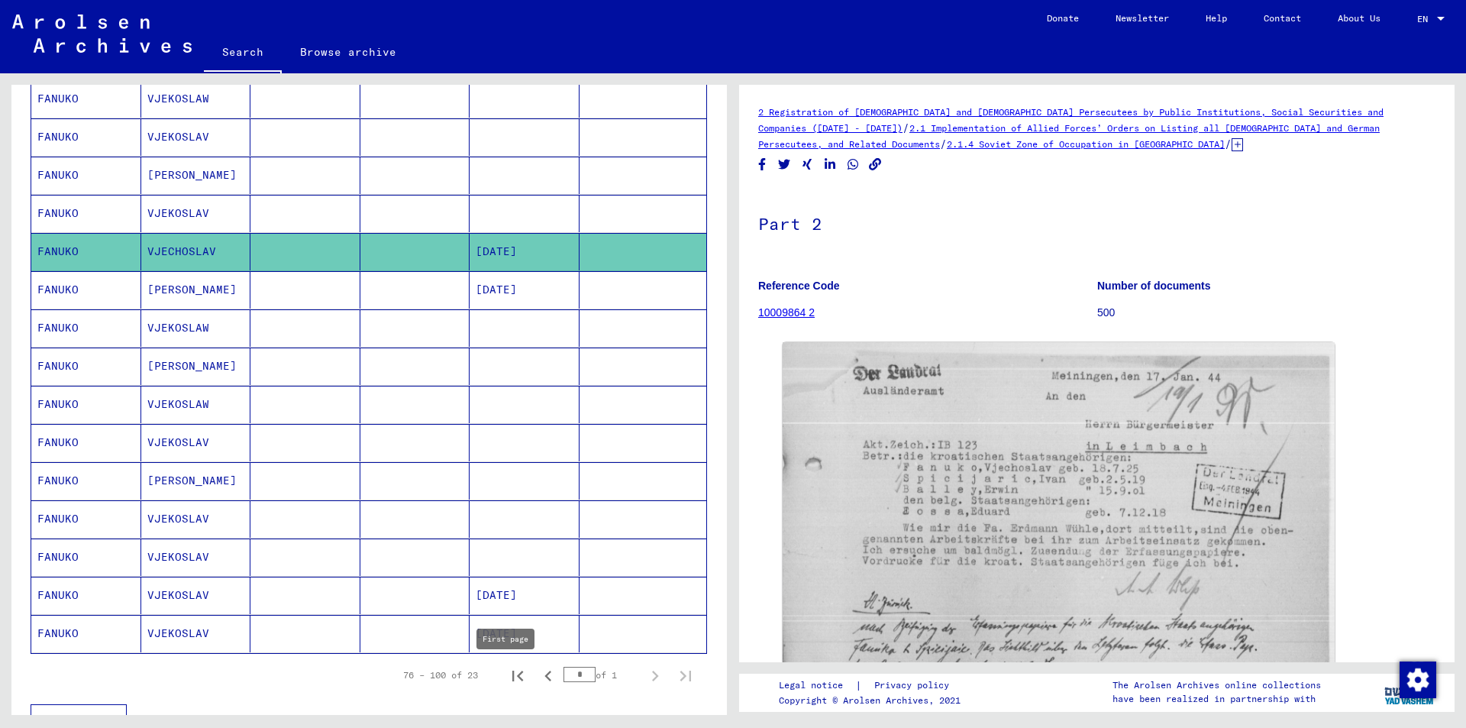
click at [509, 676] on icon "First page" at bounding box center [517, 675] width 21 height 21
type input "*"
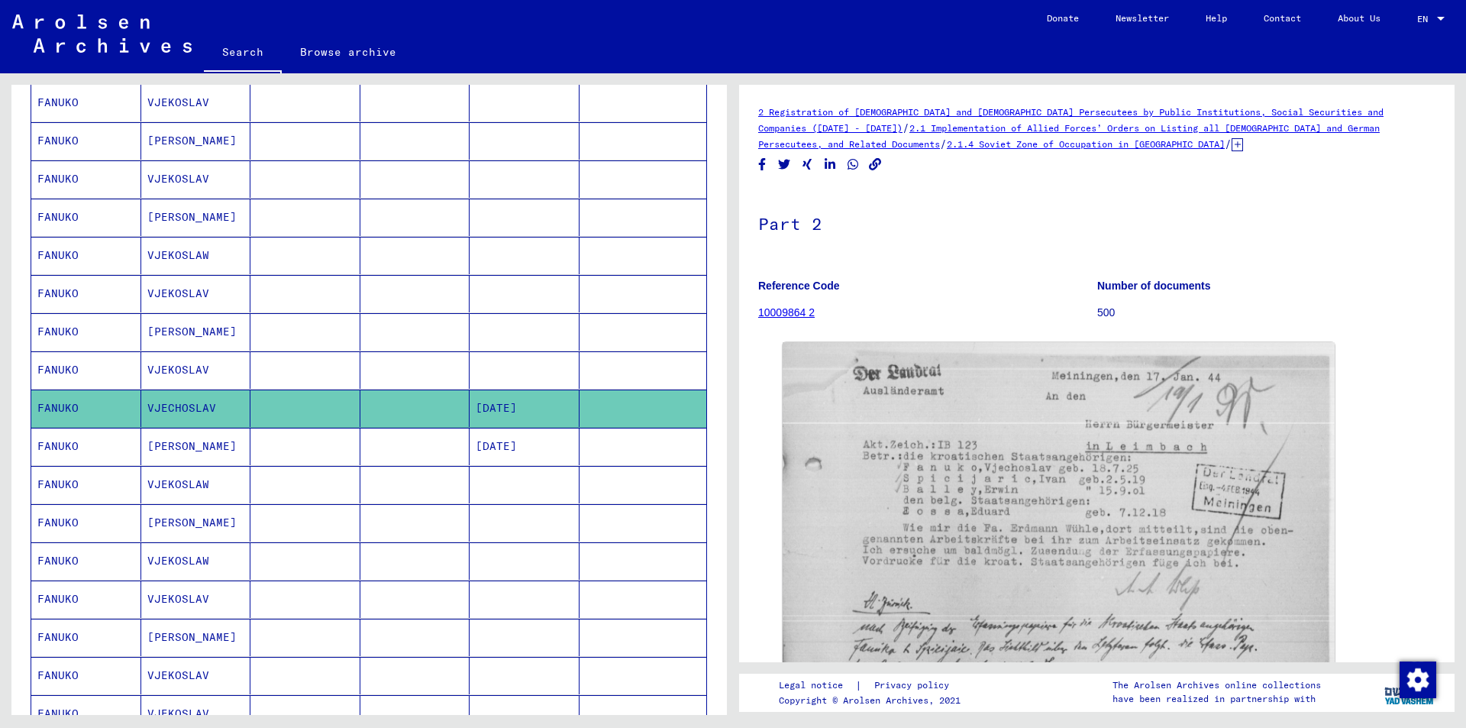
scroll to position [458, 0]
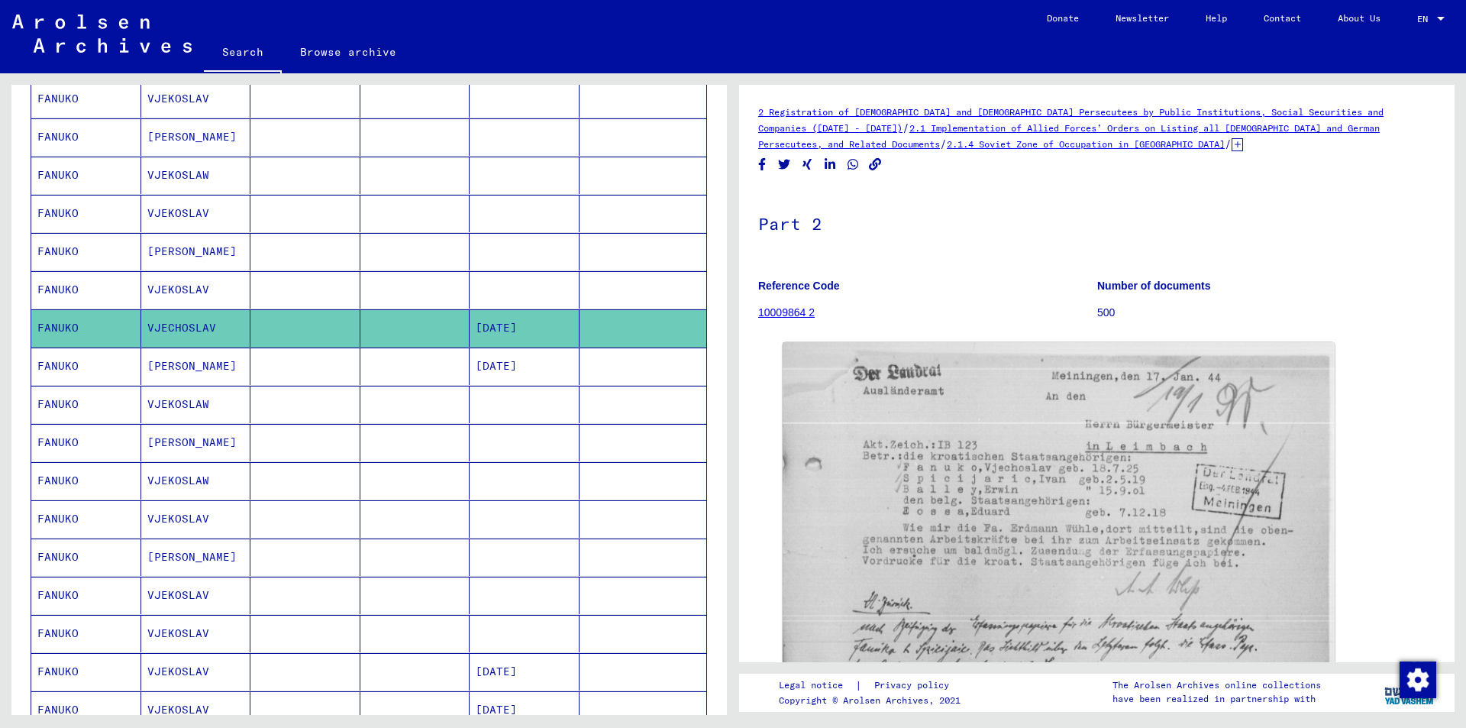
click at [160, 247] on mat-cell "[PERSON_NAME]" at bounding box center [196, 251] width 110 height 37
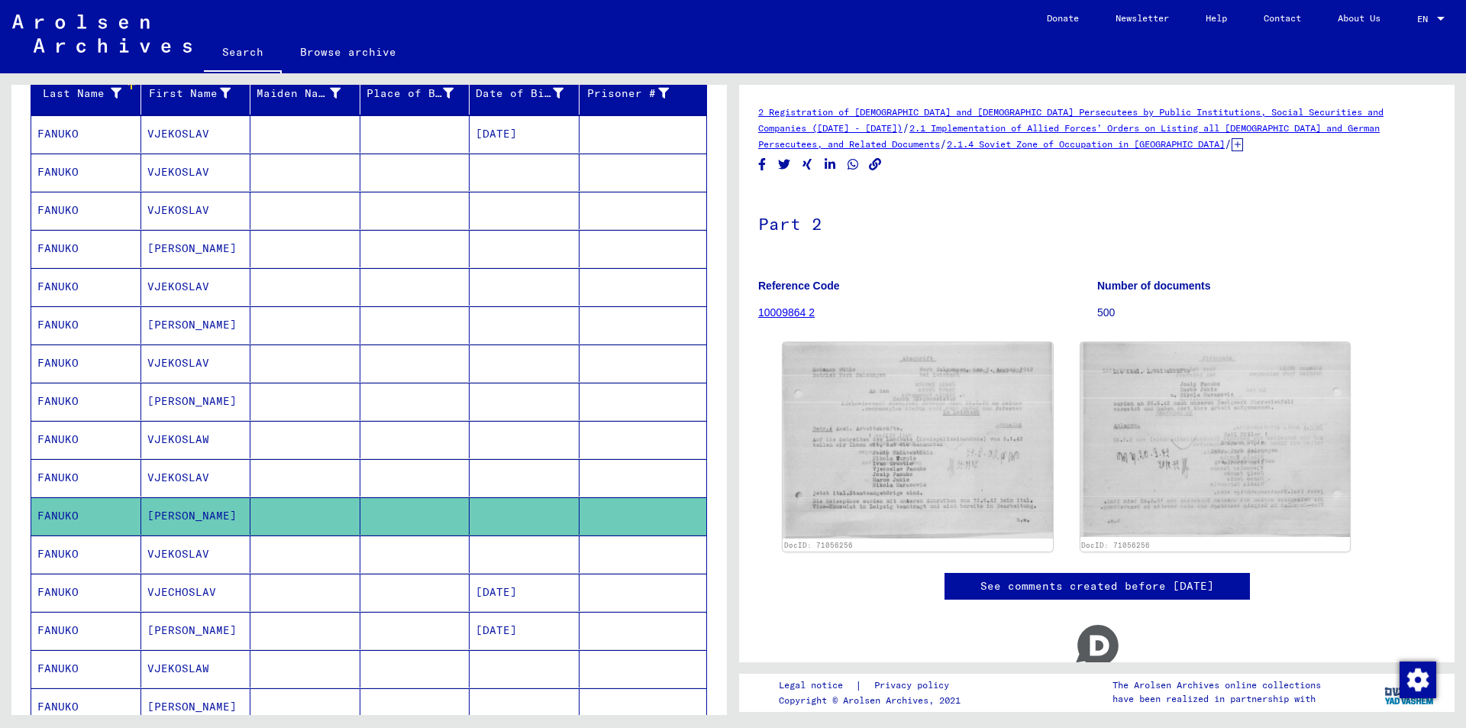
scroll to position [153, 0]
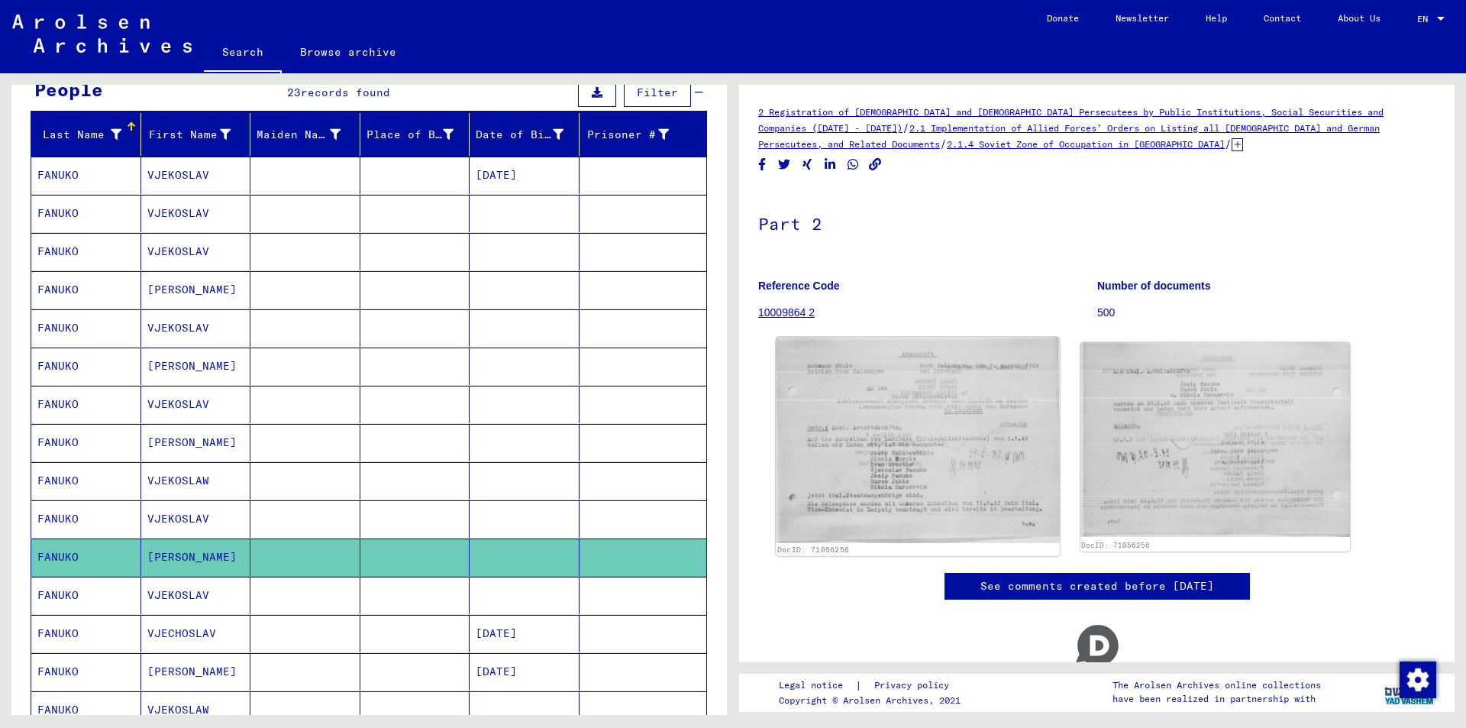
click at [964, 437] on img at bounding box center [917, 440] width 283 height 206
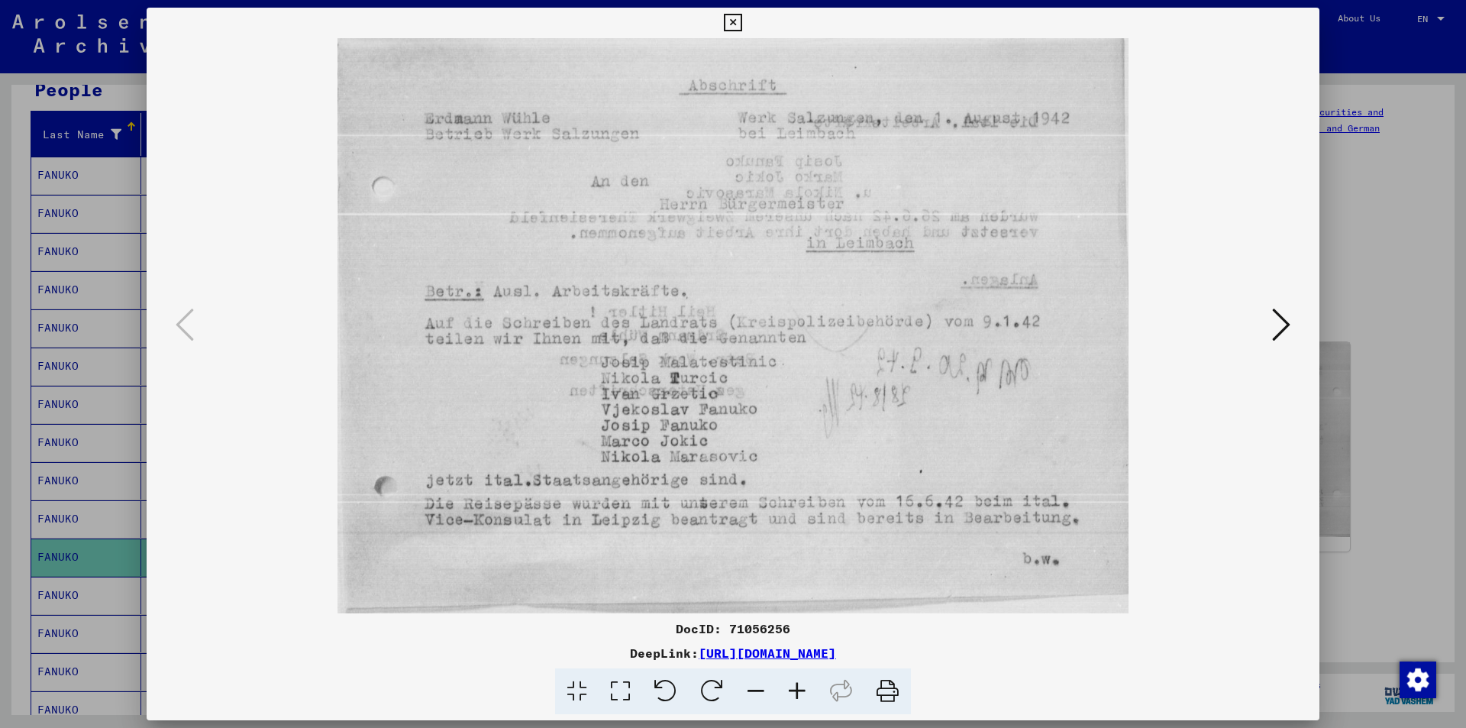
click at [732, 22] on icon at bounding box center [733, 23] width 18 height 18
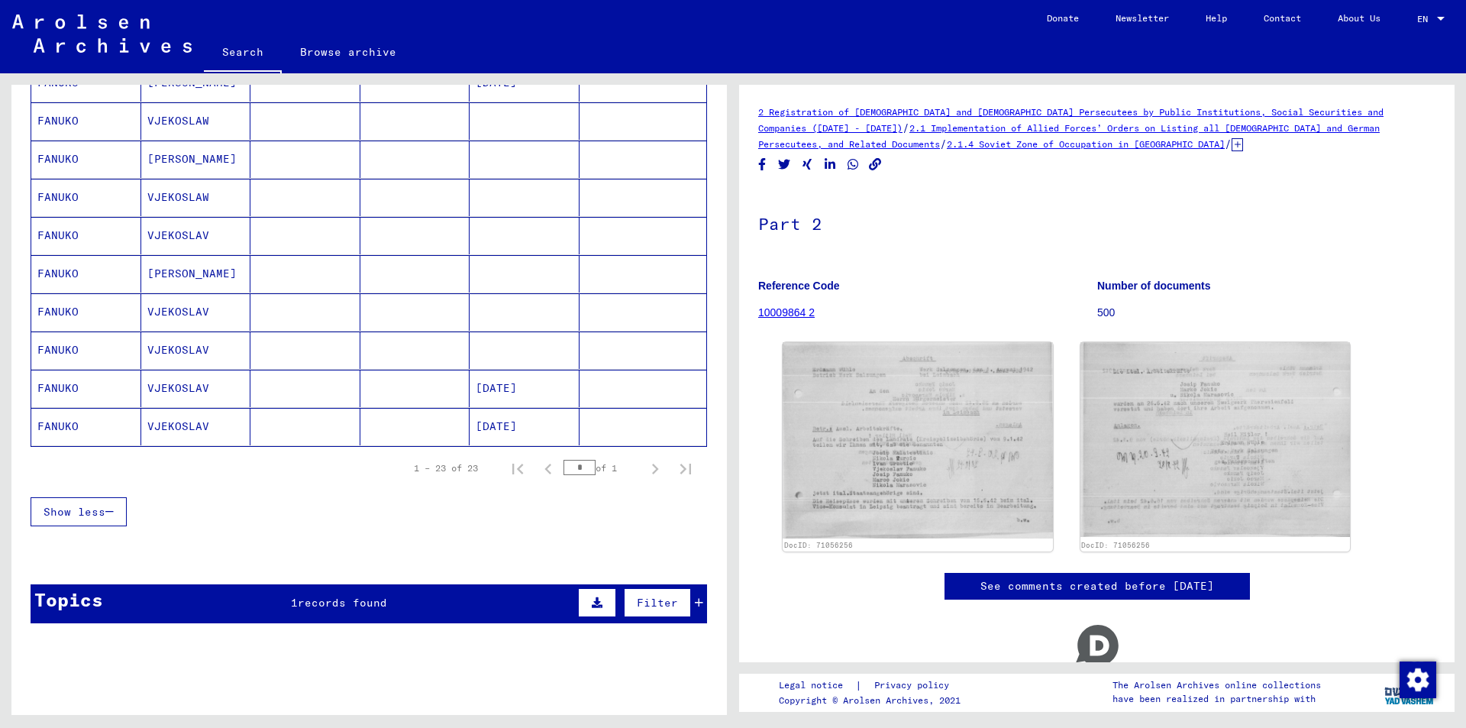
scroll to position [763, 0]
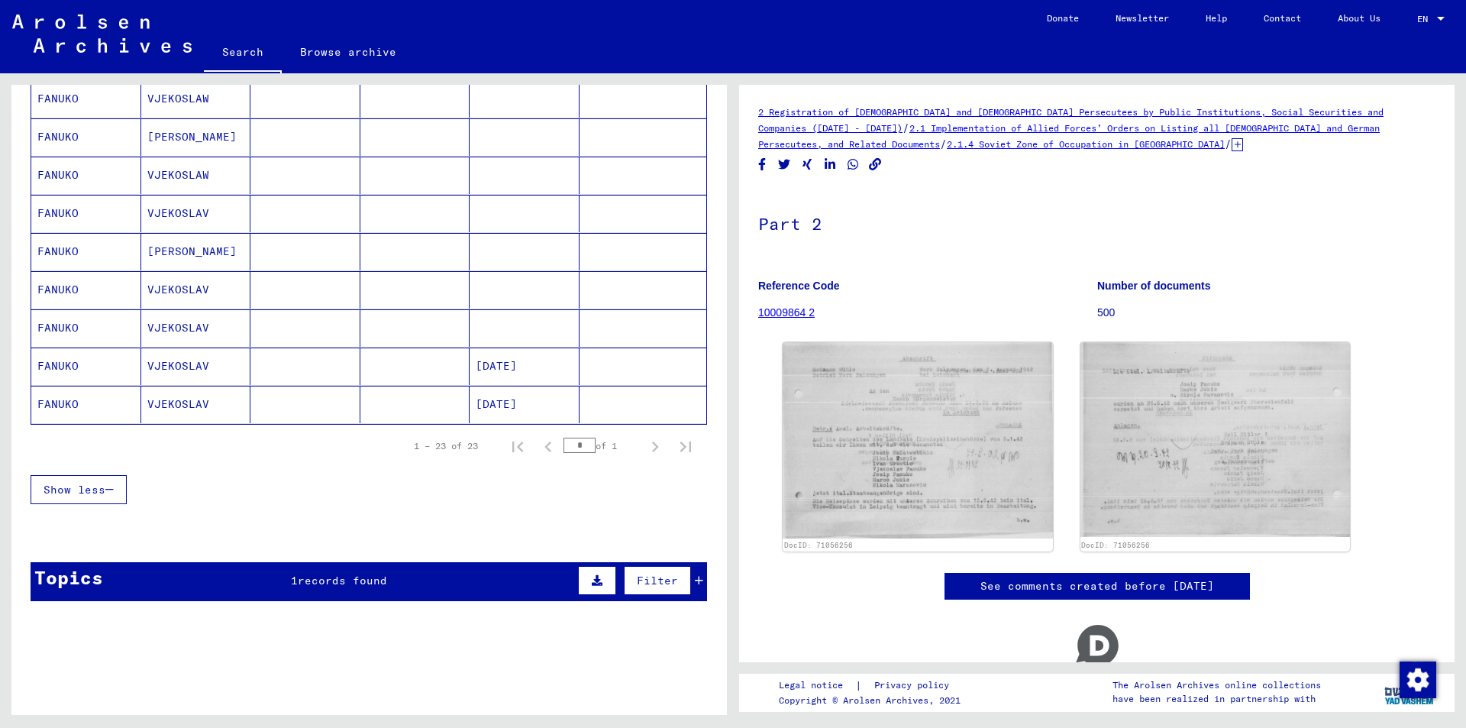
click at [280, 575] on div "Topics 1 records found Filter" at bounding box center [369, 581] width 676 height 39
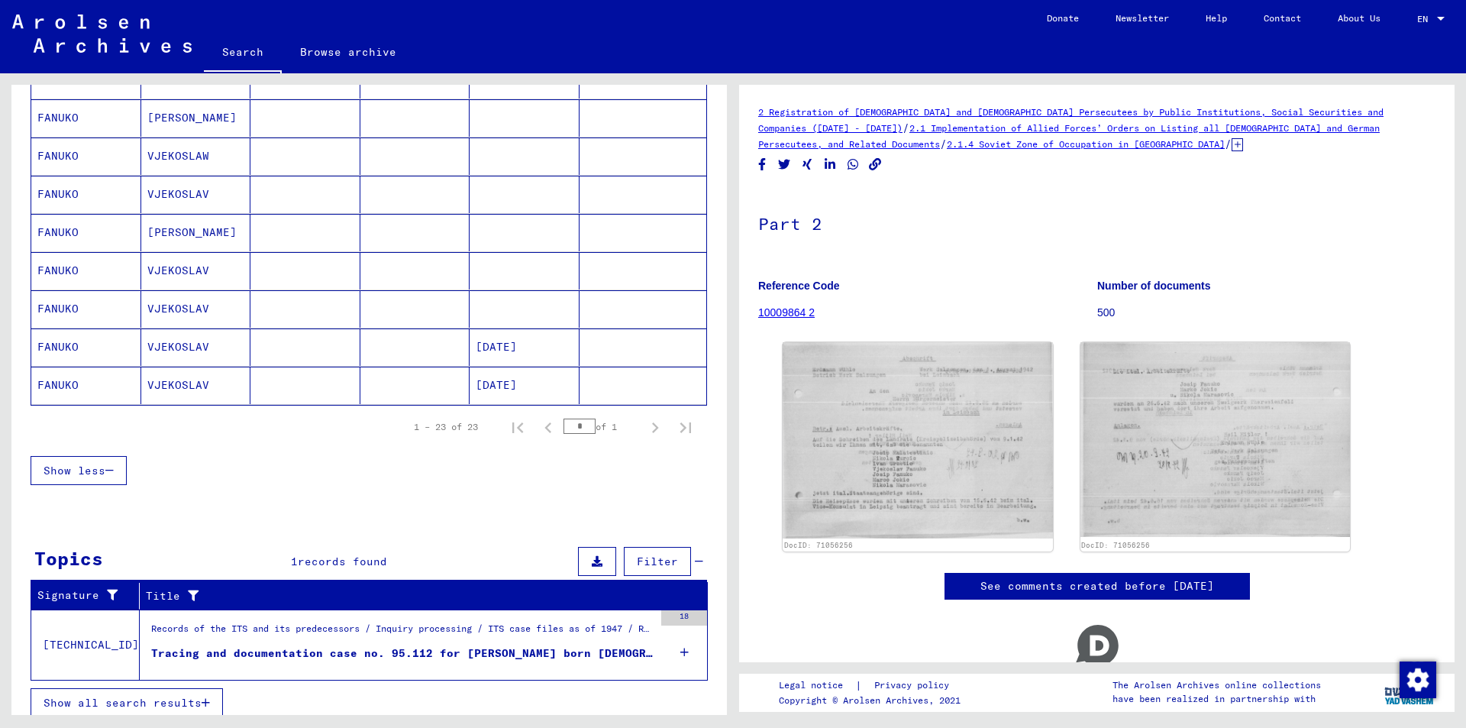
scroll to position [793, 0]
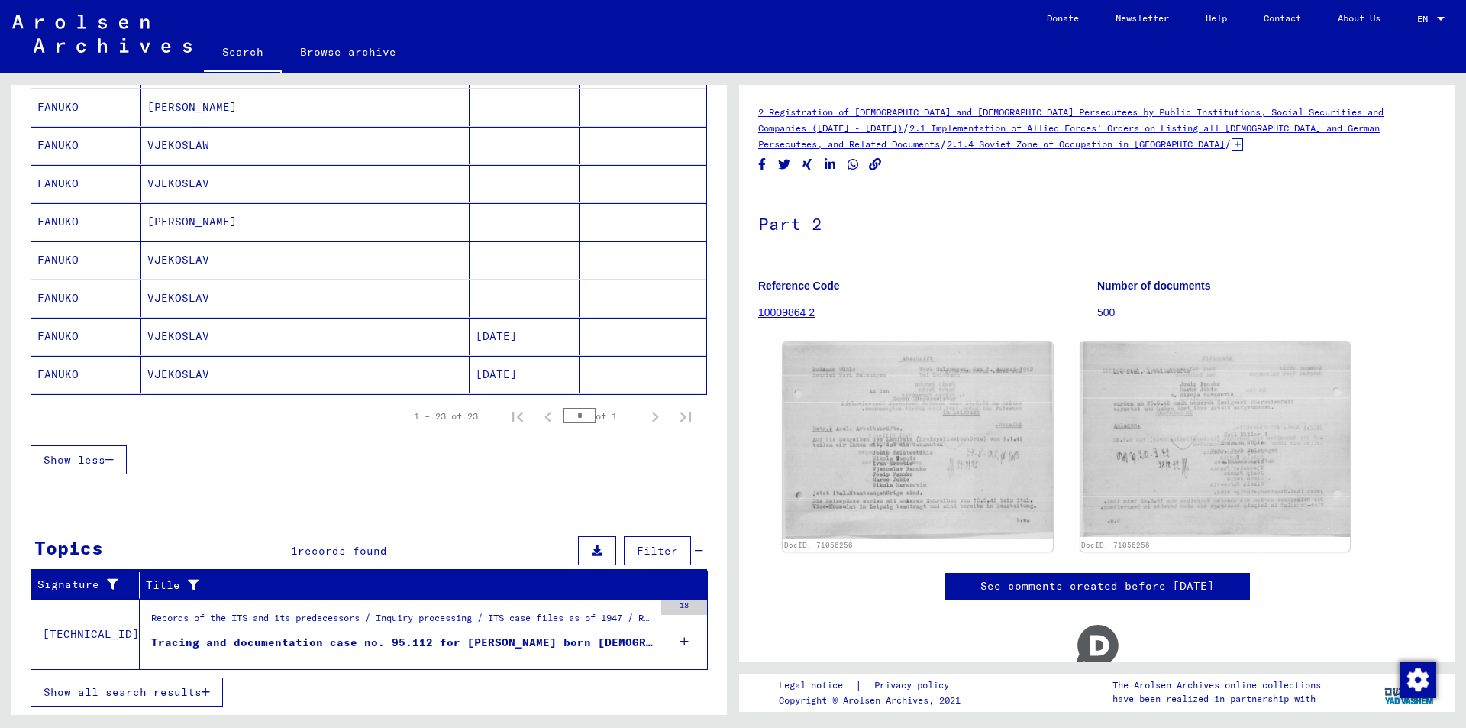
click at [438, 638] on div "Tracing and documentation case no. 95.112 for [PERSON_NAME] born [DEMOGRAPHIC_D…" at bounding box center [402, 642] width 502 height 16
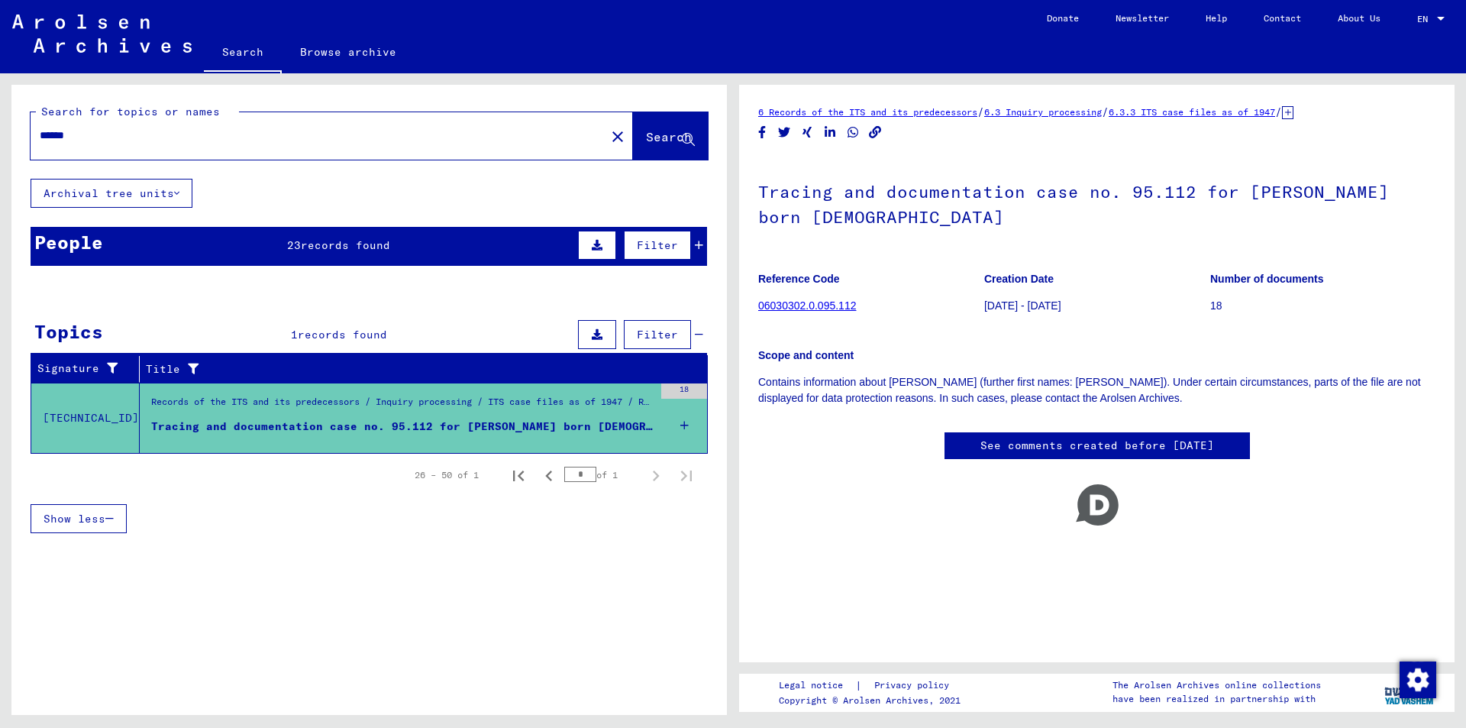
click at [350, 246] on span "records found" at bounding box center [345, 245] width 89 height 14
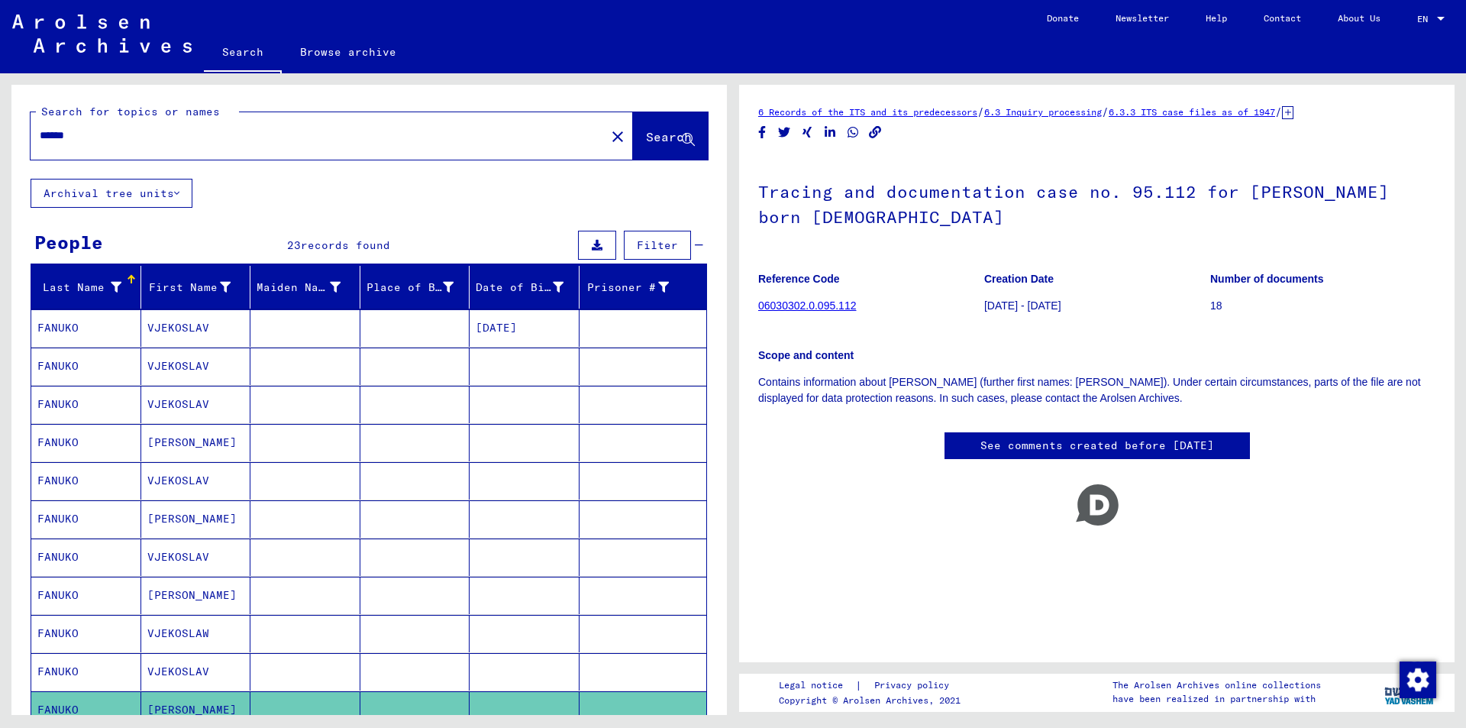
click at [168, 440] on mat-cell "[PERSON_NAME]" at bounding box center [196, 442] width 110 height 37
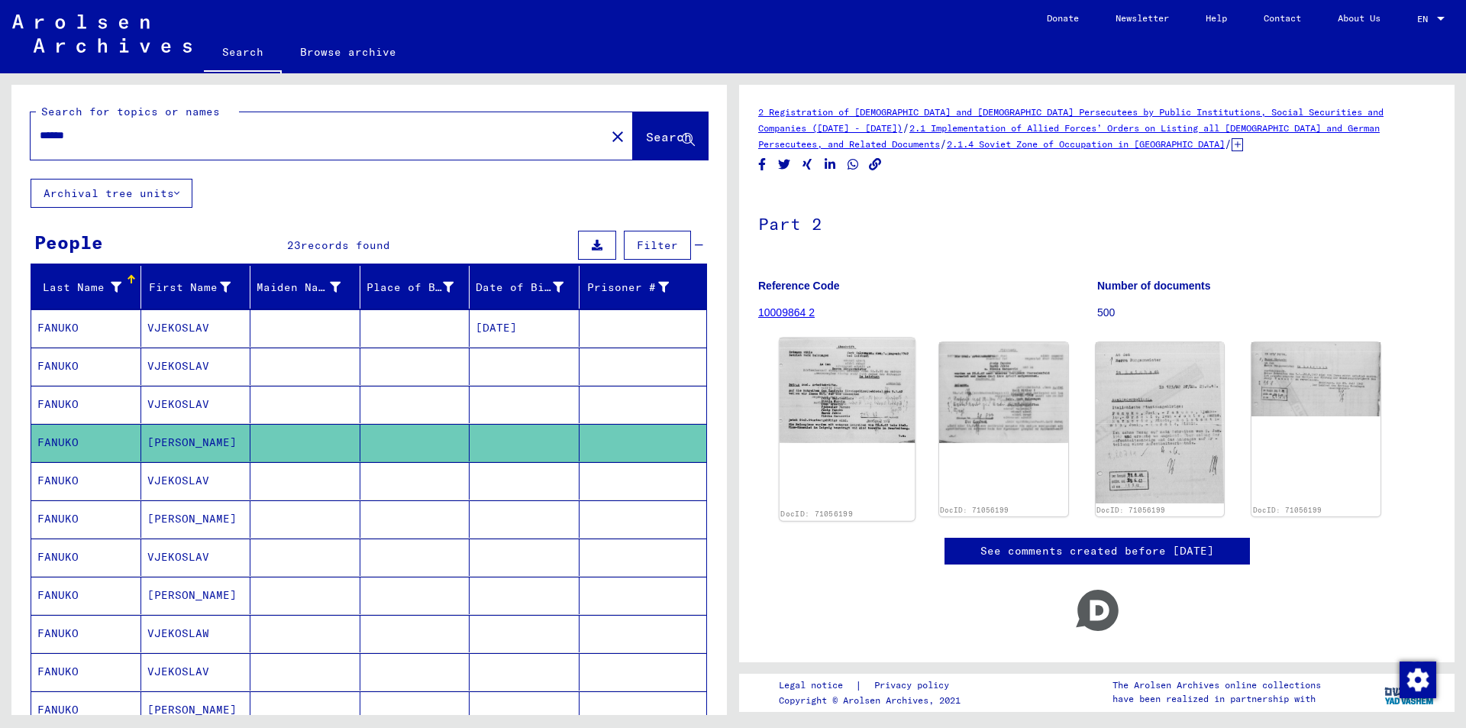
click at [825, 384] on img at bounding box center [847, 390] width 135 height 105
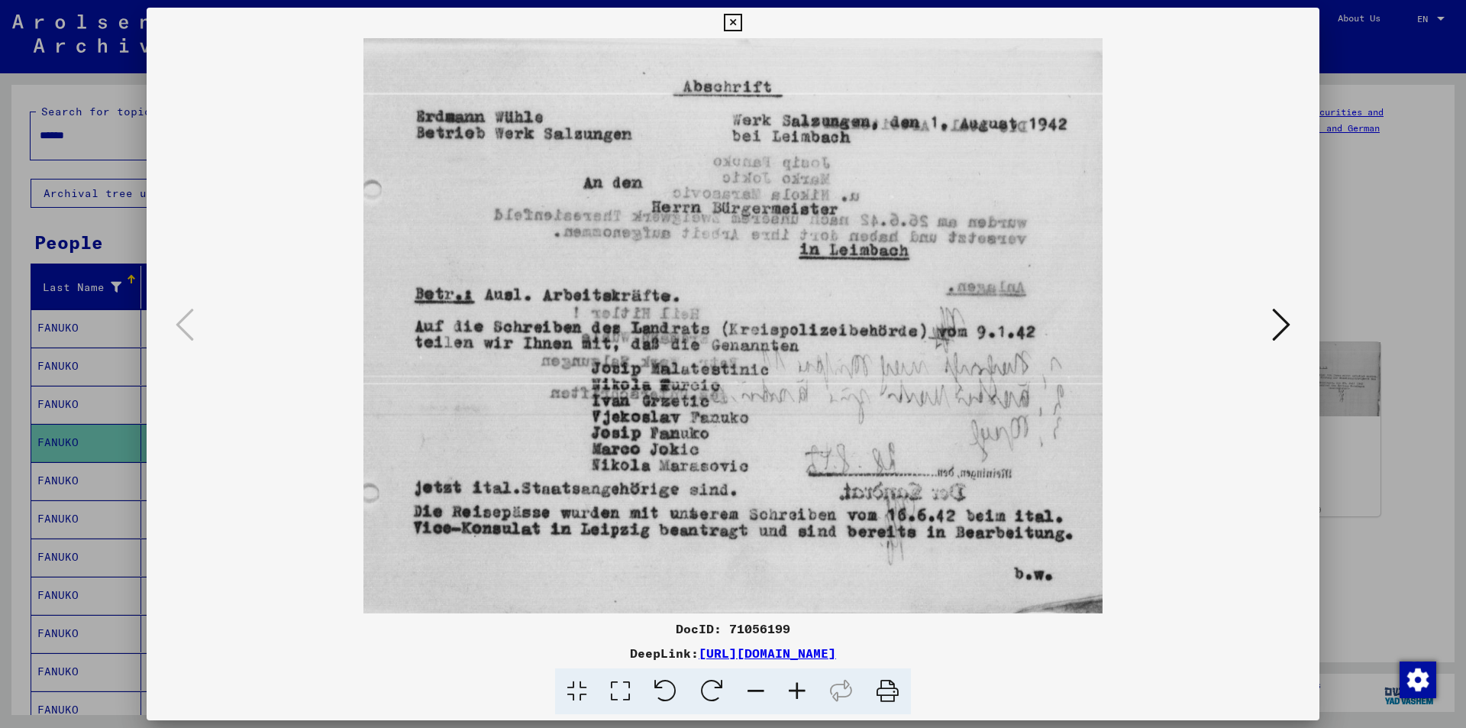
click at [731, 24] on icon at bounding box center [733, 23] width 18 height 18
